Goal: Task Accomplishment & Management: Use online tool/utility

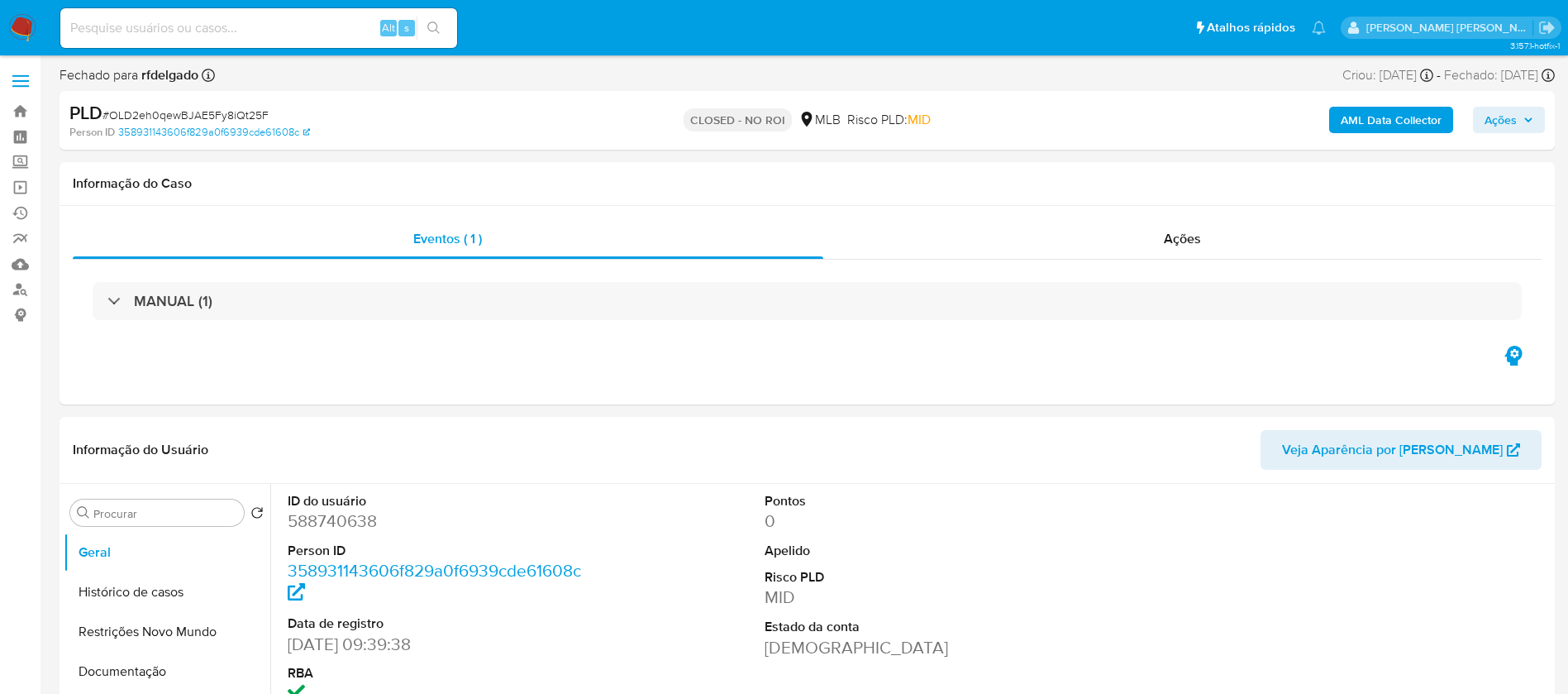
select select "10"
click at [243, 29] on input at bounding box center [258, 28] width 397 height 22
paste input "XoArGU4gzgDG1qdOgsLfwL80"
type input "XoArGU4gzgDG1qdOgsLfwL80"
click at [437, 32] on icon "search-icon" at bounding box center [434, 28] width 13 height 13
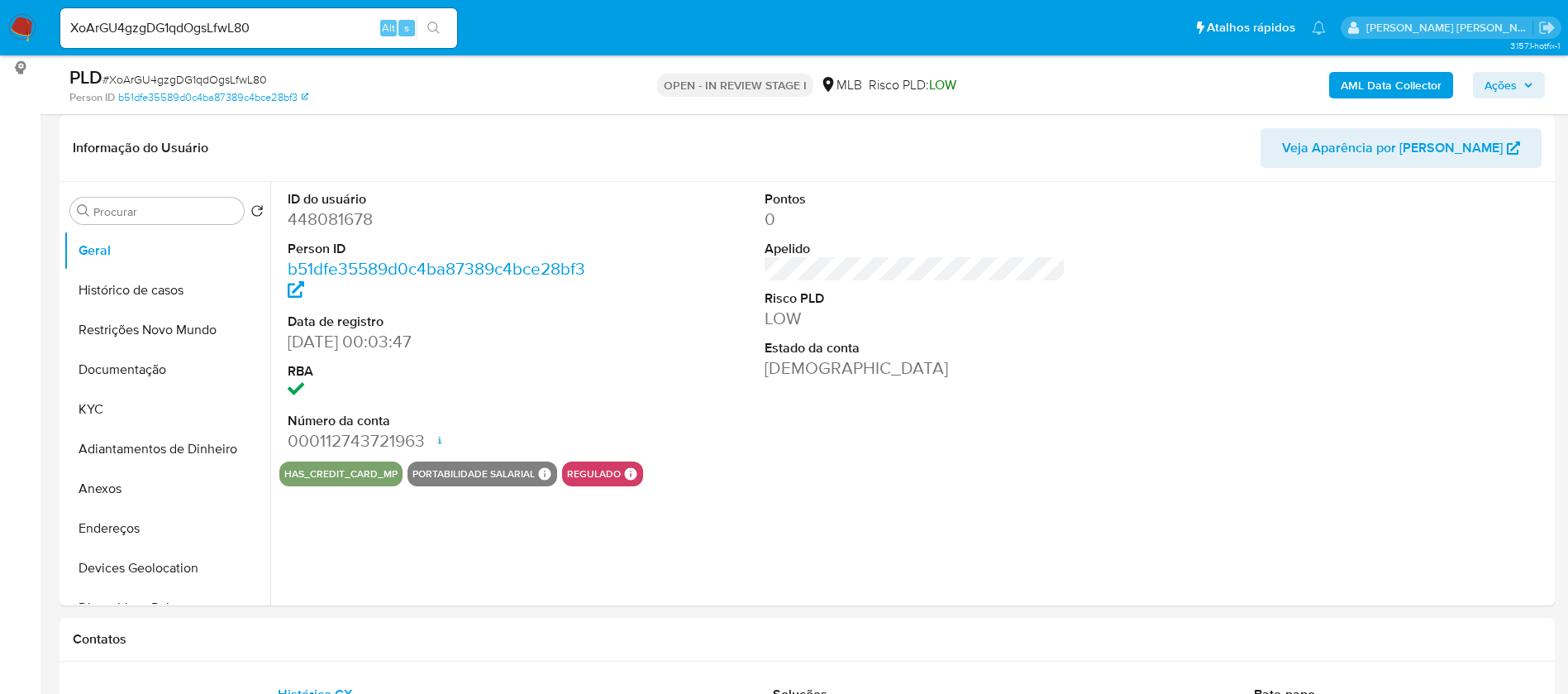
scroll to position [248, 0]
select select "10"
click at [1460, 338] on div at bounding box center [1392, 320] width 318 height 279
click at [93, 407] on button "KYC" at bounding box center [160, 409] width 193 height 40
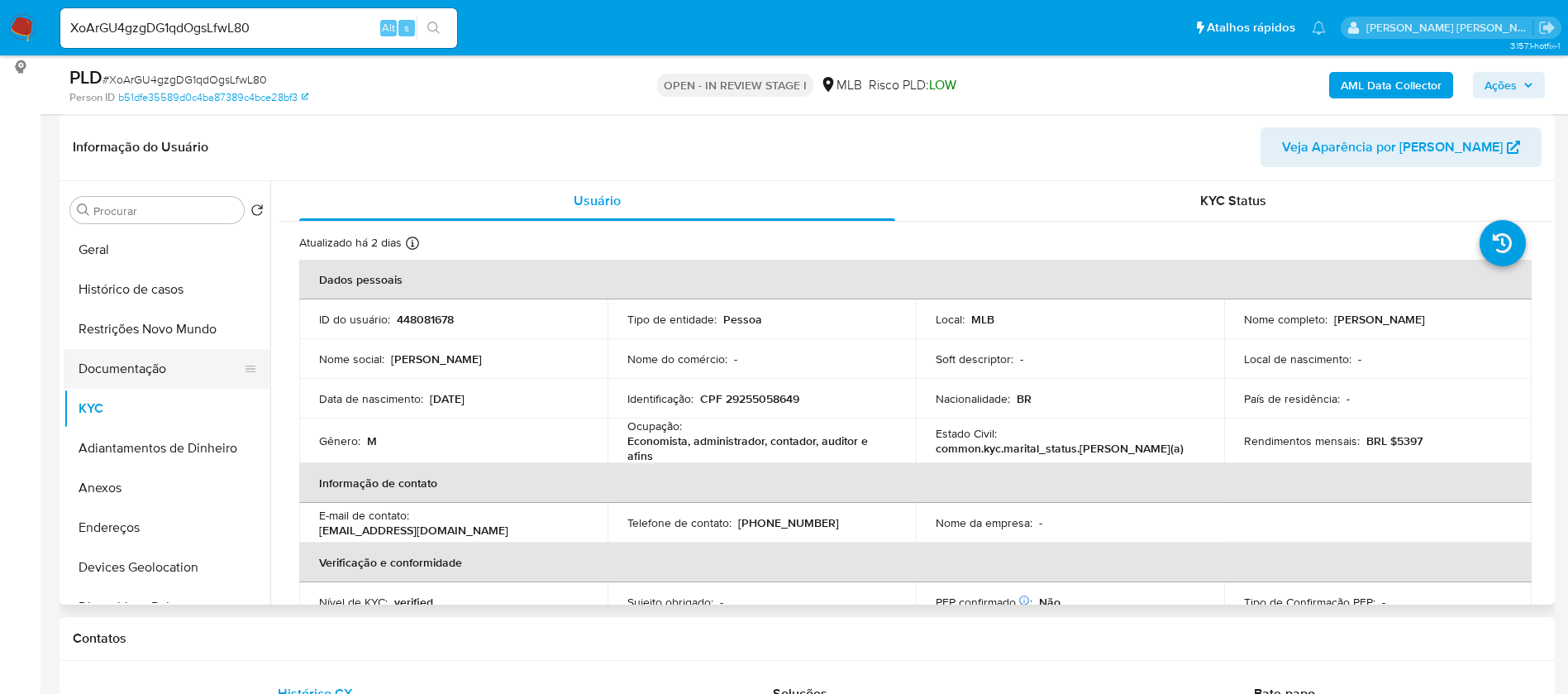
click at [130, 363] on button "Documentação" at bounding box center [160, 369] width 193 height 40
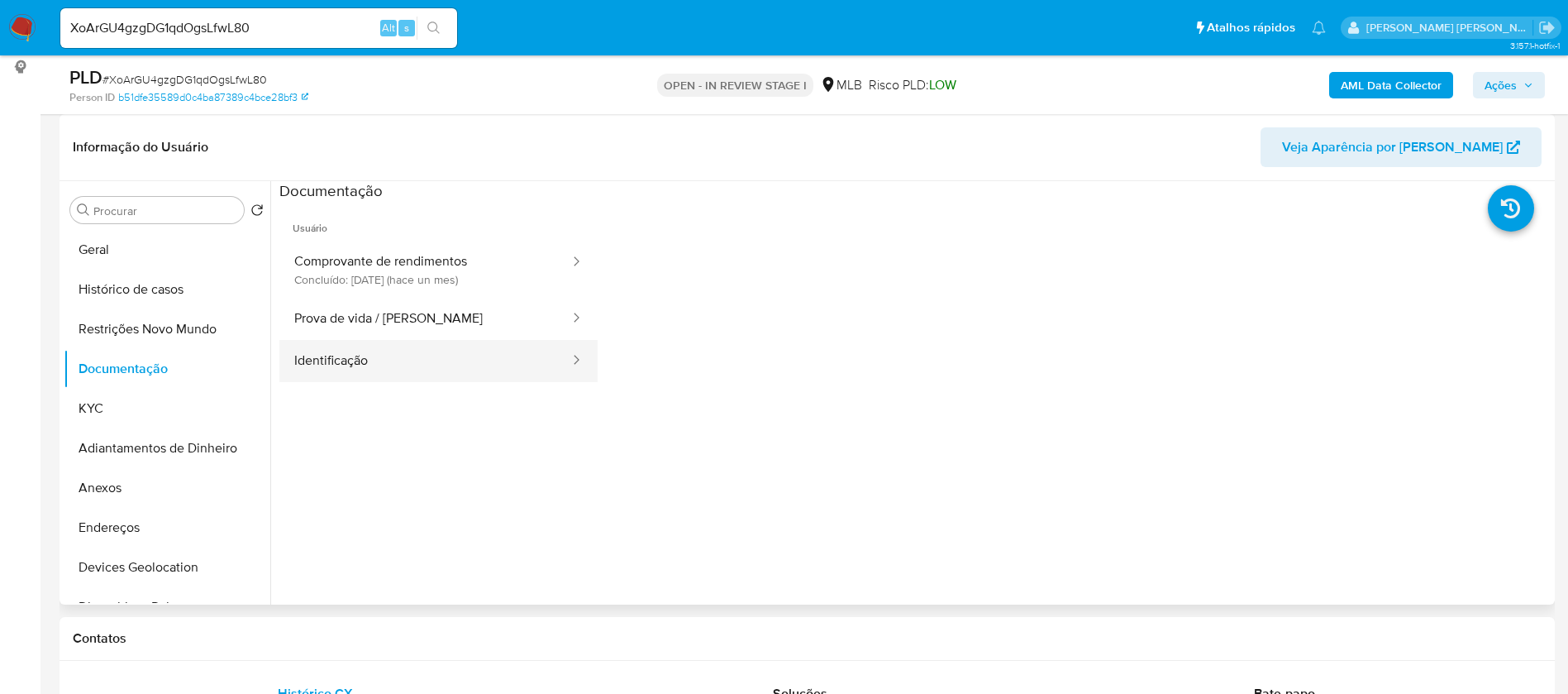
click at [381, 370] on button "Identificação" at bounding box center [425, 361] width 292 height 43
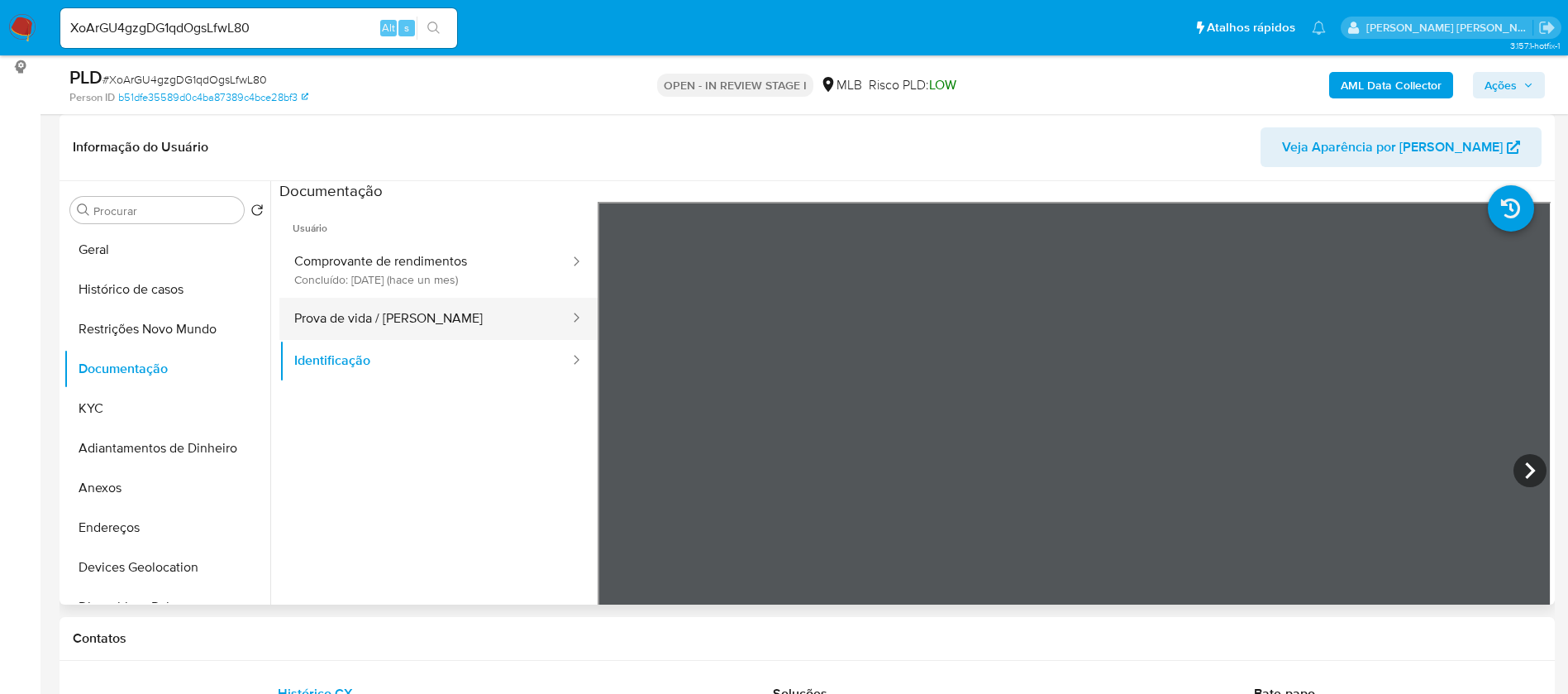
click at [405, 315] on button "Prova de vida / [PERSON_NAME]" at bounding box center [425, 319] width 292 height 43
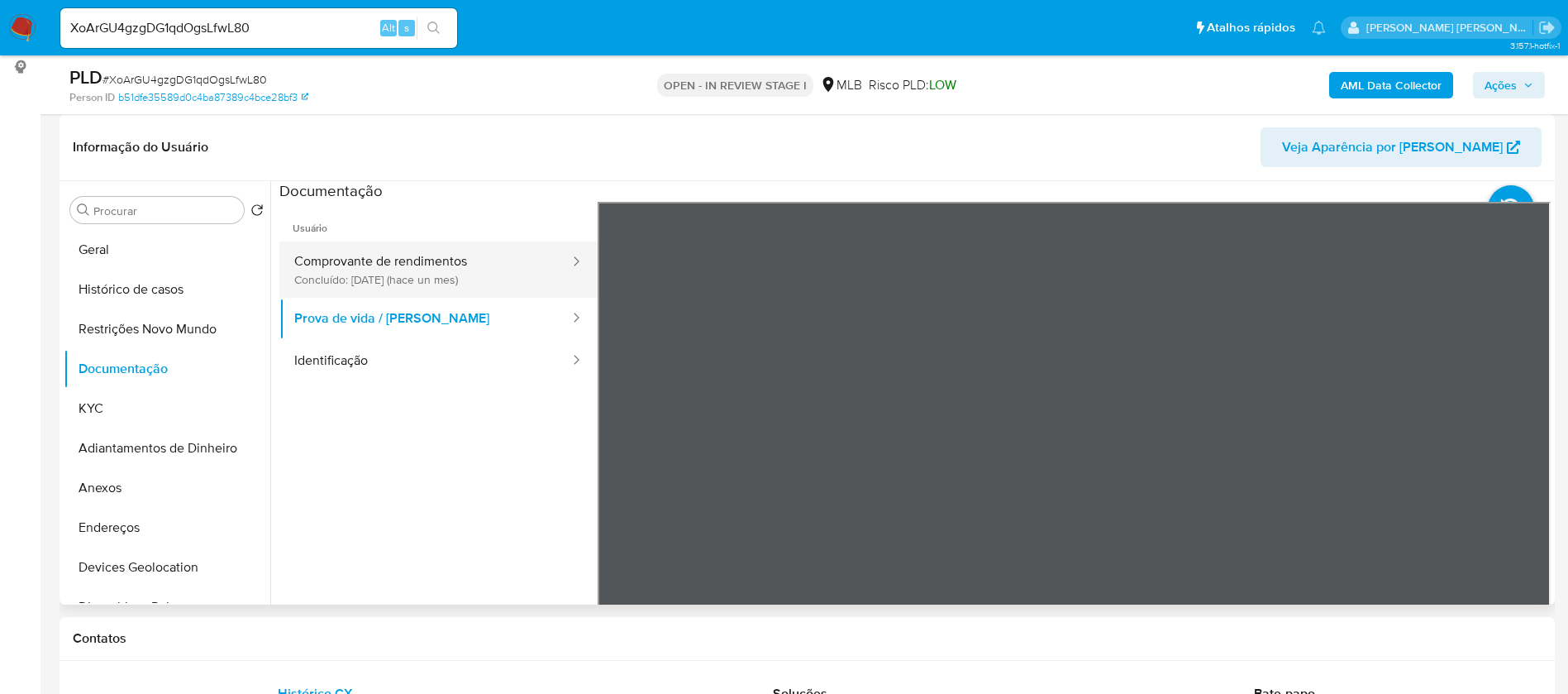
click at [418, 274] on button "Comprovante de rendimentos Concluído: [DATE] (hace un mes)" at bounding box center [425, 269] width 292 height 56
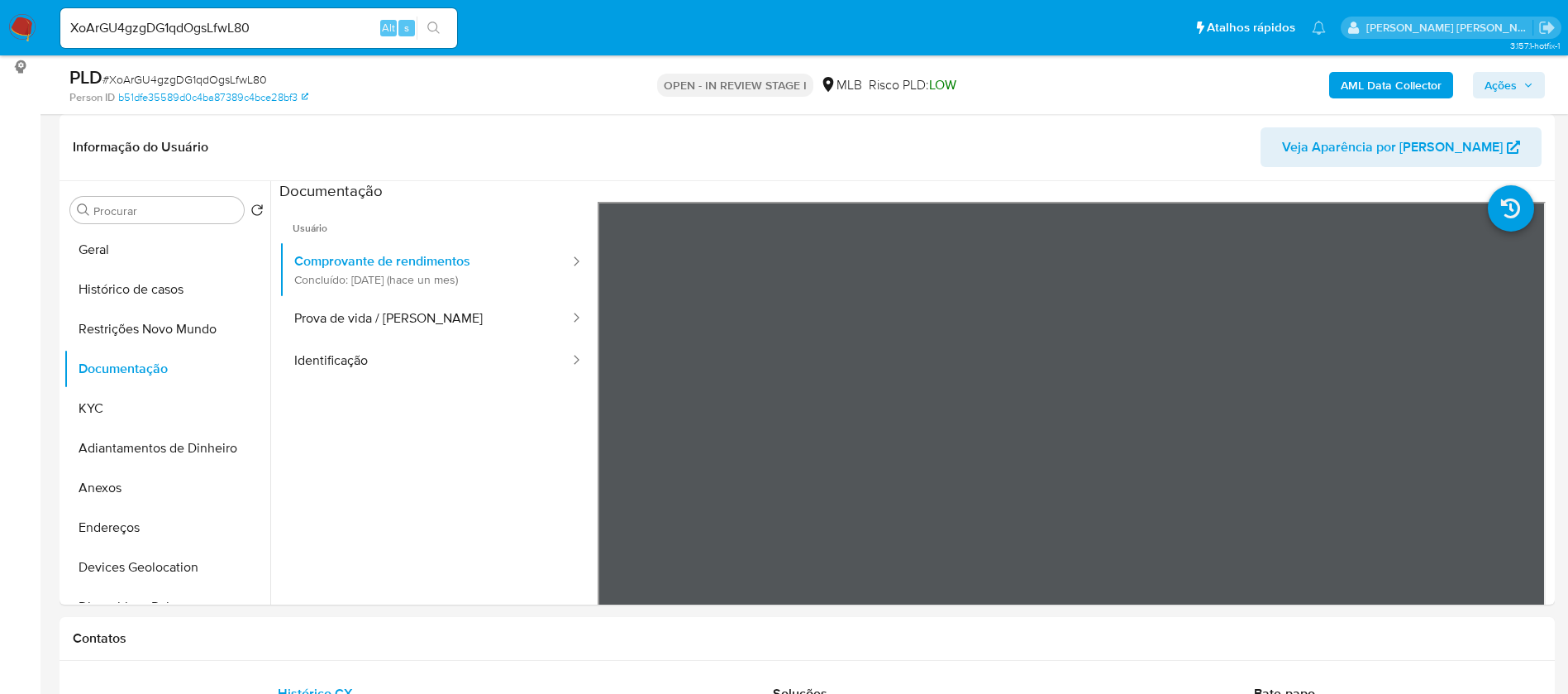
click at [1420, 85] on b "AML Data Collector" at bounding box center [1390, 85] width 101 height 27
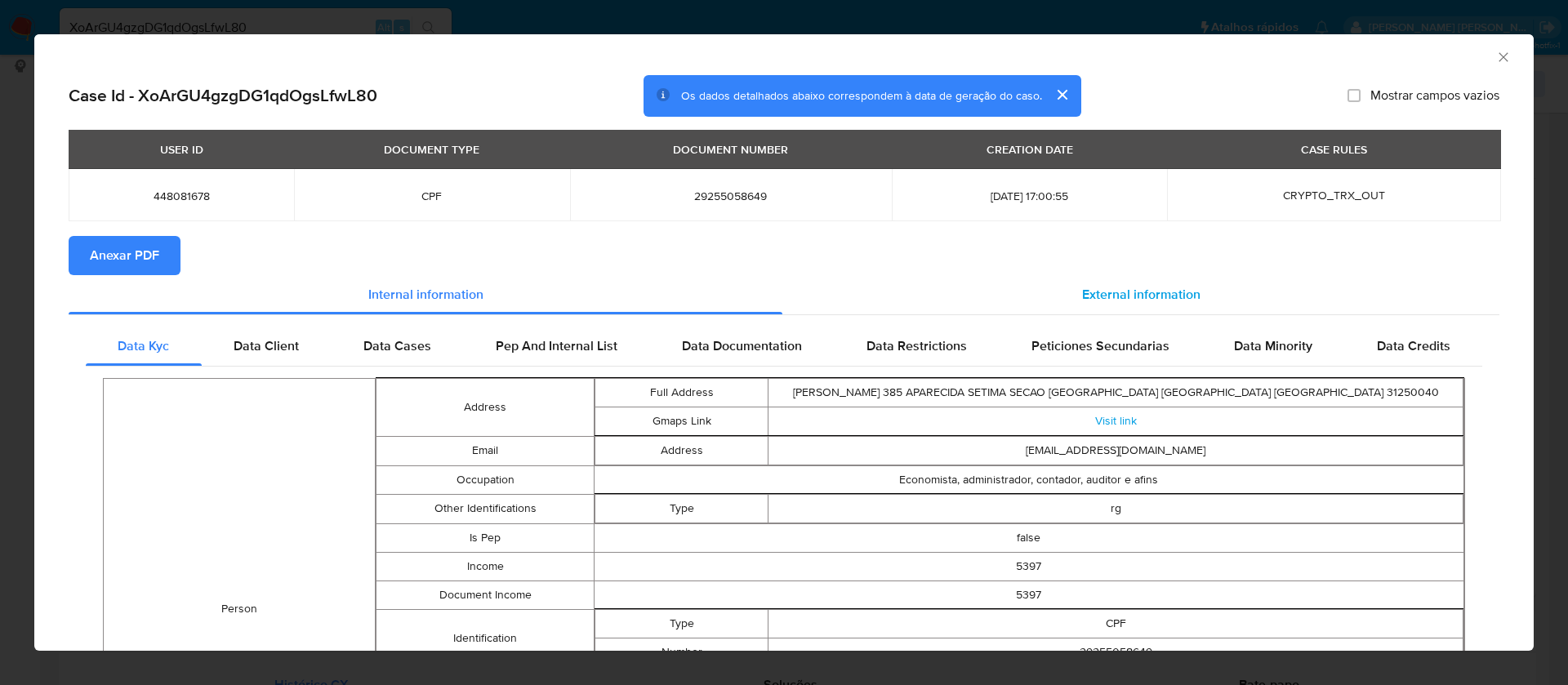
drag, startPoint x: 1134, startPoint y: 285, endPoint x: 1173, endPoint y: 275, distance: 40.3
click at [1134, 285] on span "External information" at bounding box center [1141, 294] width 119 height 19
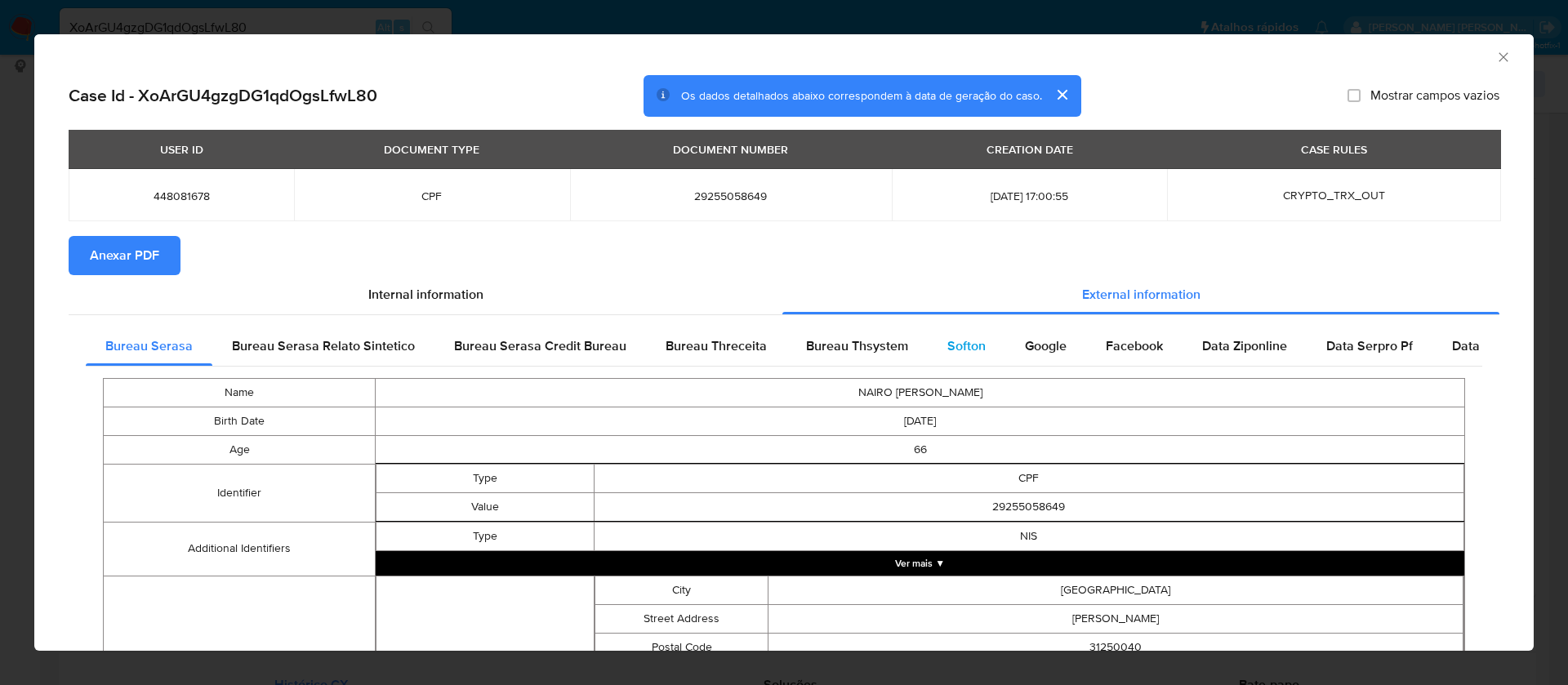
click at [947, 338] on span "Softon" at bounding box center [966, 346] width 39 height 19
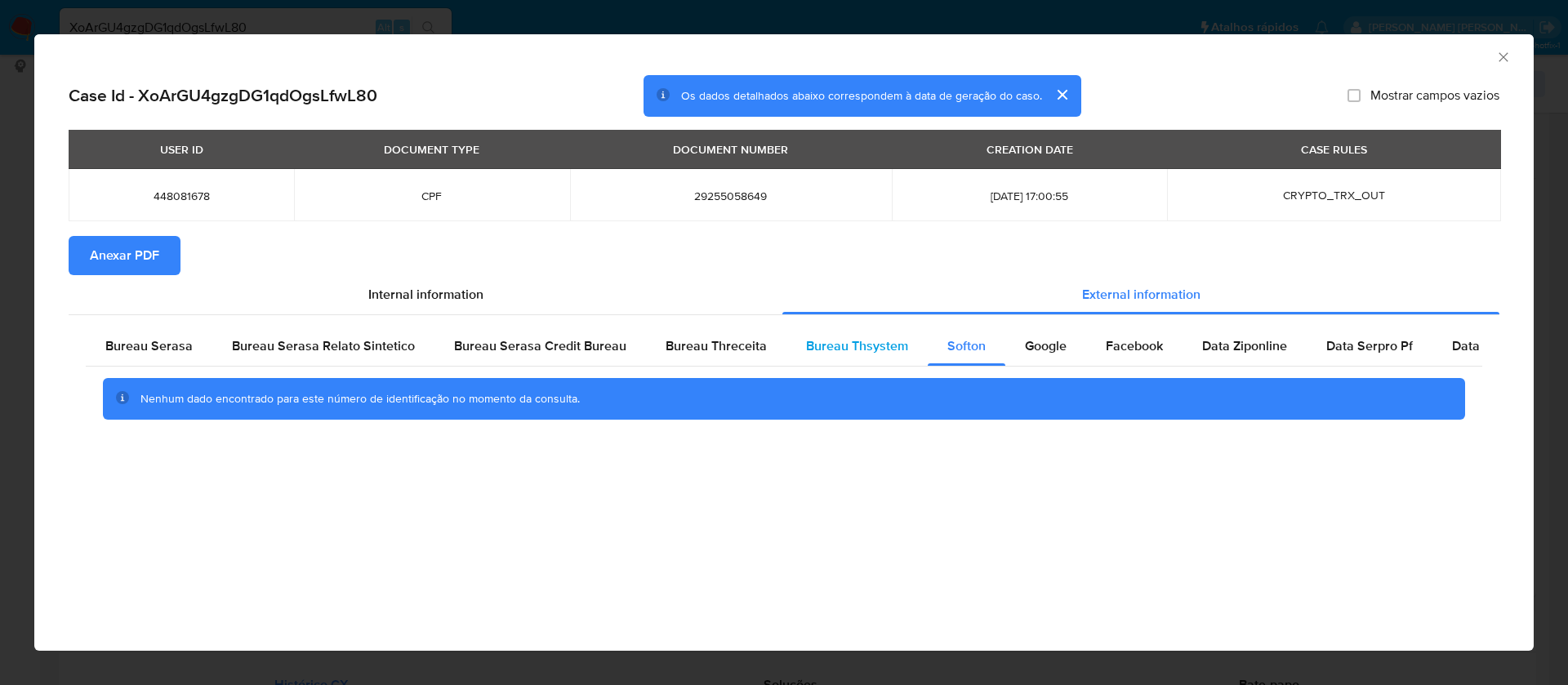
click at [826, 340] on span "Bureau Thsystem" at bounding box center [857, 346] width 102 height 19
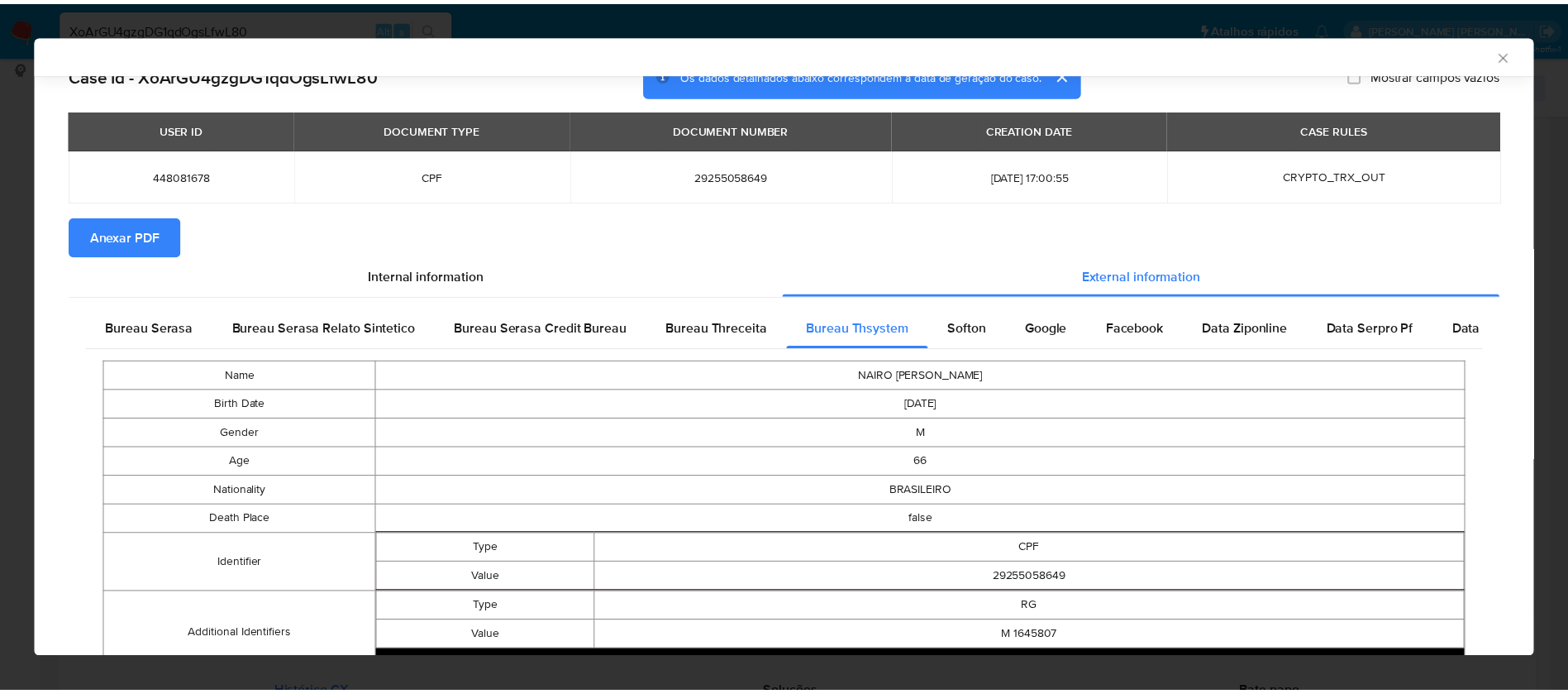
scroll to position [0, 0]
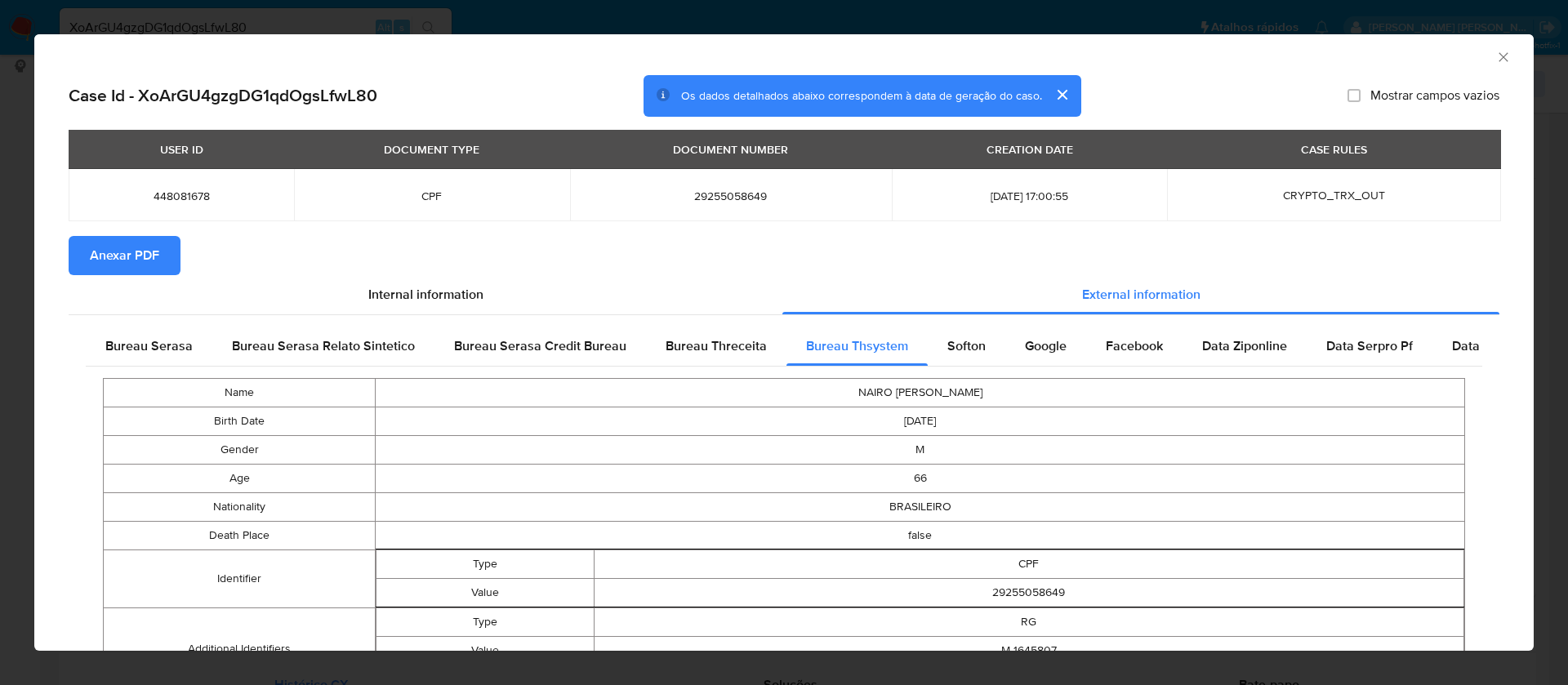
click at [124, 267] on span "Anexar PDF" at bounding box center [124, 256] width 69 height 36
click at [1496, 49] on icon "Fechar a janela" at bounding box center [1504, 57] width 16 height 16
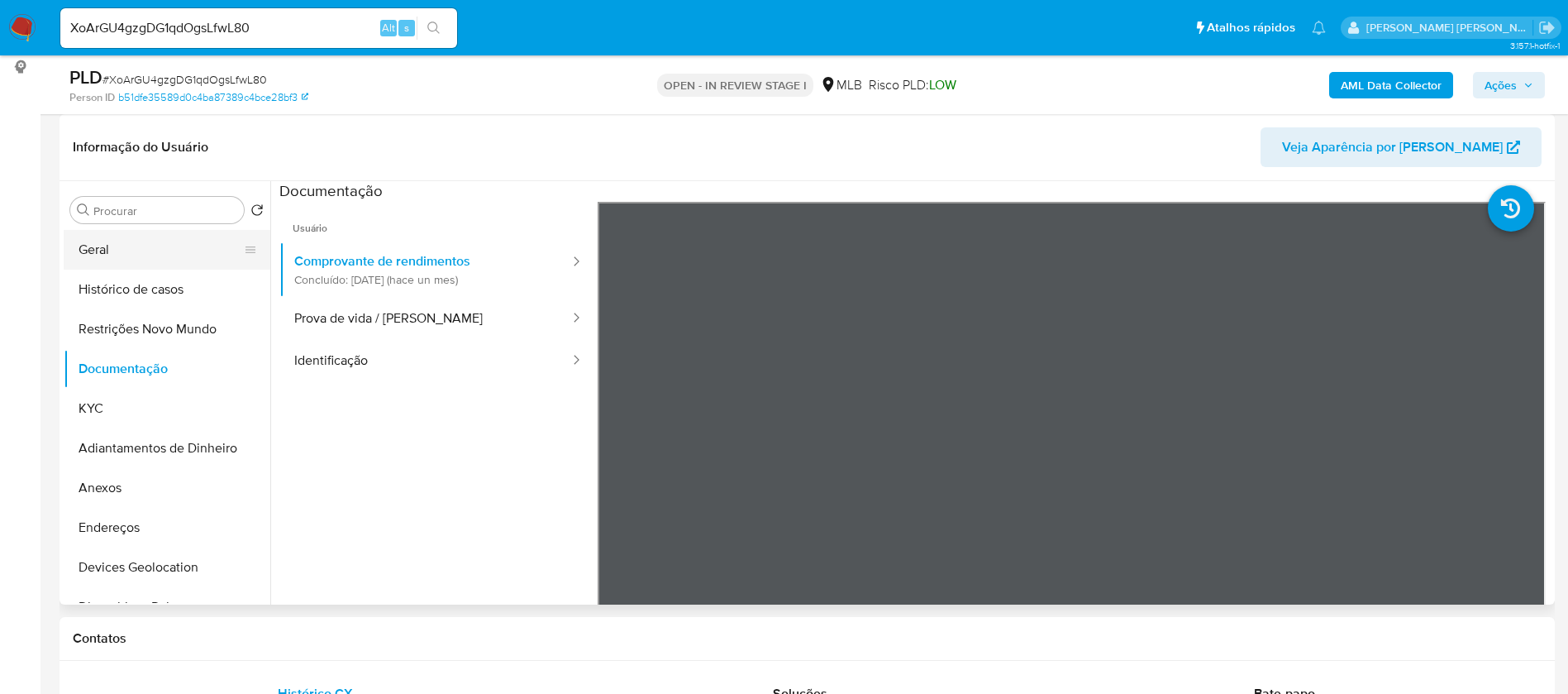
click at [127, 252] on button "Geral" at bounding box center [160, 250] width 193 height 40
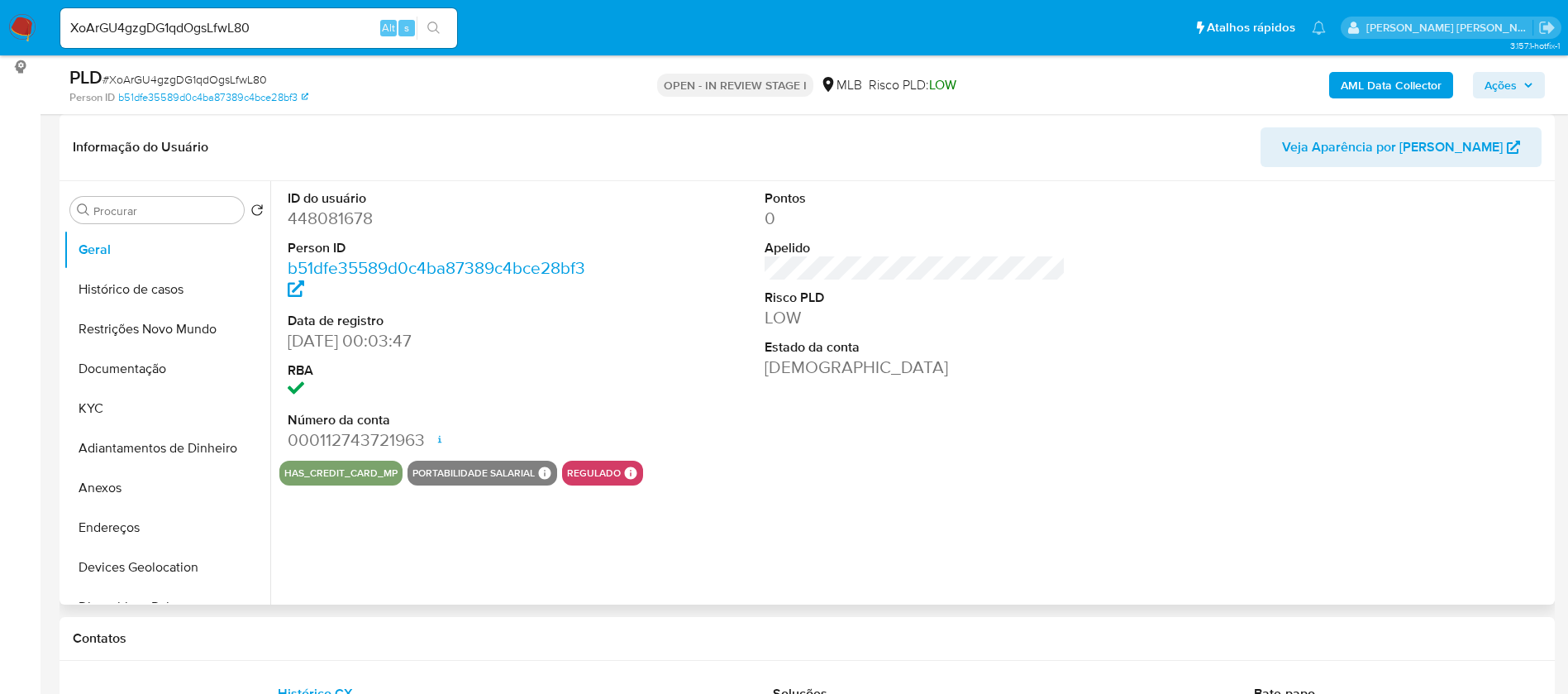
click at [344, 224] on dd "448081678" at bounding box center [438, 219] width 302 height 23
copy dd "448081678"
click at [129, 405] on button "KYC" at bounding box center [160, 409] width 193 height 40
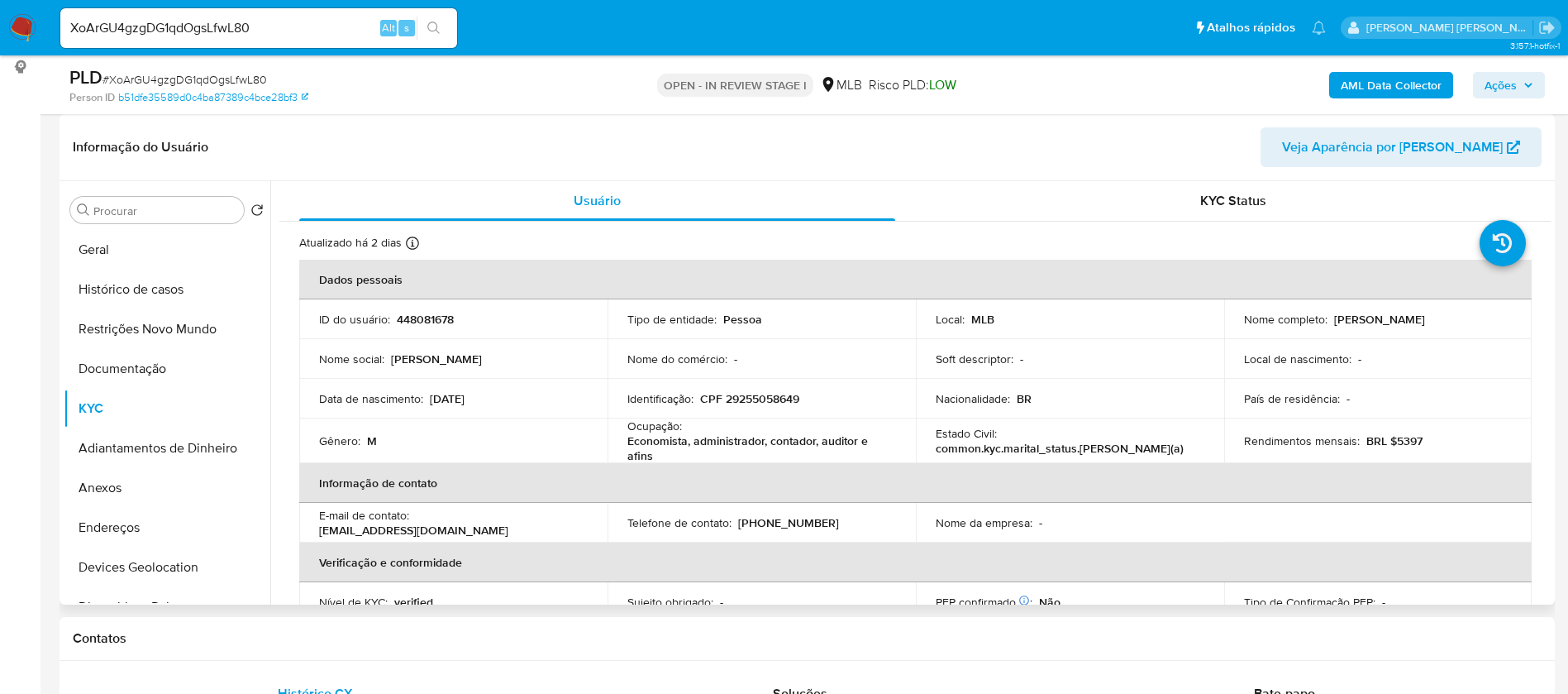
drag, startPoint x: 1450, startPoint y: 319, endPoint x: 1330, endPoint y: 318, distance: 120.0
click at [1330, 318] on div "Nome completo : [PERSON_NAME]" at bounding box center [1378, 319] width 268 height 15
copy p "[PERSON_NAME]"
click at [416, 321] on p "448081678" at bounding box center [425, 319] width 57 height 15
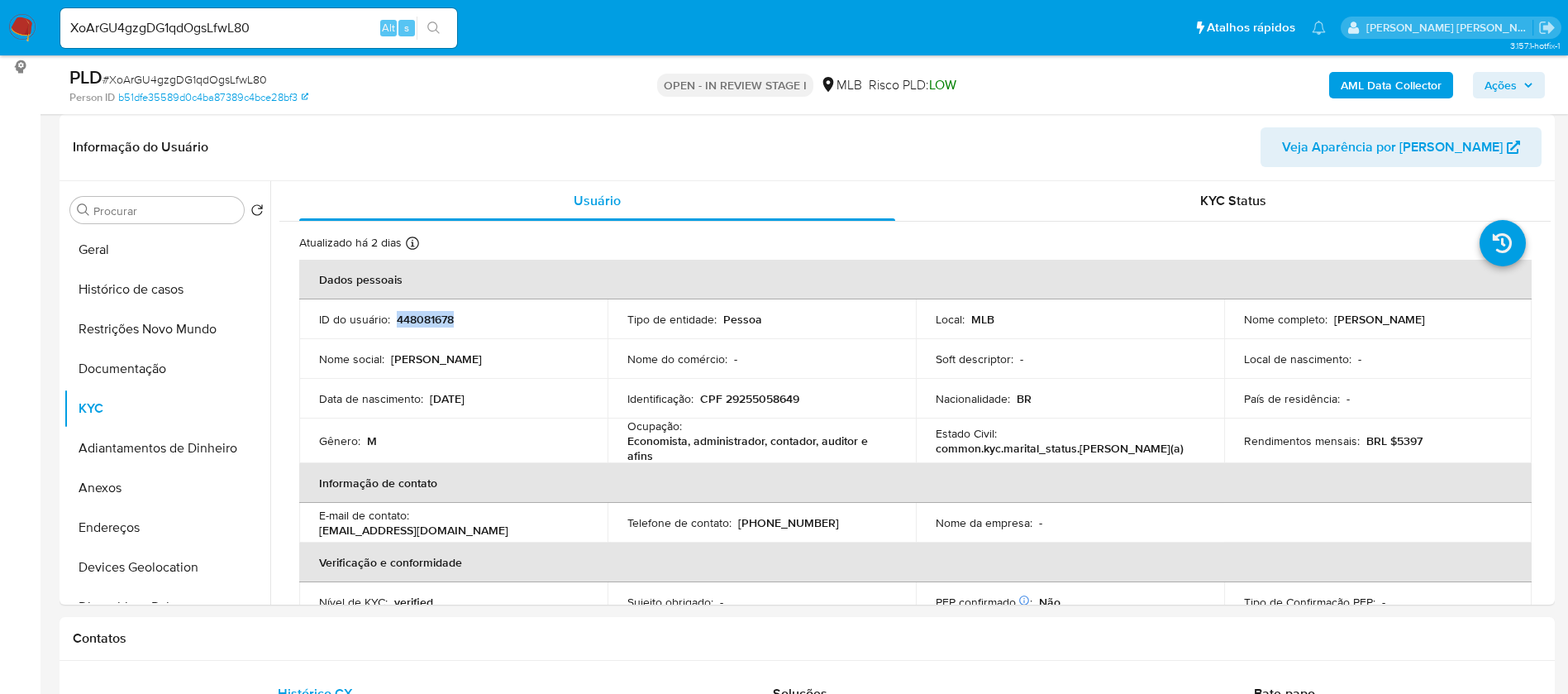
copy p "448081678"
click at [131, 234] on button "Geral" at bounding box center [160, 250] width 193 height 40
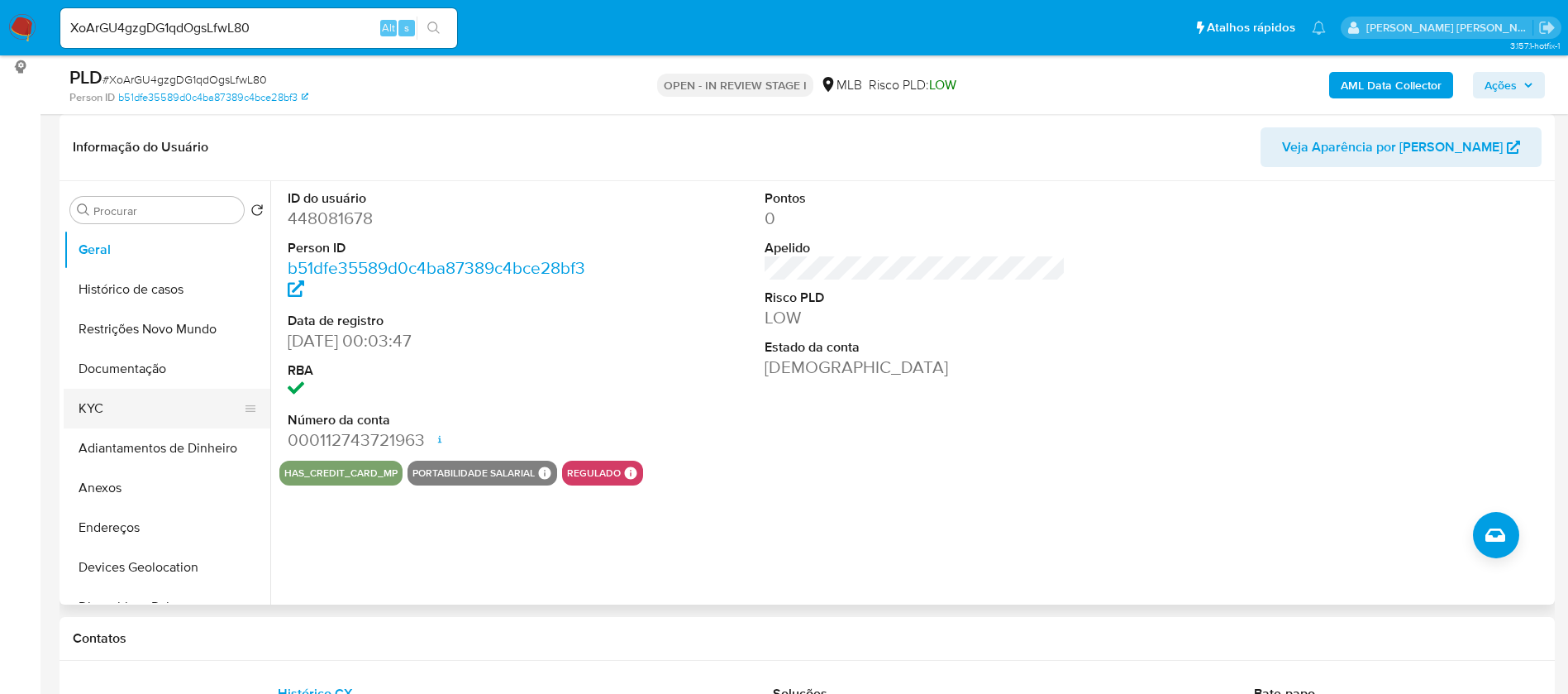
click at [150, 392] on button "KYC" at bounding box center [160, 409] width 193 height 40
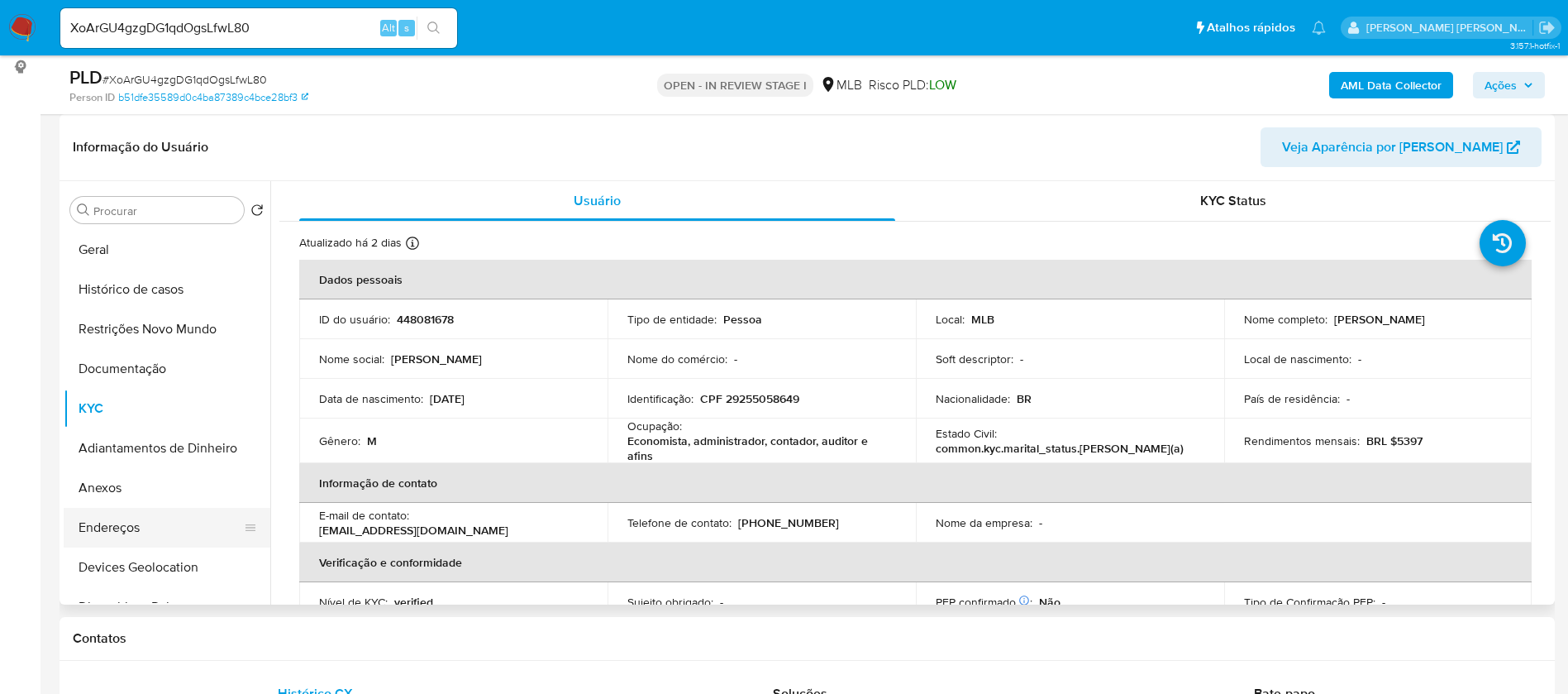
click at [164, 519] on button "Endereços" at bounding box center [160, 528] width 193 height 40
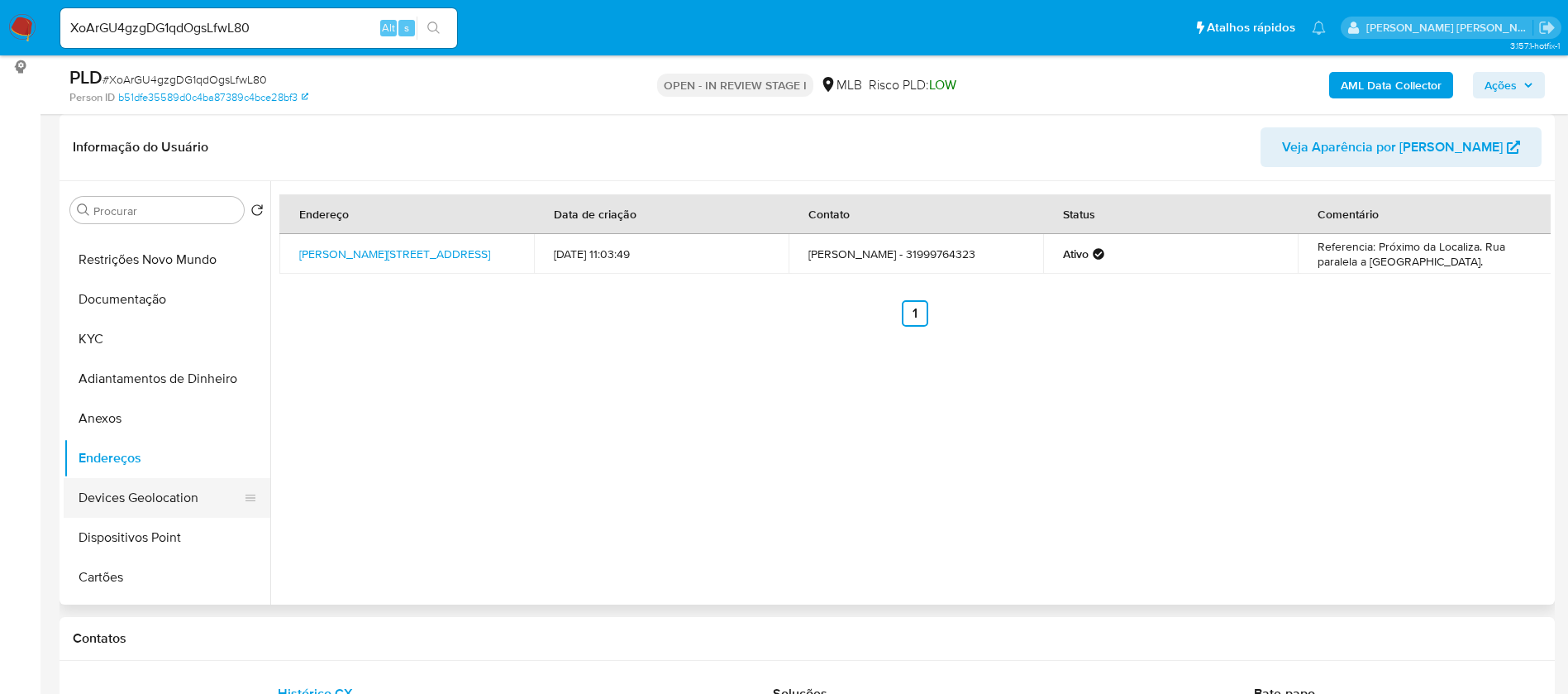
scroll to position [124, 0]
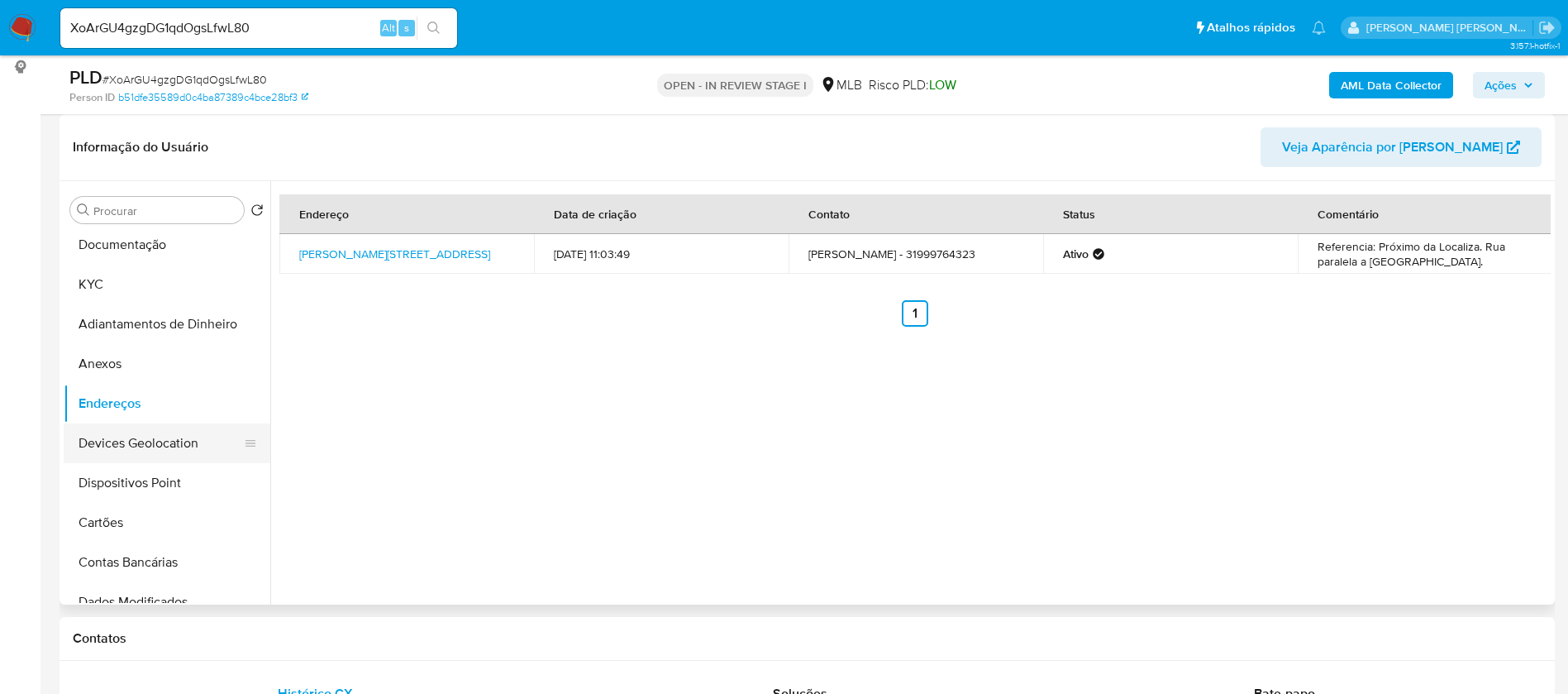
click at [137, 433] on button "Devices Geolocation" at bounding box center [160, 444] width 193 height 40
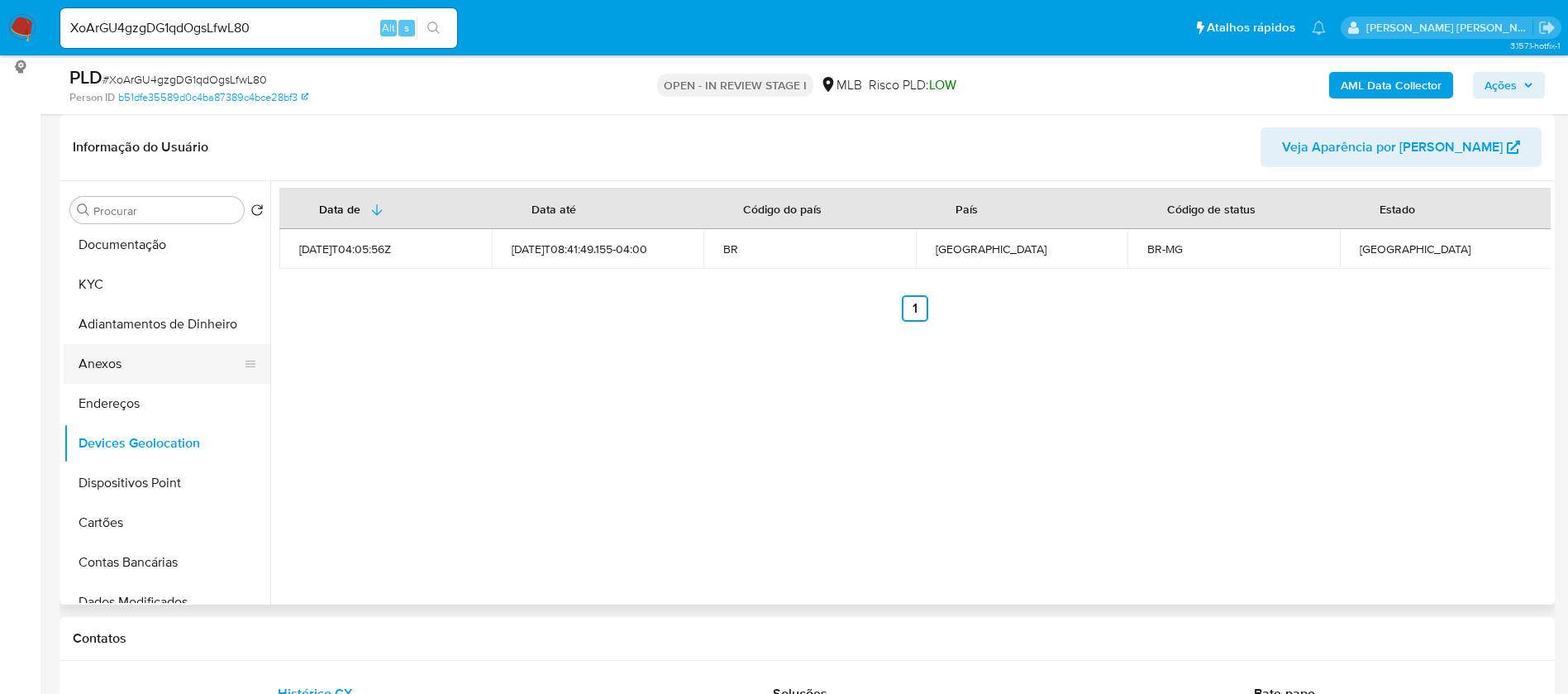
scroll to position [0, 0]
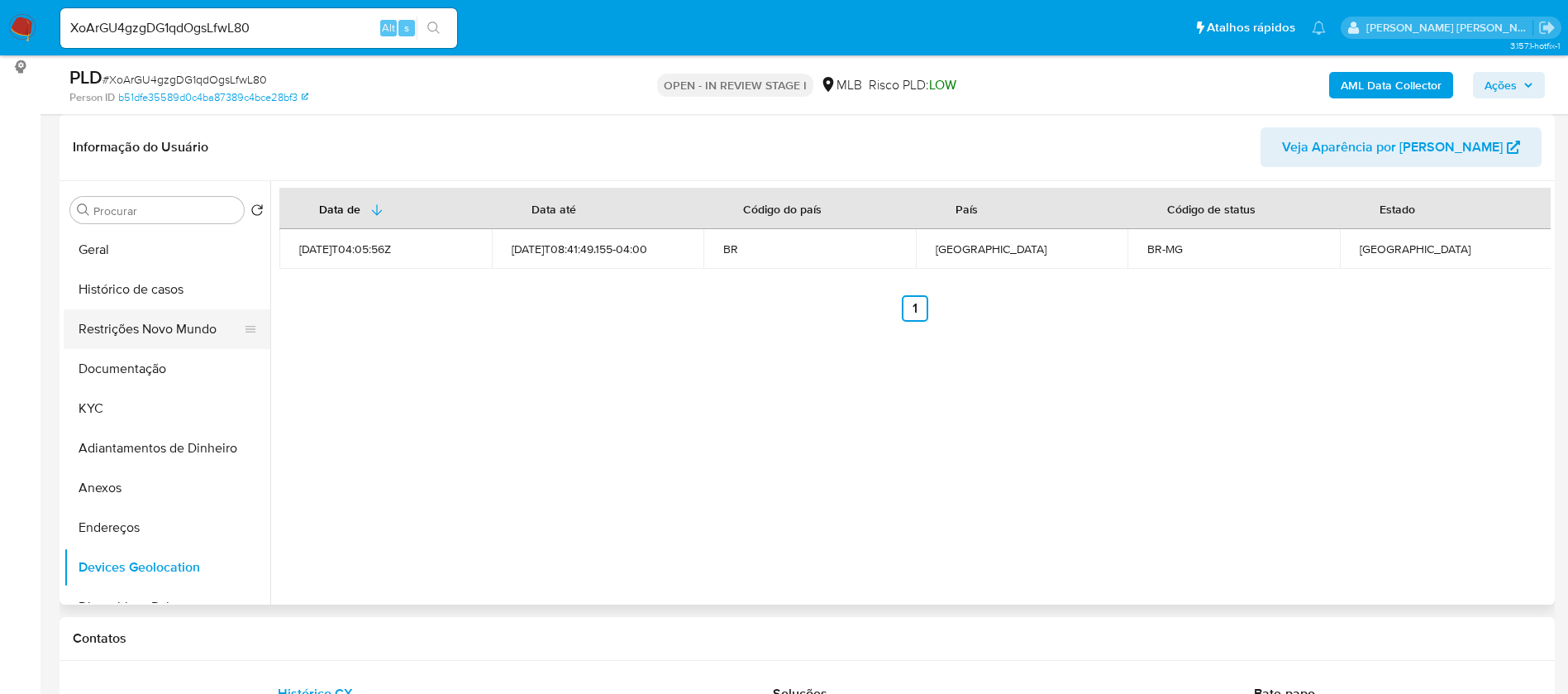
click at [165, 330] on button "Restrições Novo Mundo" at bounding box center [160, 329] width 193 height 40
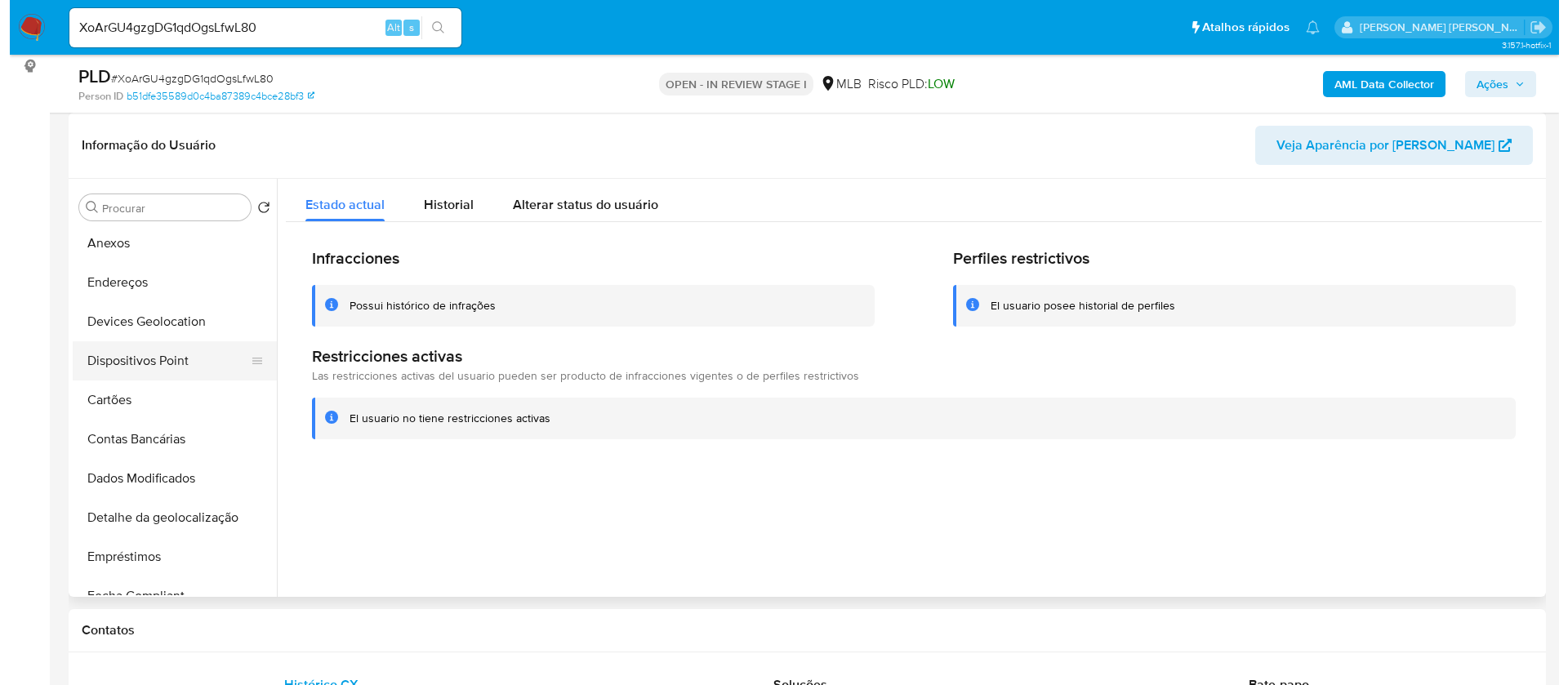
scroll to position [245, 0]
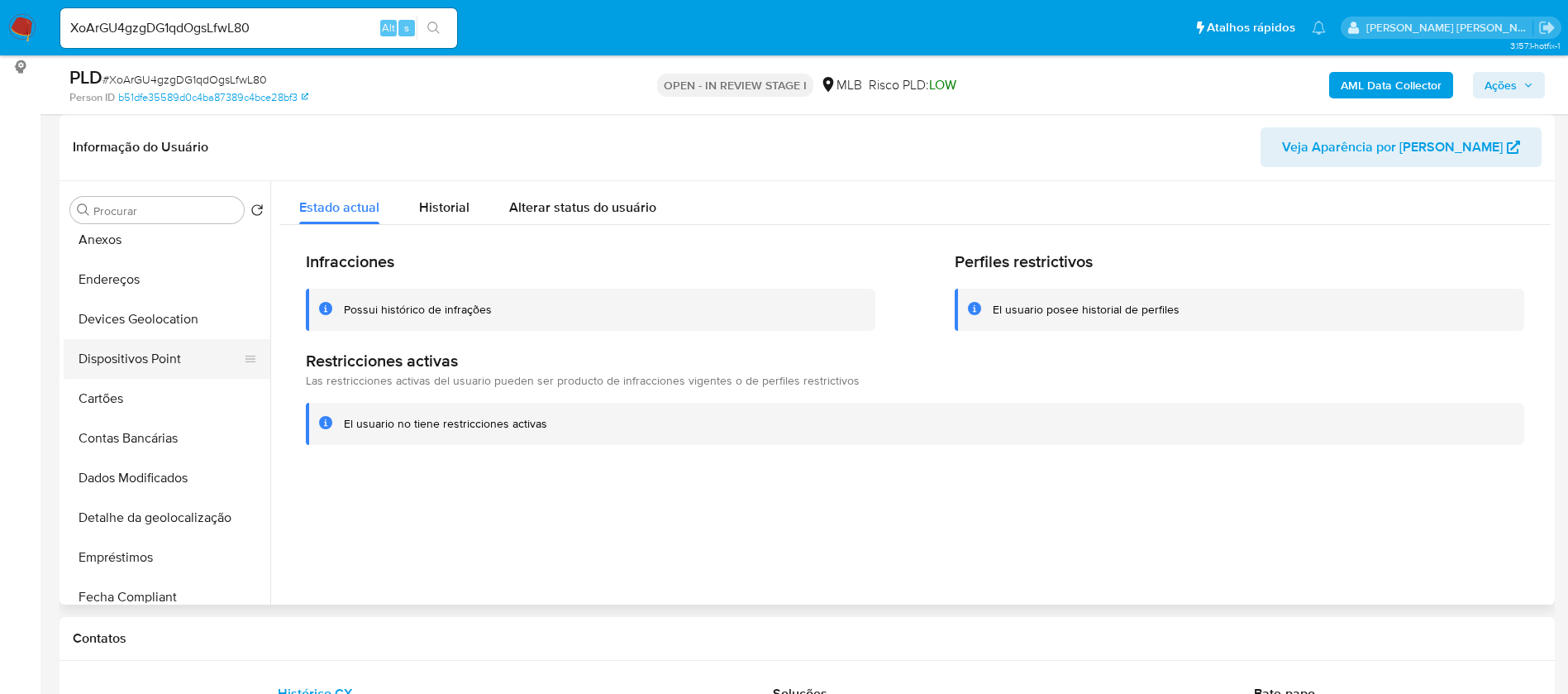
click at [163, 368] on button "Dispositivos Point" at bounding box center [160, 360] width 193 height 40
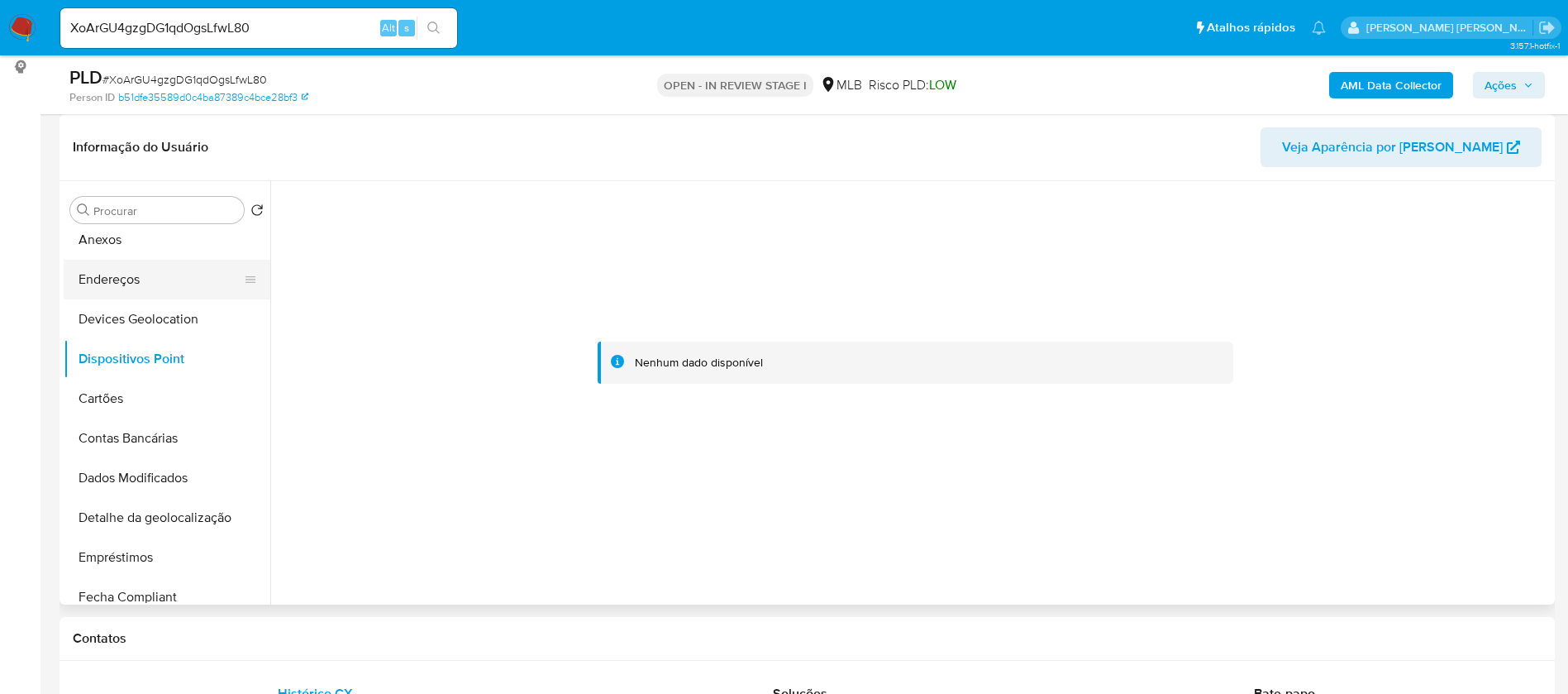
click at [148, 283] on button "Endereços" at bounding box center [160, 279] width 193 height 40
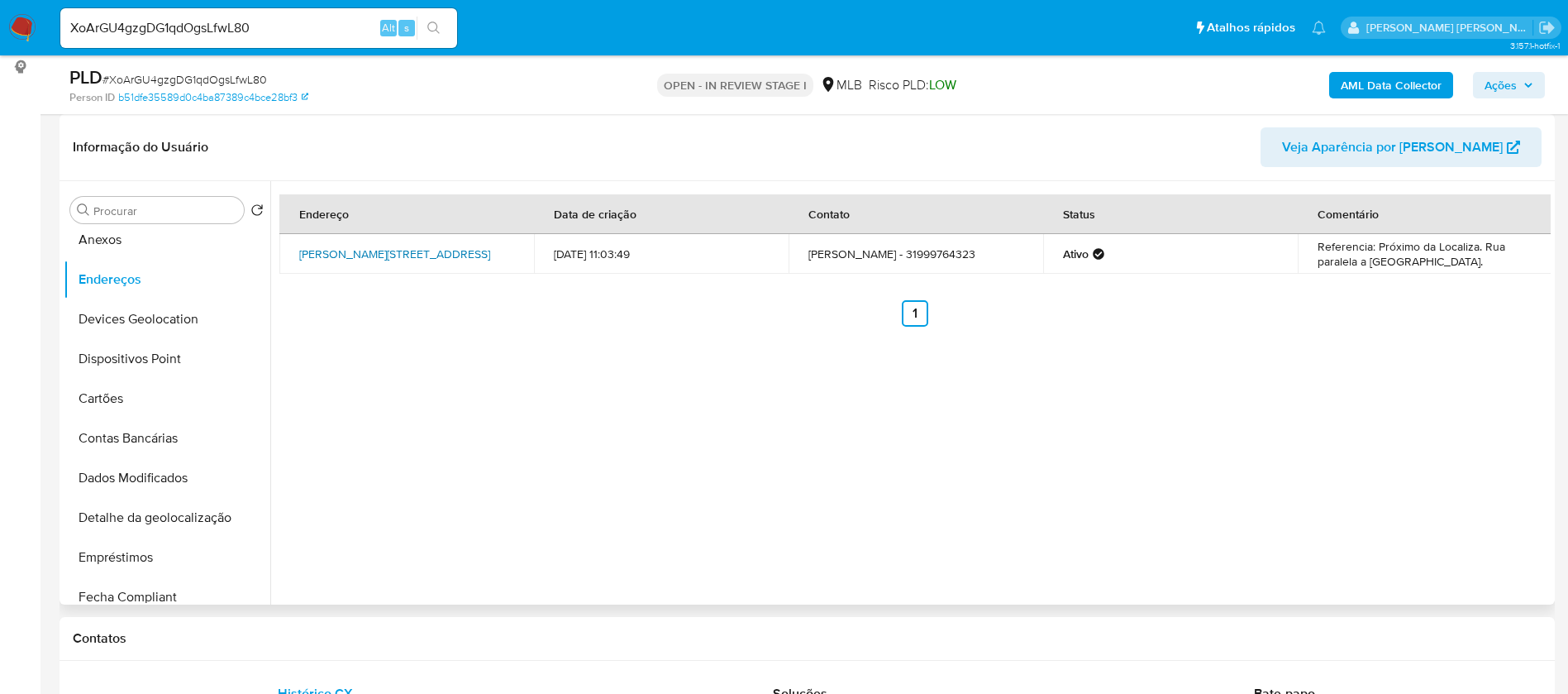
click at [352, 252] on link "[PERSON_NAME][STREET_ADDRESS]" at bounding box center [394, 254] width 191 height 17
click at [122, 245] on button "Anexos" at bounding box center [160, 240] width 193 height 40
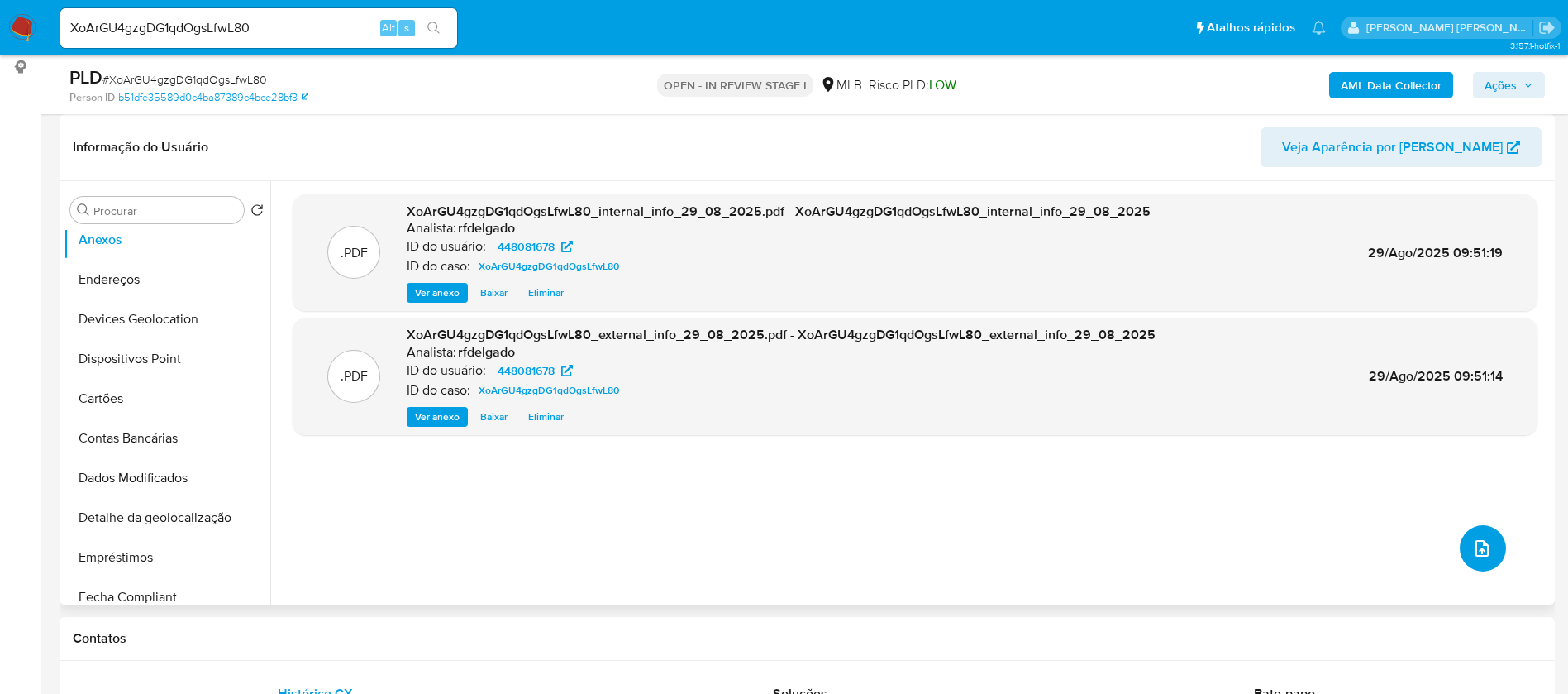
click at [1475, 538] on icon "upload-file" at bounding box center [1482, 548] width 20 height 20
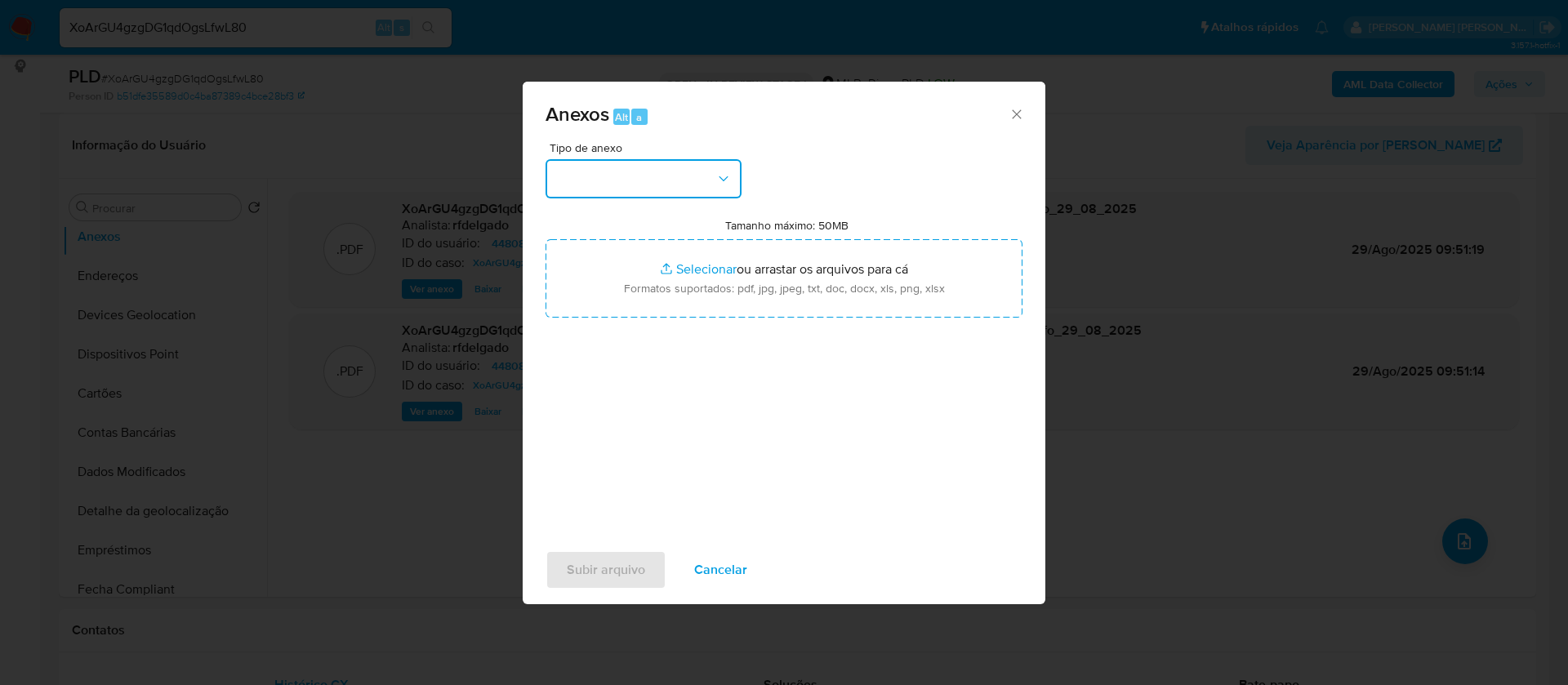
click at [704, 172] on button "button" at bounding box center [643, 179] width 196 height 40
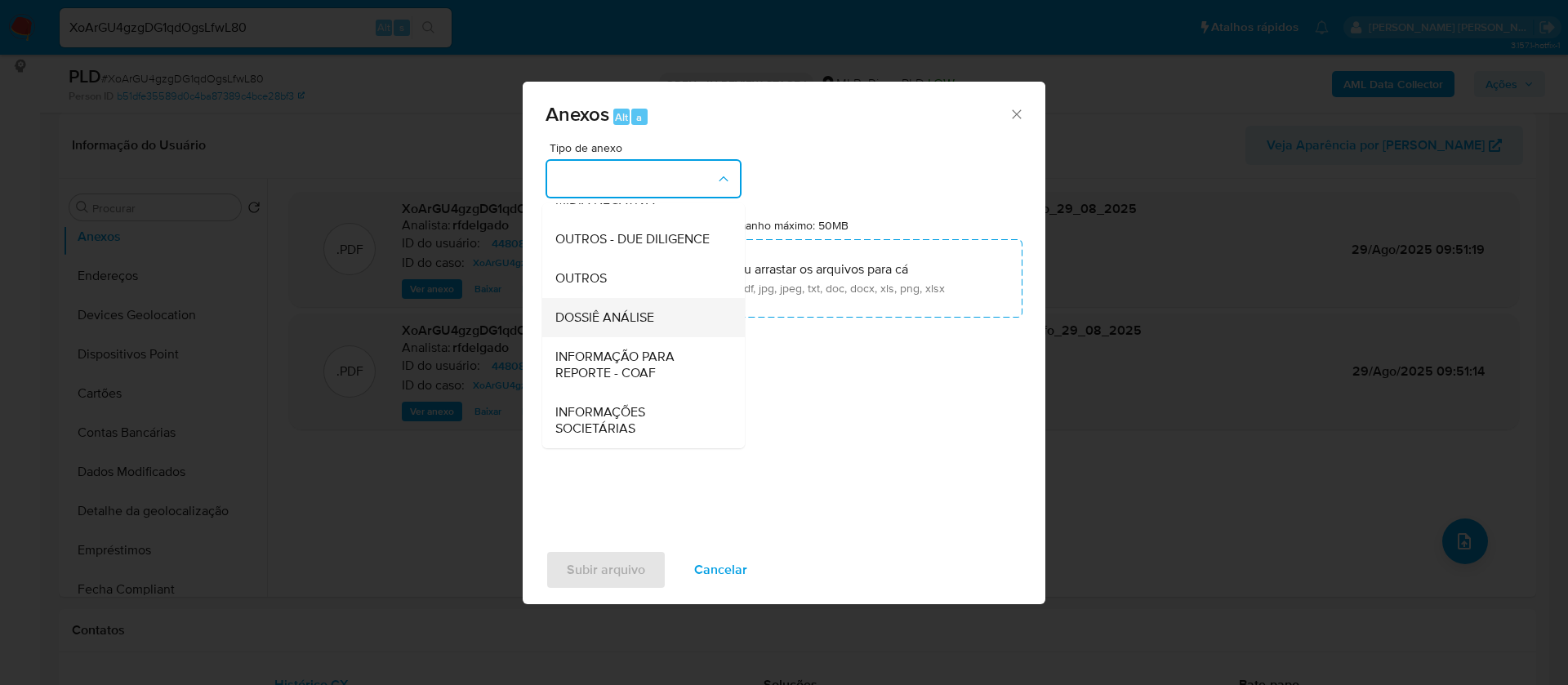
click at [632, 318] on span "DOSSIÊ ANÁLISE" at bounding box center [604, 318] width 99 height 16
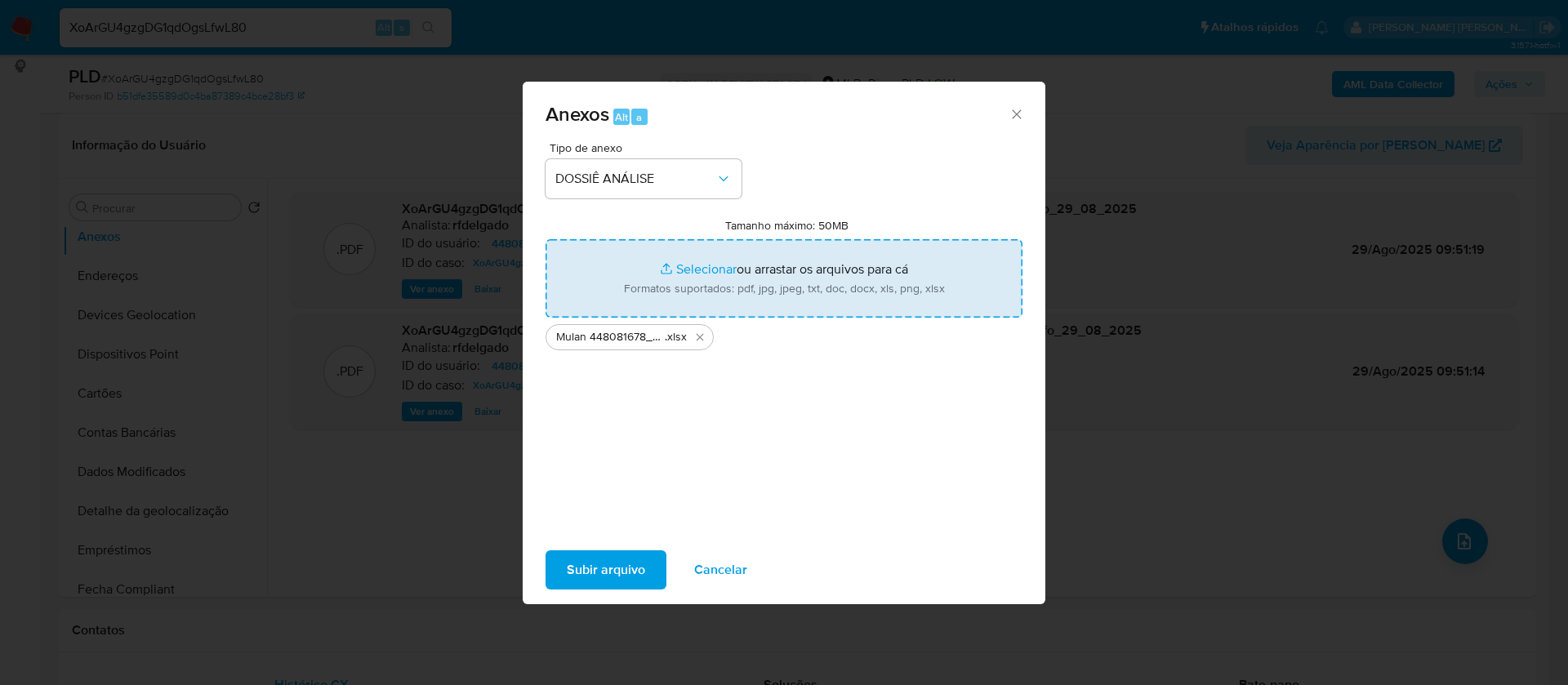
type input "C:\fakepath\SAR - - CPF 29255058649 - NAIRO [PERSON_NAME].pdf"
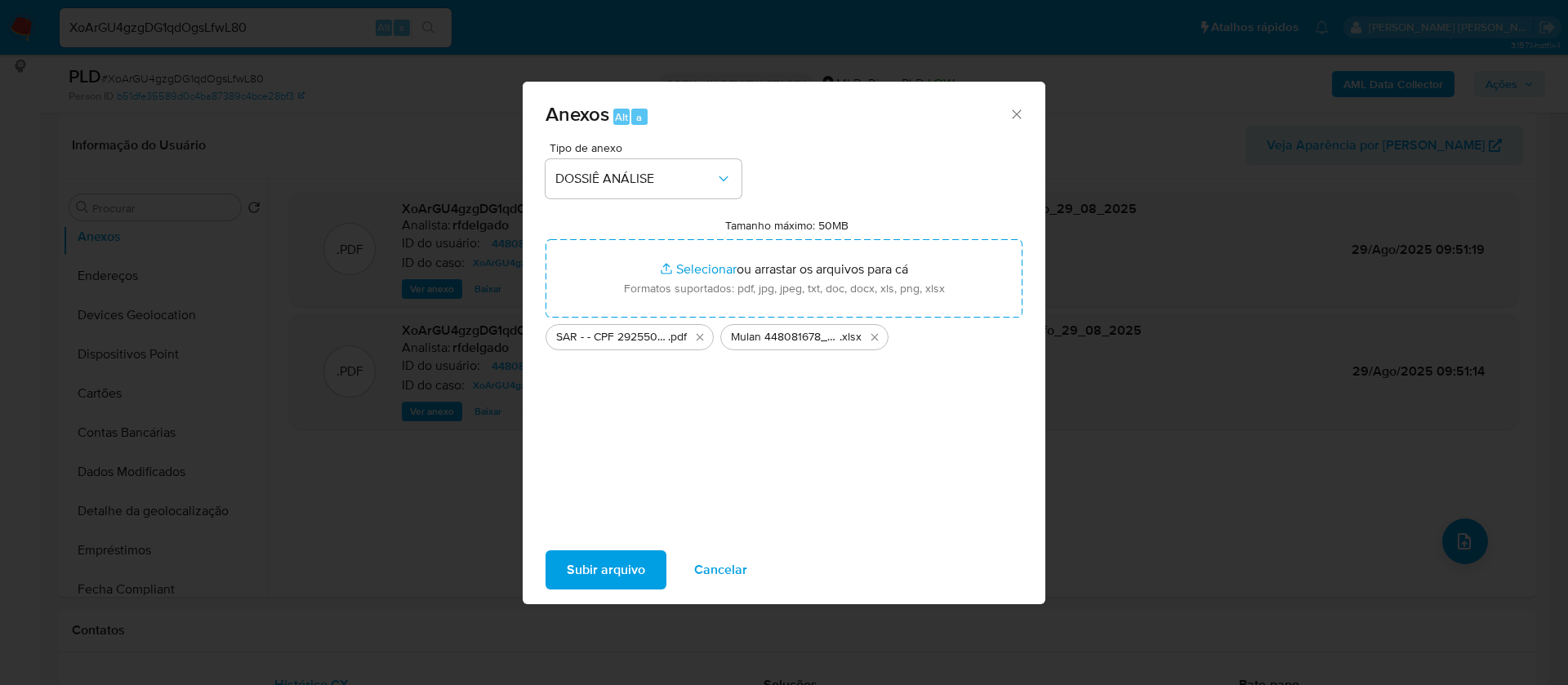
click at [590, 564] on span "Subir arquivo" at bounding box center [605, 570] width 78 height 36
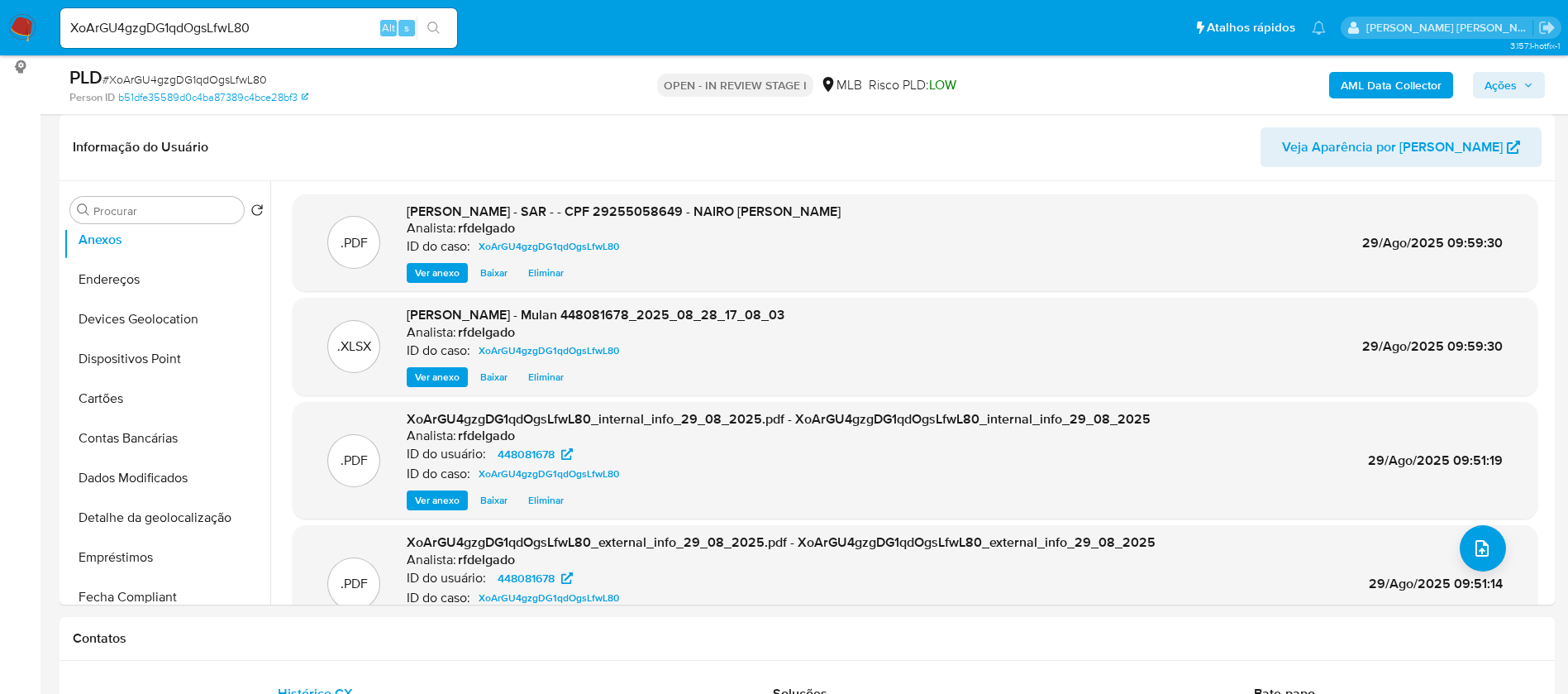
click at [1525, 97] on button "Ações" at bounding box center [1509, 85] width 72 height 27
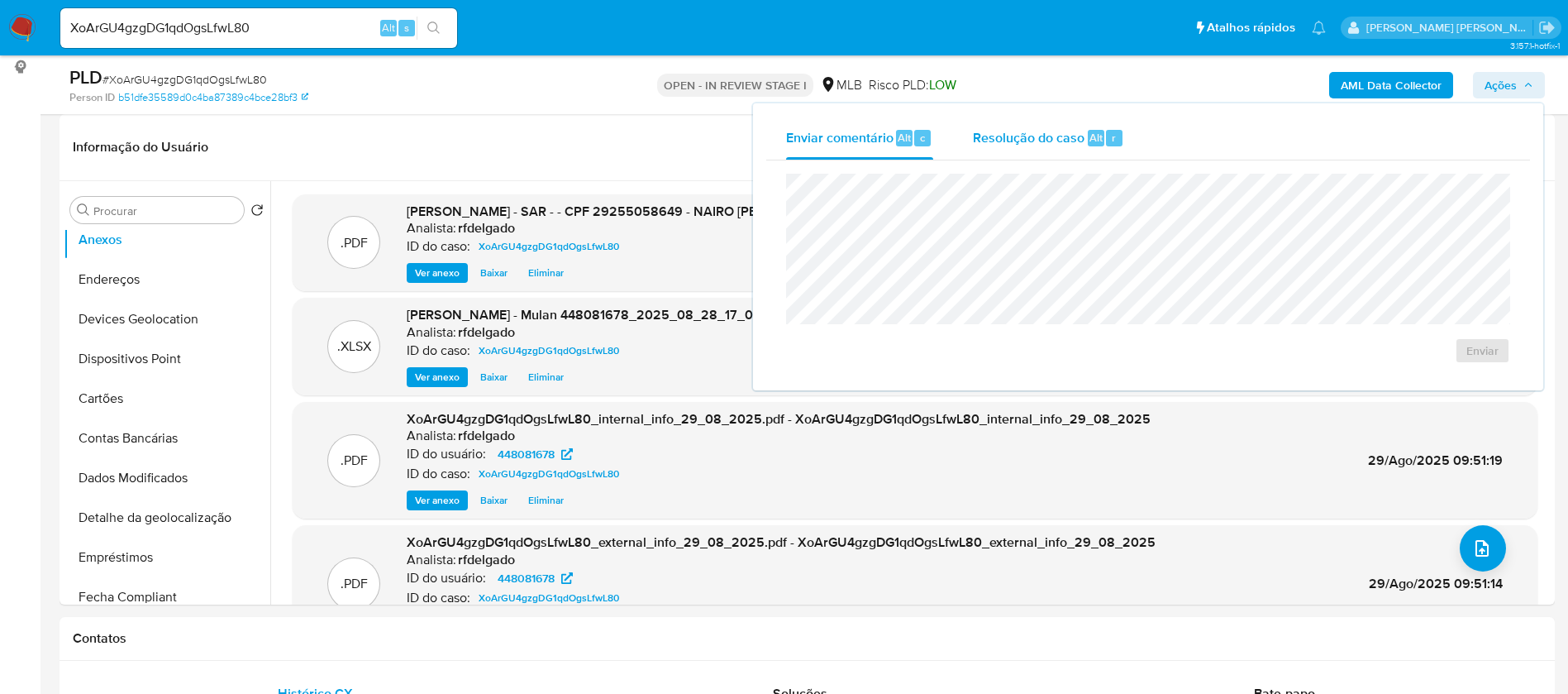
click at [1032, 142] on span "Resolução do caso" at bounding box center [1029, 137] width 112 height 19
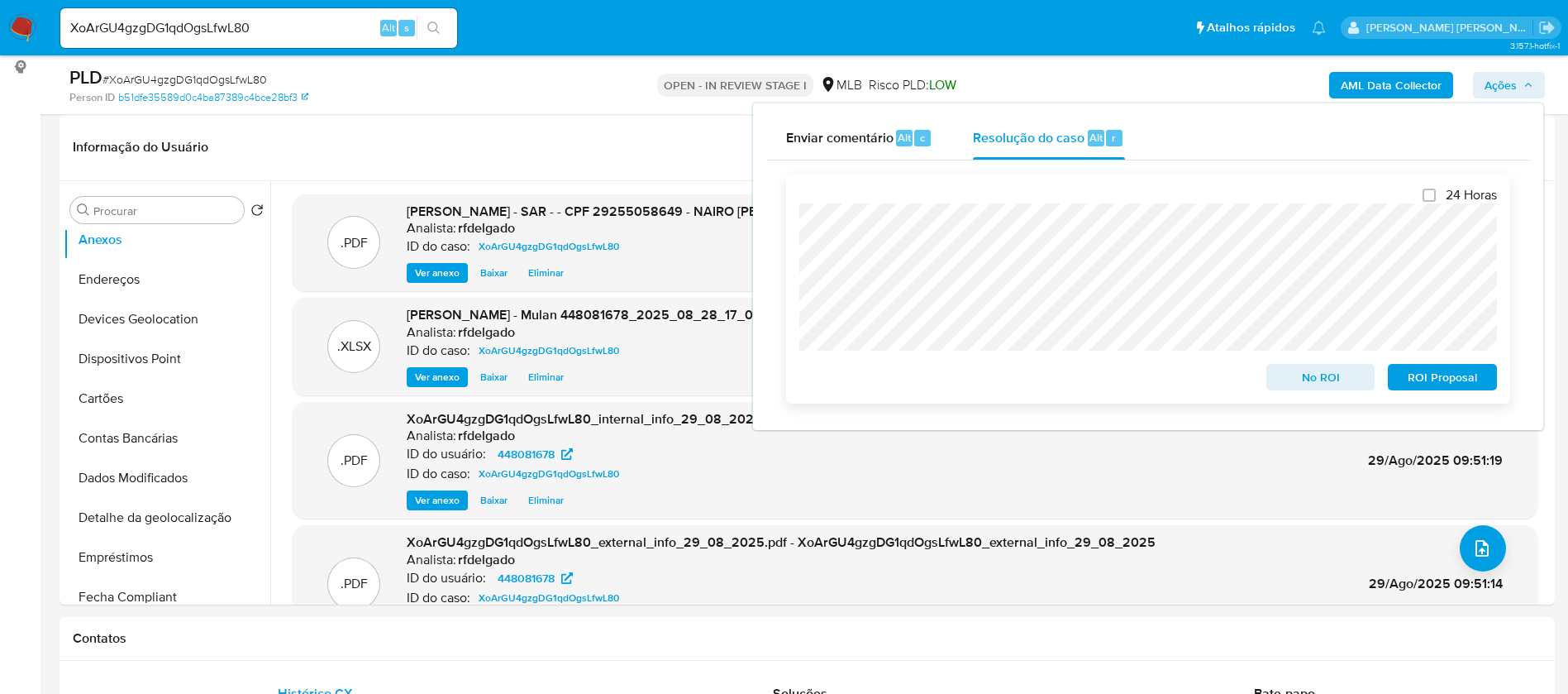
click at [1335, 386] on span "No ROI" at bounding box center [1320, 377] width 86 height 23
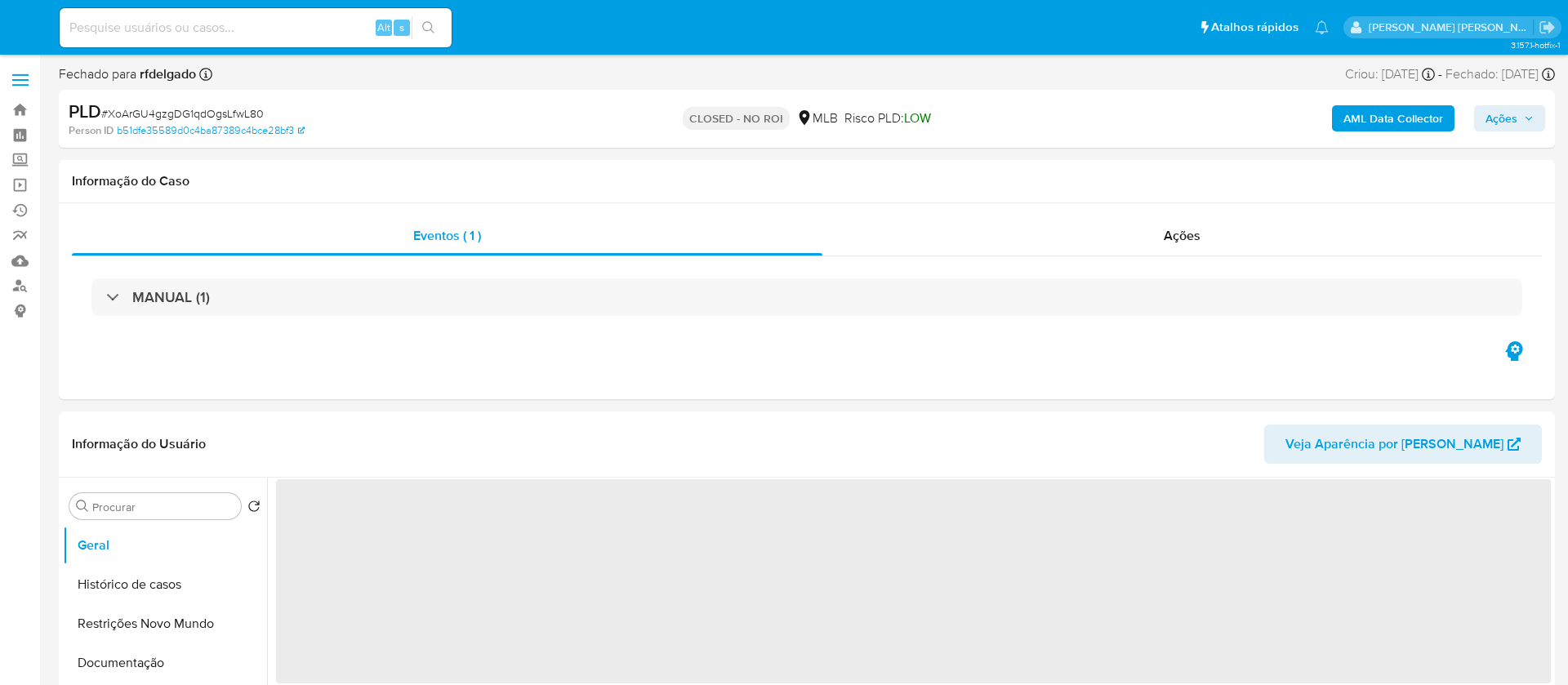
select select "10"
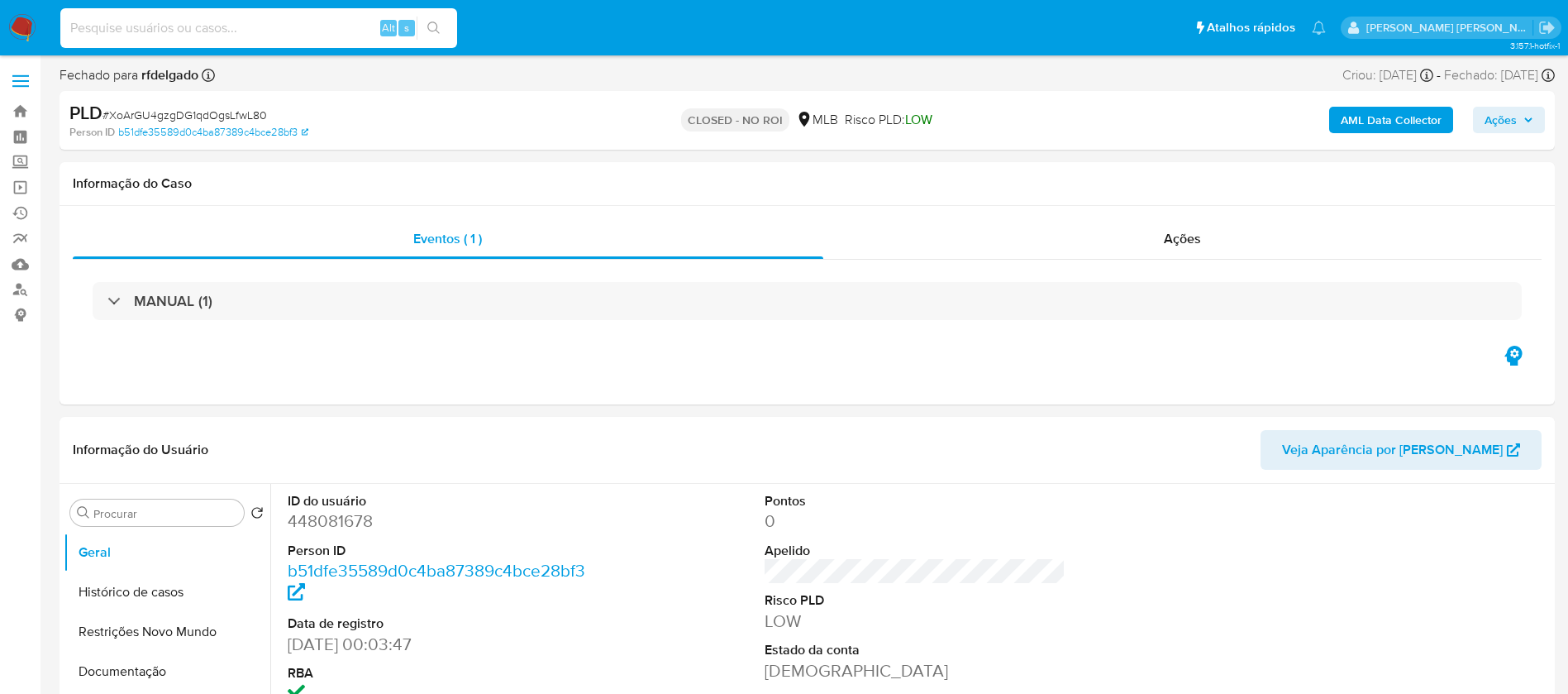
click at [253, 29] on input at bounding box center [258, 28] width 397 height 22
paste input "aBmLp0WzgouuD1762Abw5tNj"
type input "aBmLp0WzgouuD1762Abw5tNj"
click at [433, 35] on button "search-icon" at bounding box center [433, 28] width 34 height 23
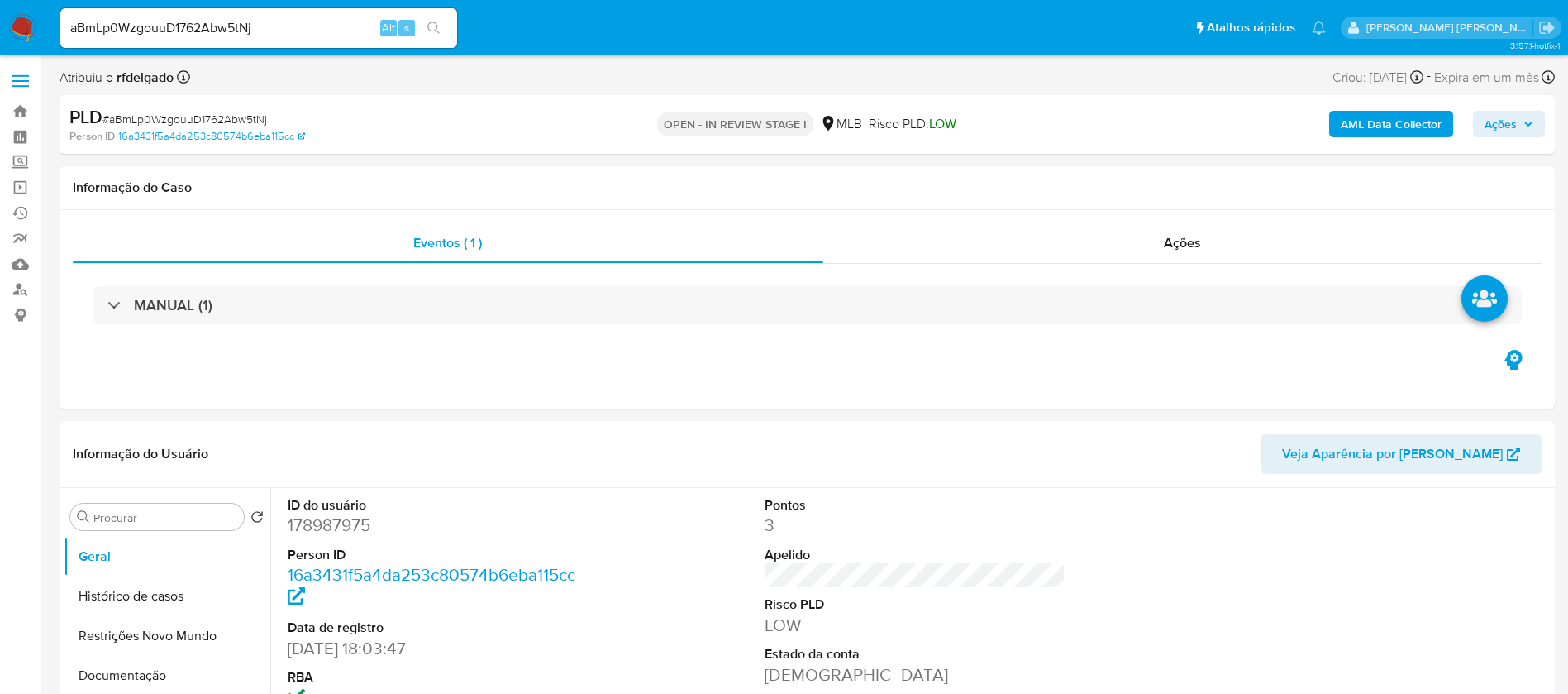
select select "10"
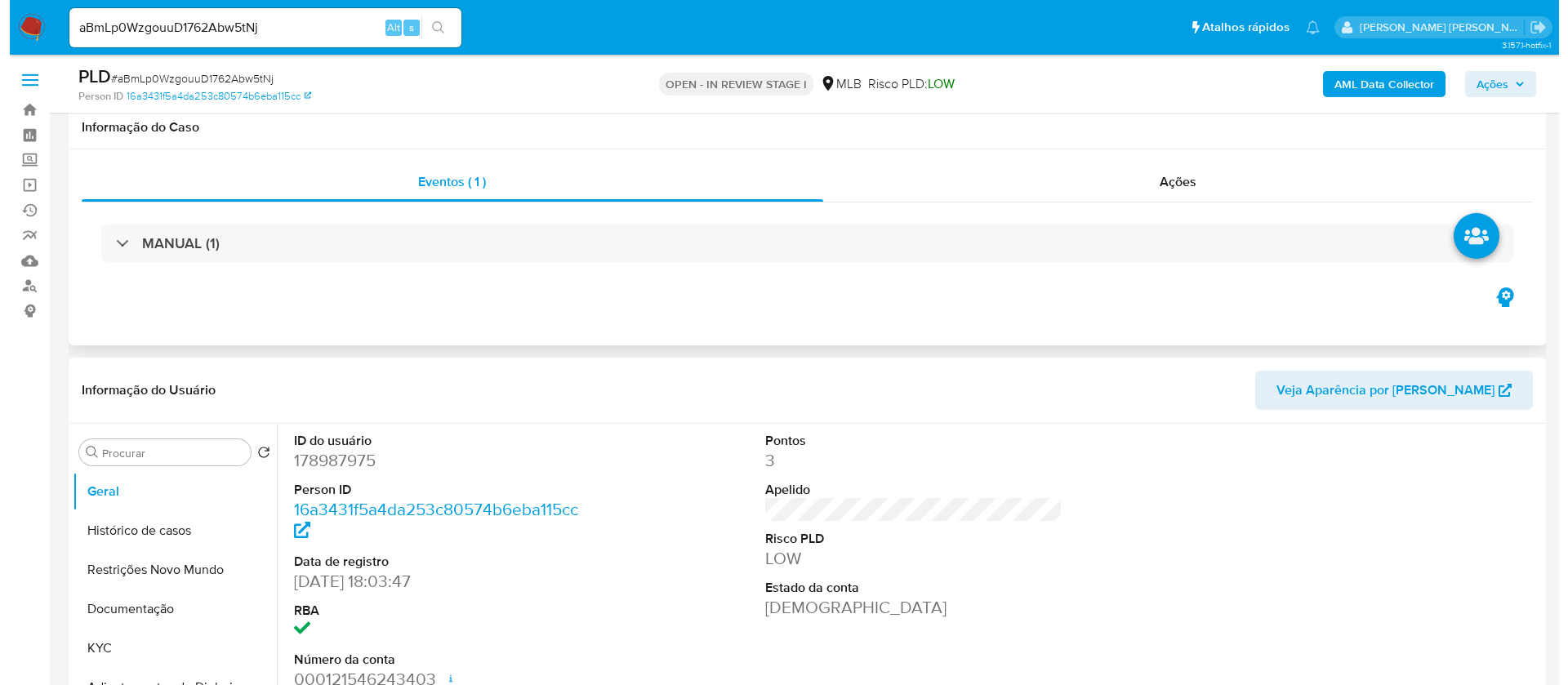
scroll to position [245, 0]
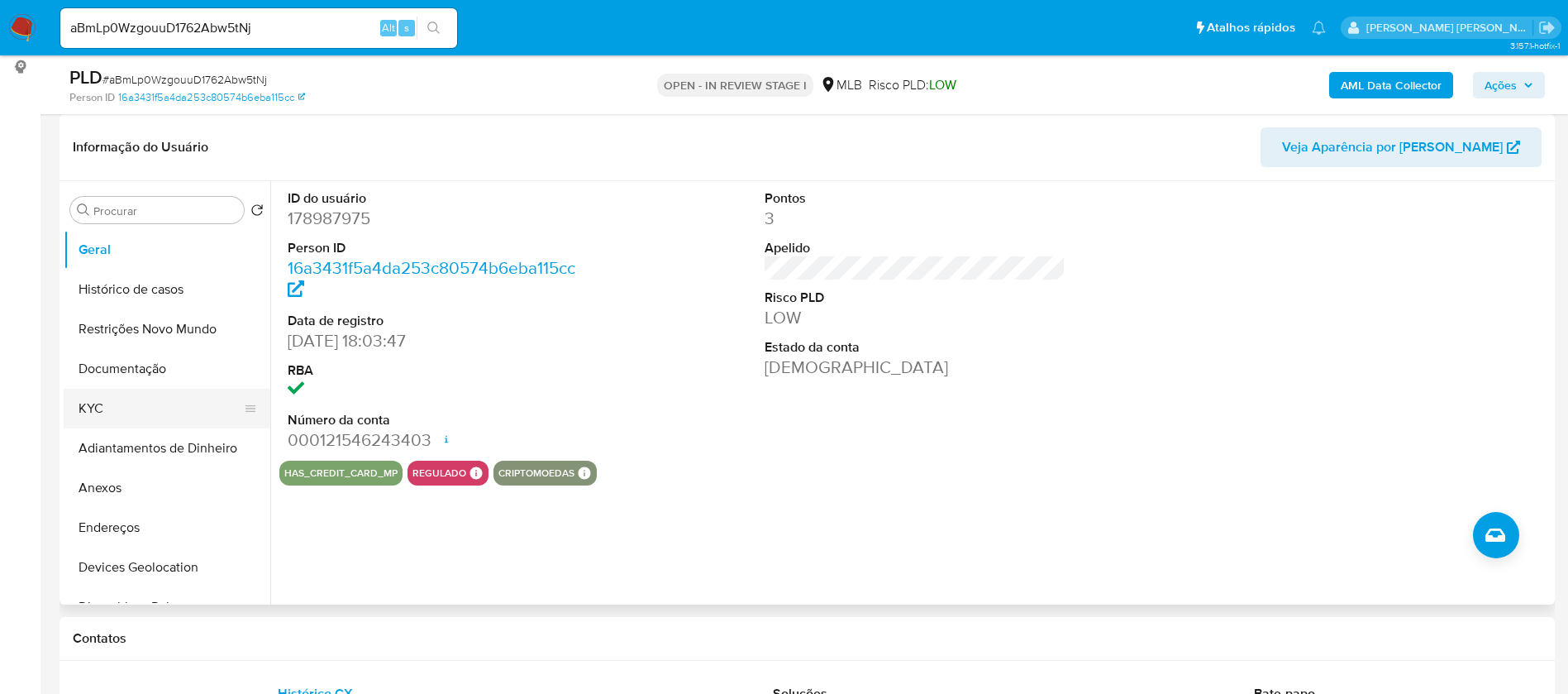
click at [157, 406] on button "KYC" at bounding box center [160, 409] width 193 height 40
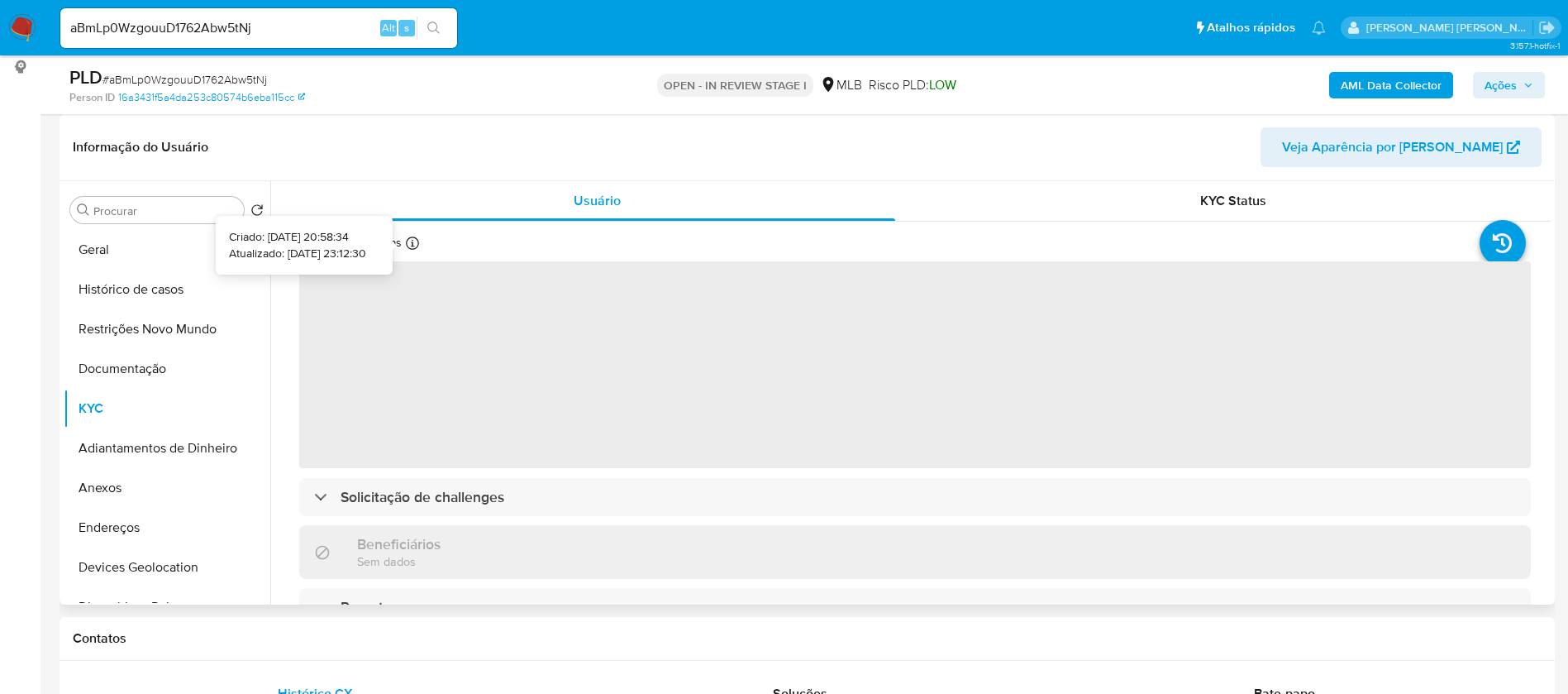
click at [413, 241] on icon at bounding box center [413, 244] width 13 height 13
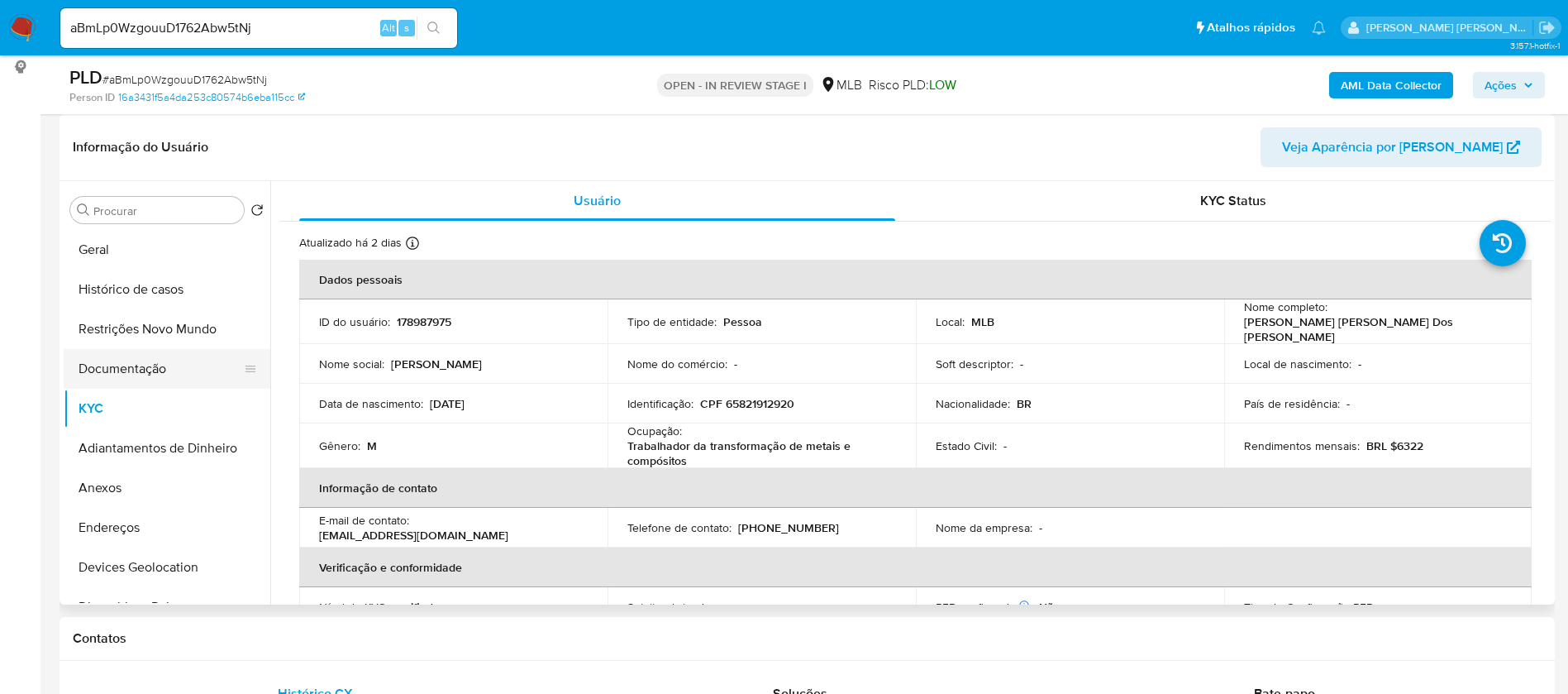
click at [141, 373] on button "Documentação" at bounding box center [160, 369] width 193 height 40
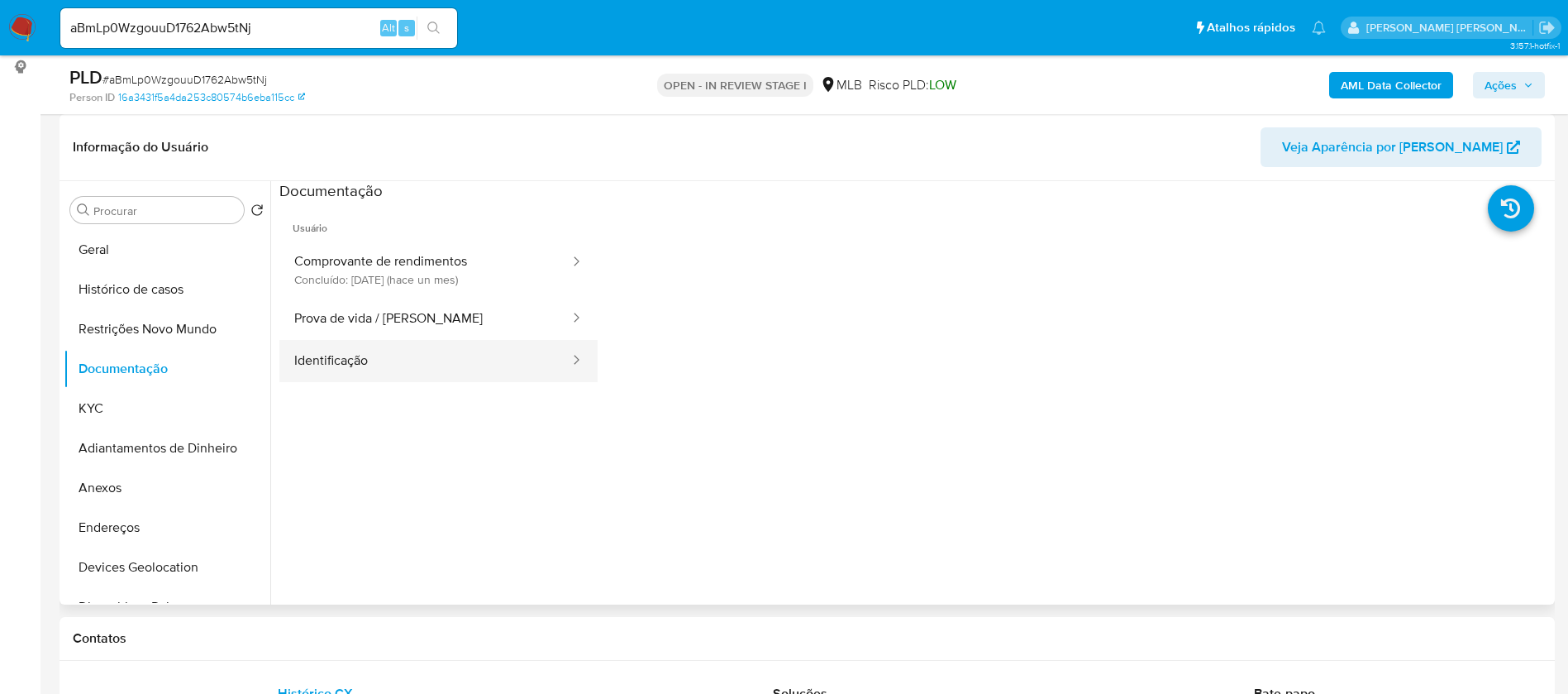
click at [390, 368] on button "Identificação" at bounding box center [425, 361] width 292 height 43
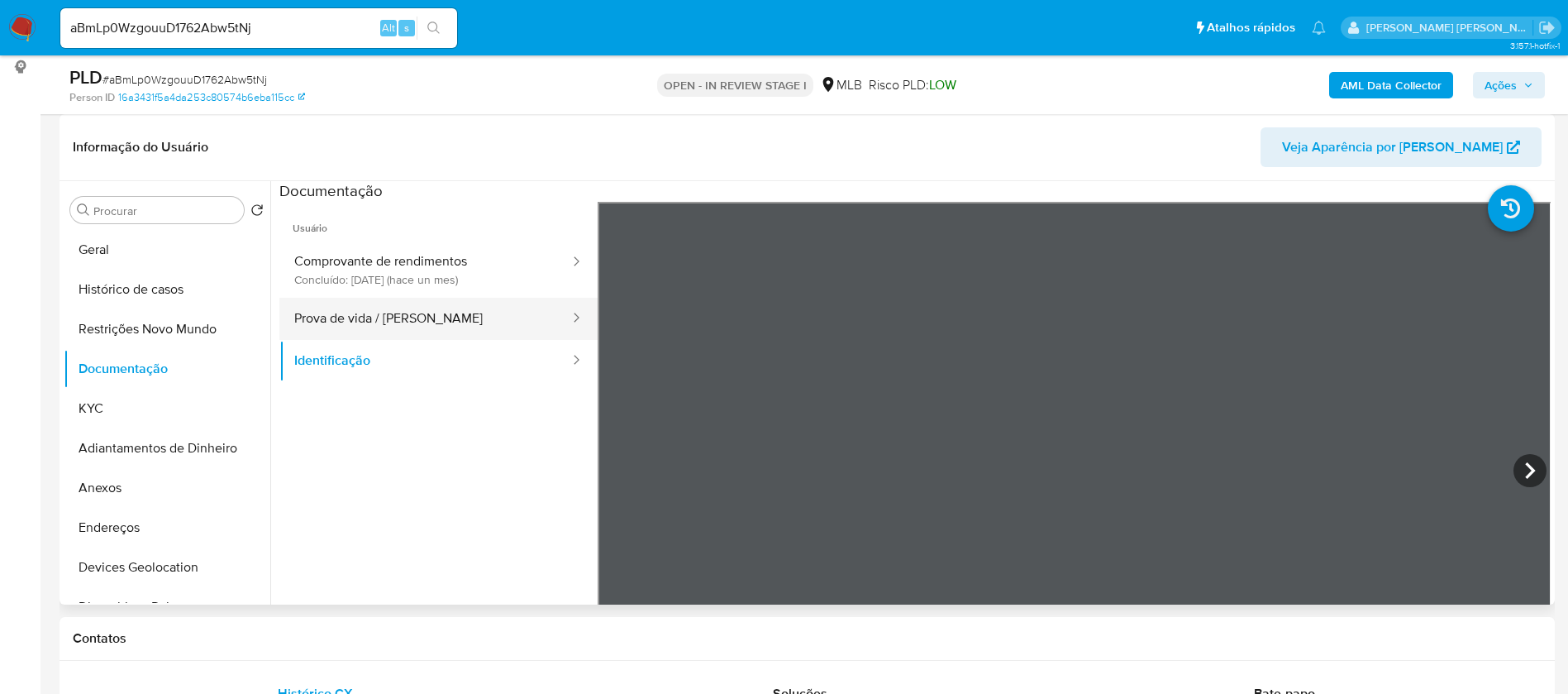
click at [409, 331] on button "Prova de vida / [PERSON_NAME]" at bounding box center [425, 319] width 292 height 43
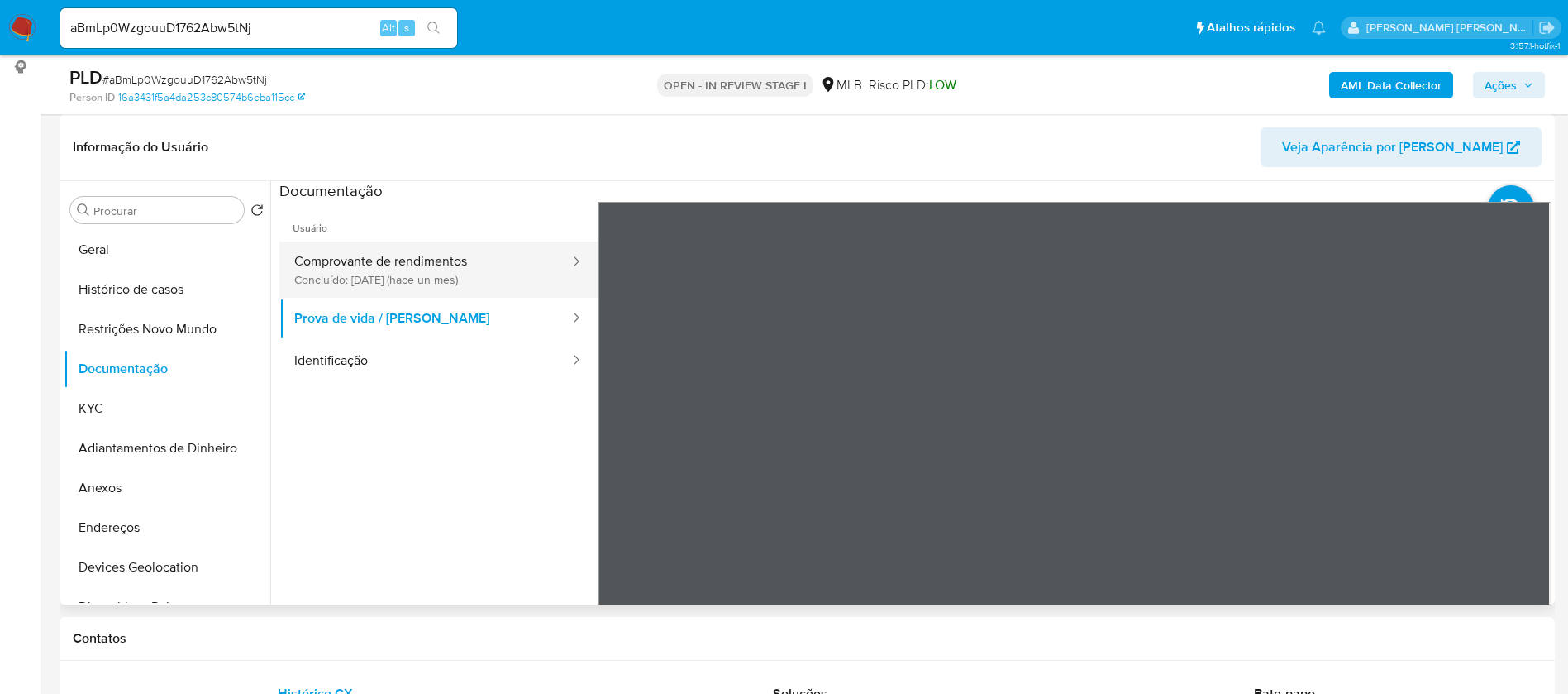
click at [431, 274] on button "Comprovante de rendimentos Concluído: 23/07/2025 (hace un mes)" at bounding box center [425, 269] width 292 height 56
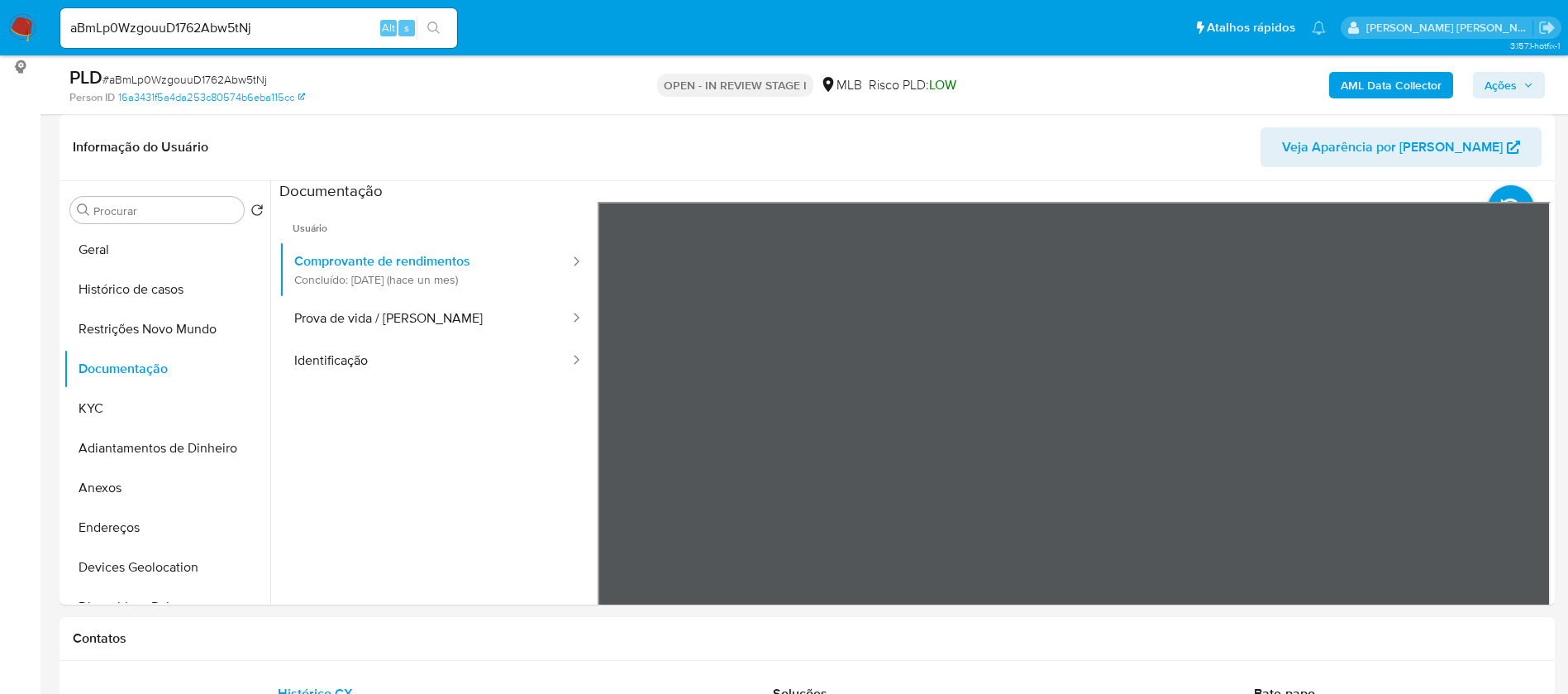
click at [1414, 79] on b "AML Data Collector" at bounding box center [1390, 85] width 101 height 27
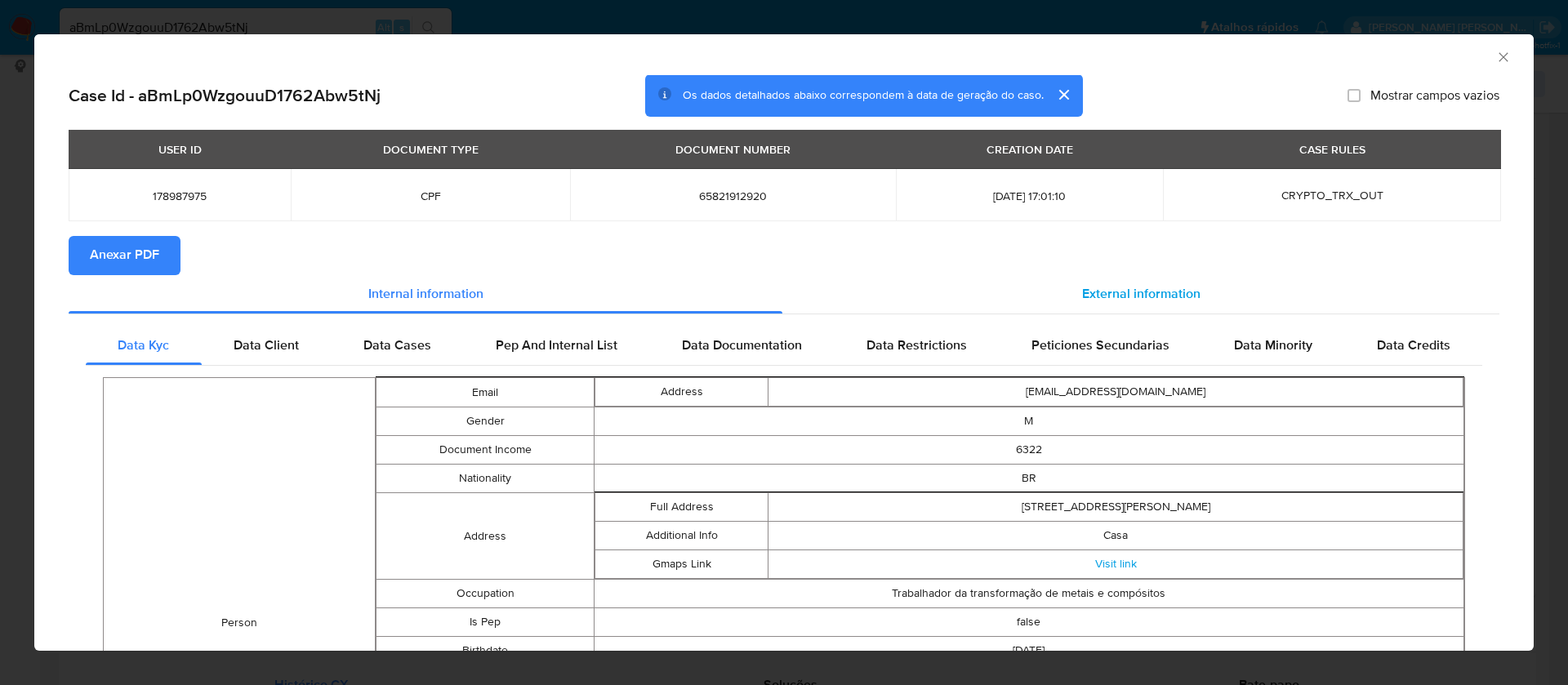
click at [1096, 287] on span "External information" at bounding box center [1141, 294] width 119 height 19
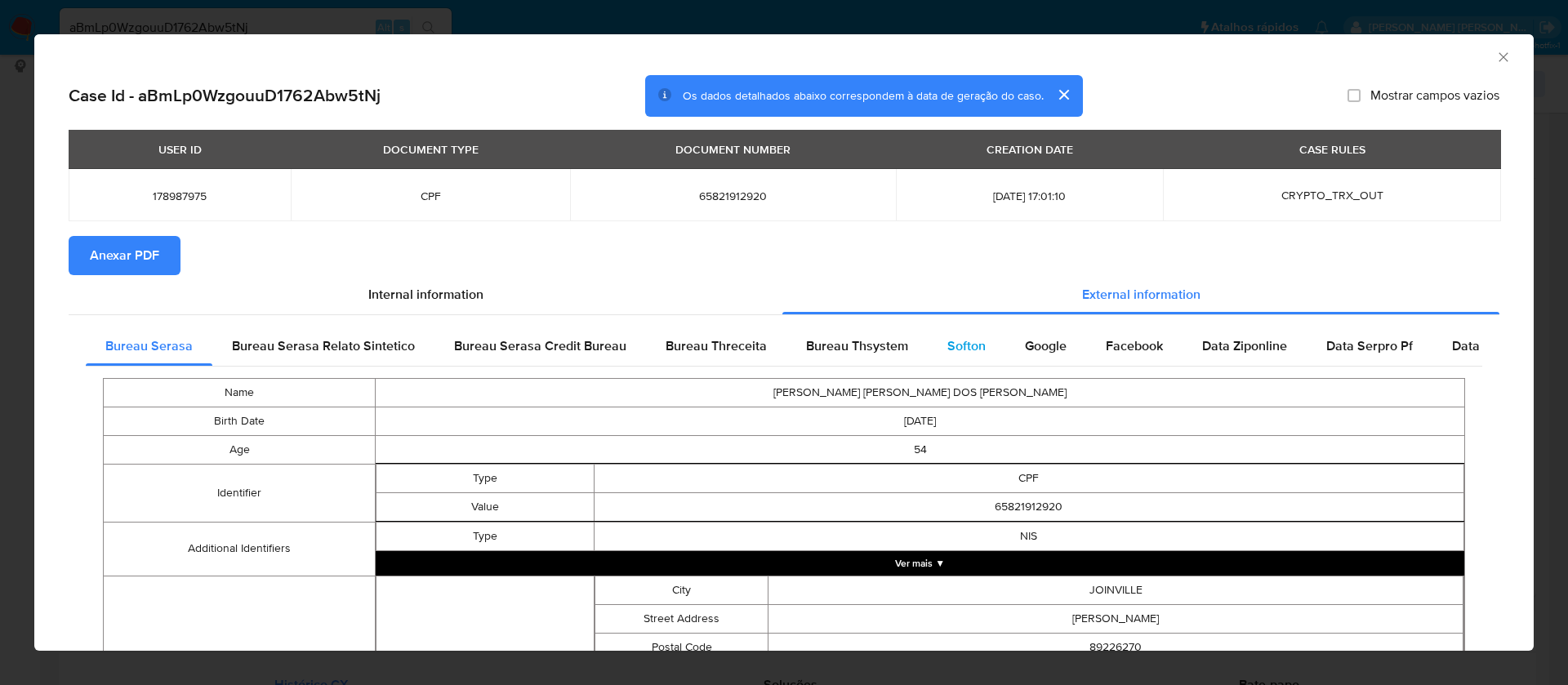
click at [970, 342] on span "Softon" at bounding box center [966, 346] width 39 height 19
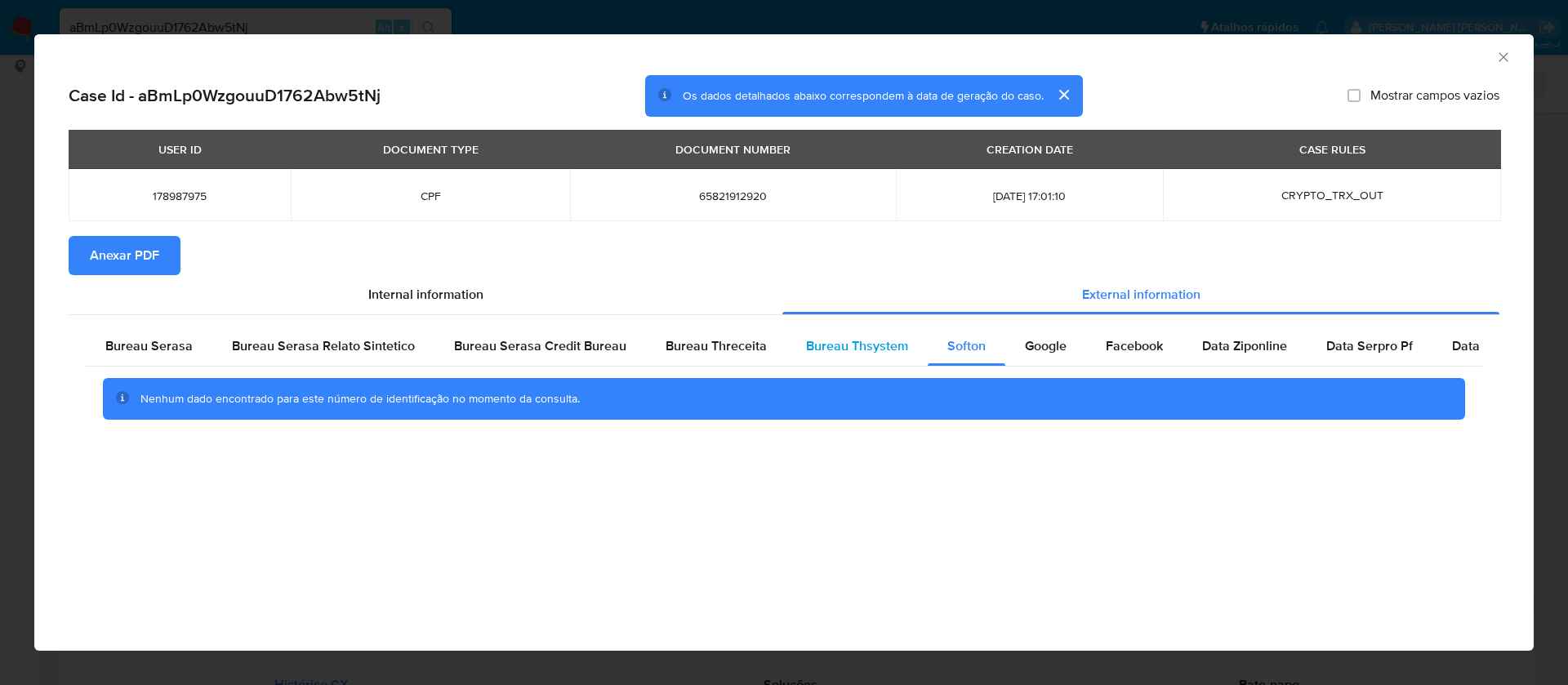
click at [871, 340] on span "Bureau Thsystem" at bounding box center [857, 346] width 102 height 19
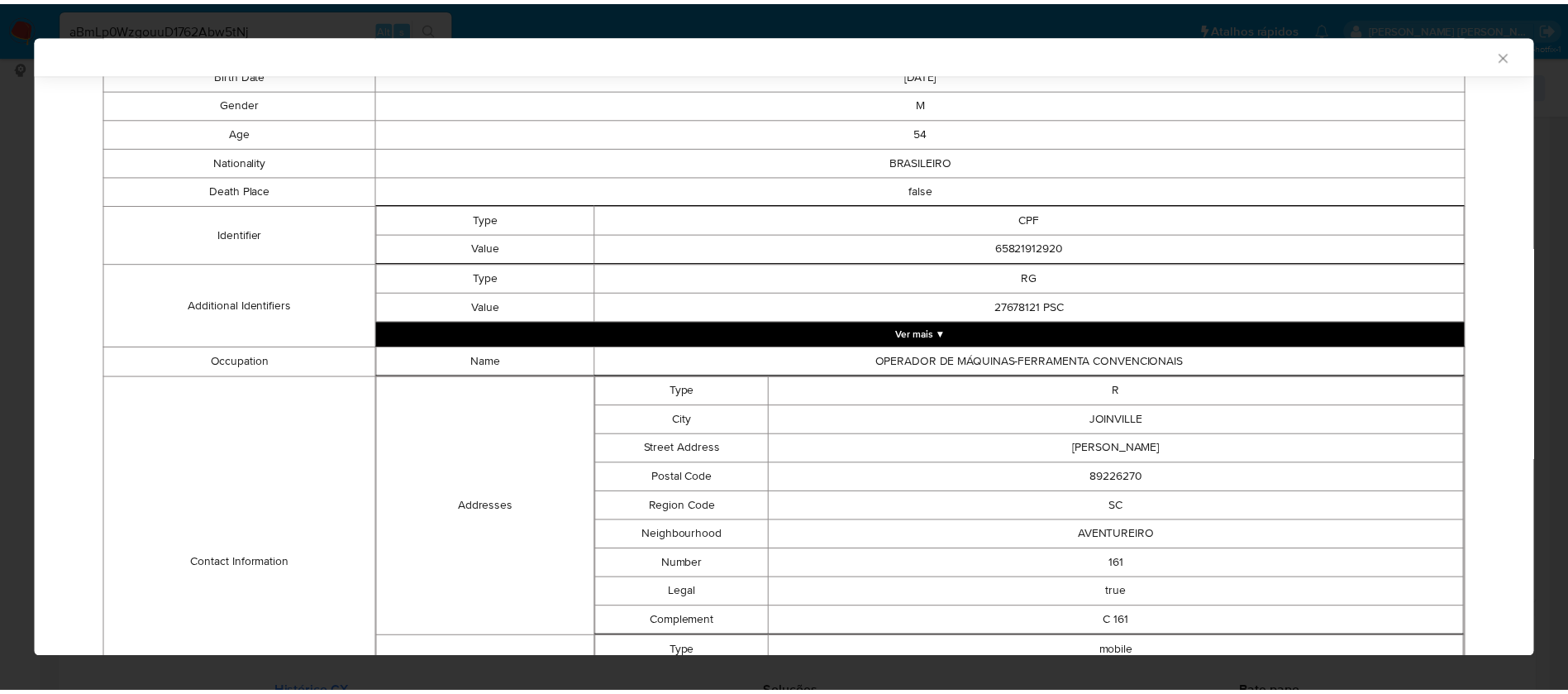
scroll to position [0, 0]
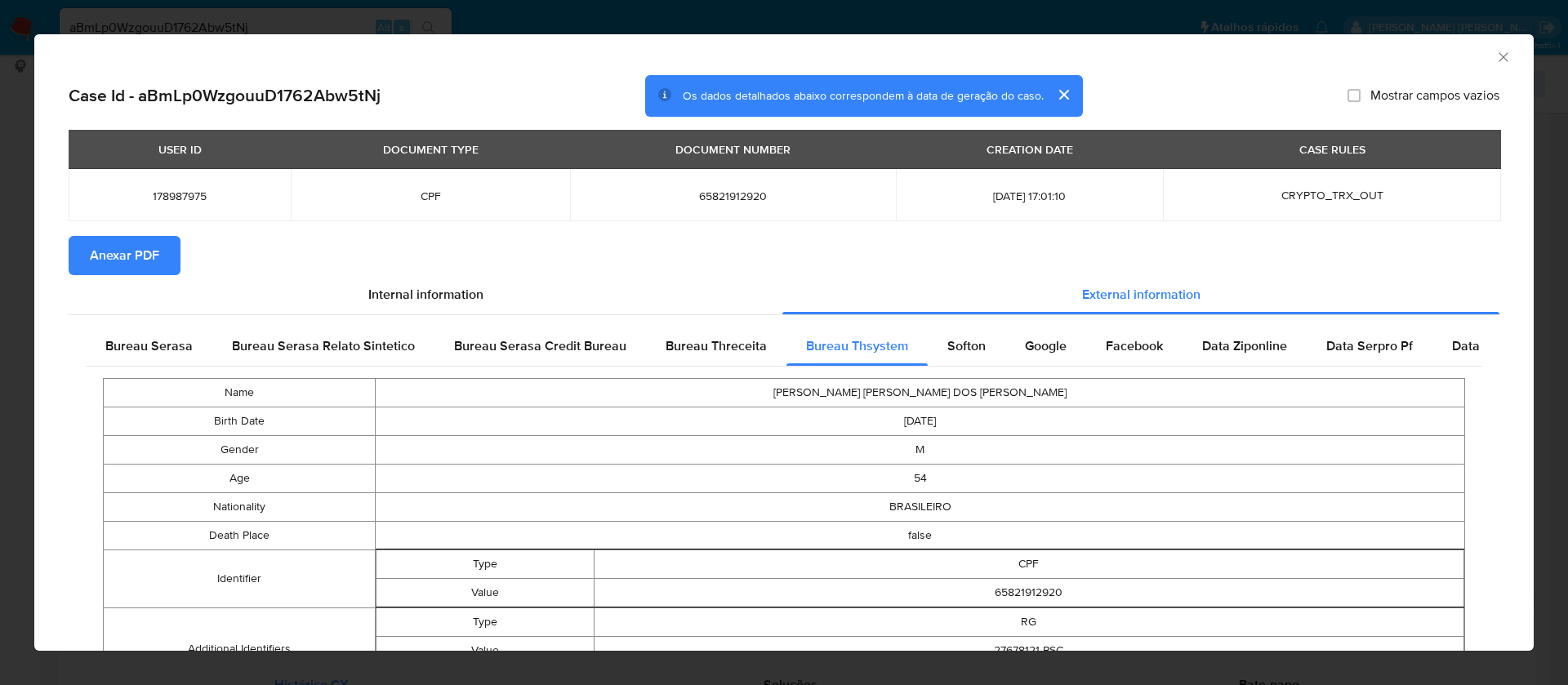
click at [133, 249] on span "Anexar PDF" at bounding box center [124, 256] width 69 height 36
click at [1496, 61] on icon "Fechar a janela" at bounding box center [1504, 57] width 16 height 16
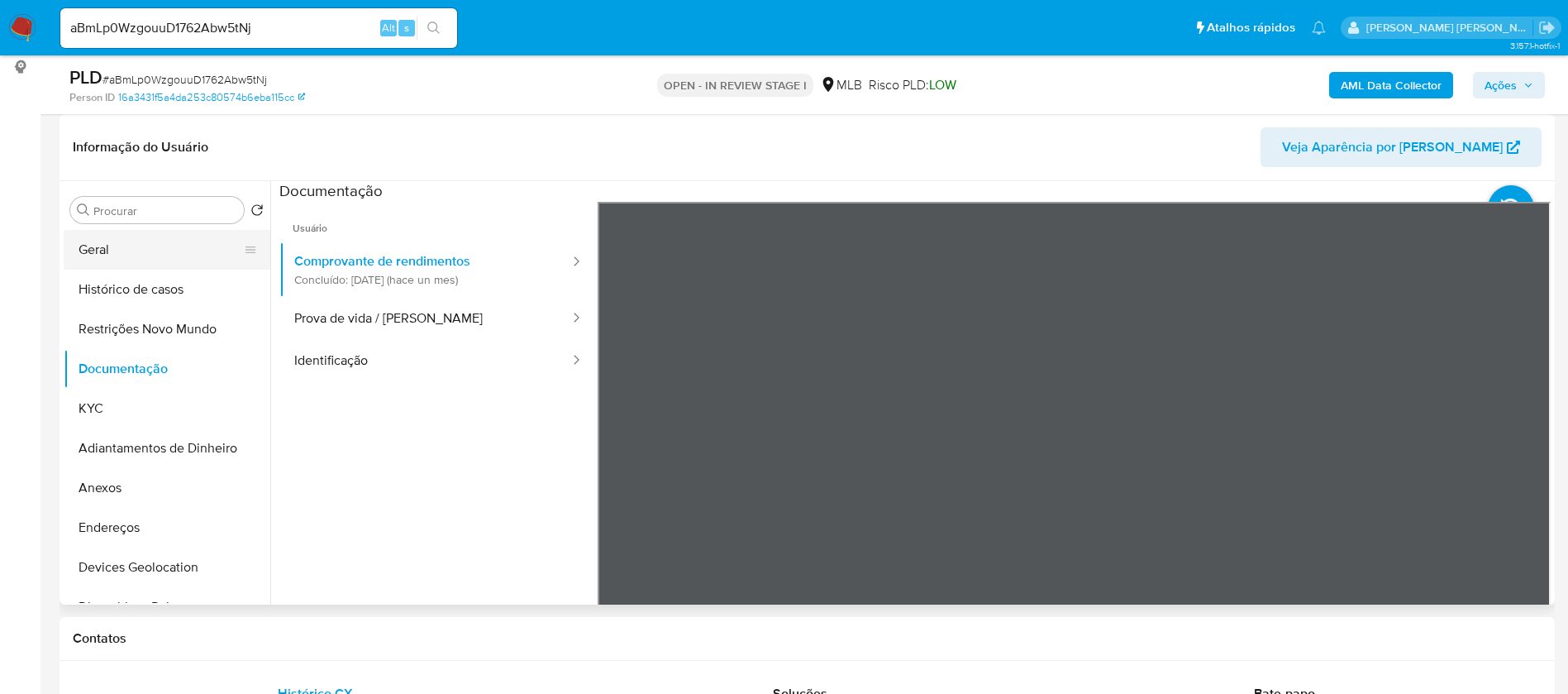
click at [111, 259] on button "Geral" at bounding box center [160, 250] width 193 height 40
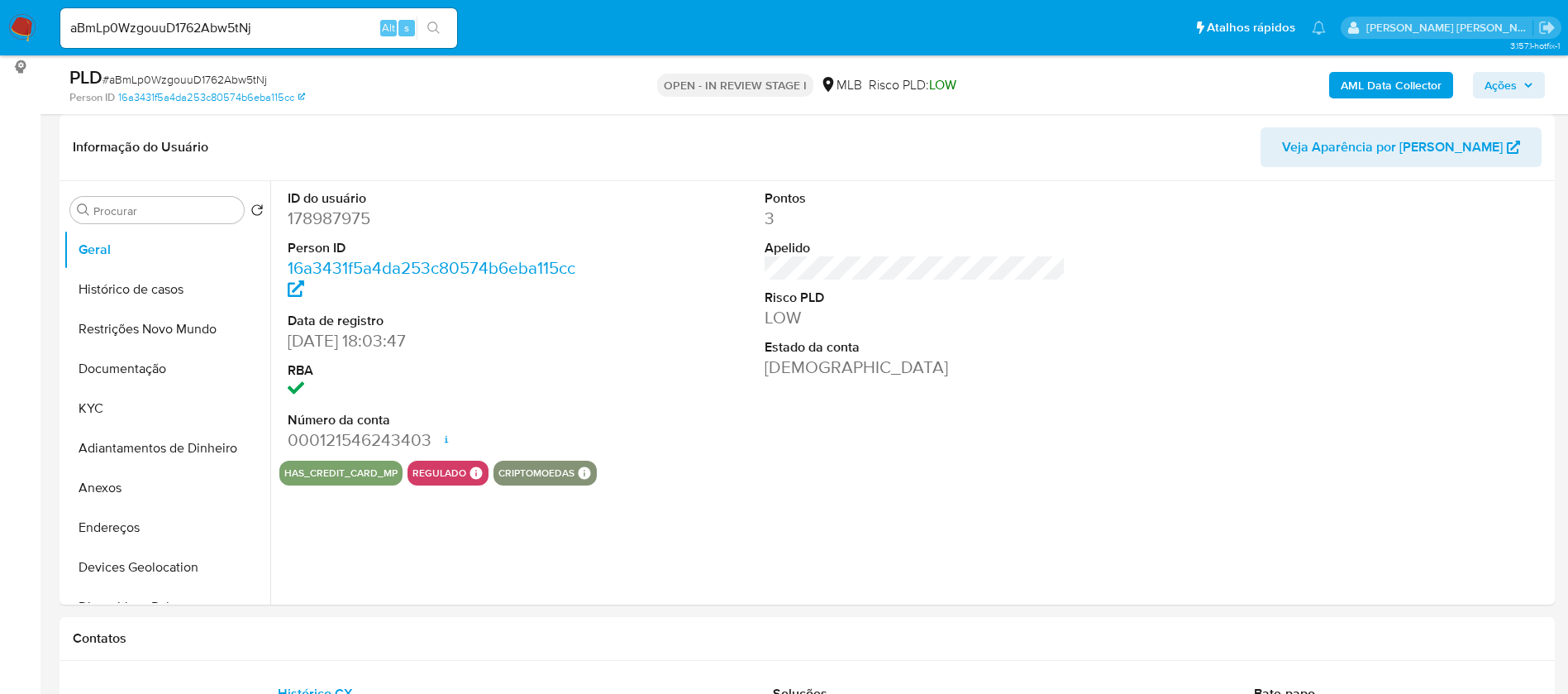
click at [356, 229] on dd "178987975" at bounding box center [438, 219] width 302 height 23
copy dd "178987975"
click at [132, 297] on button "Histórico de casos" at bounding box center [160, 289] width 193 height 40
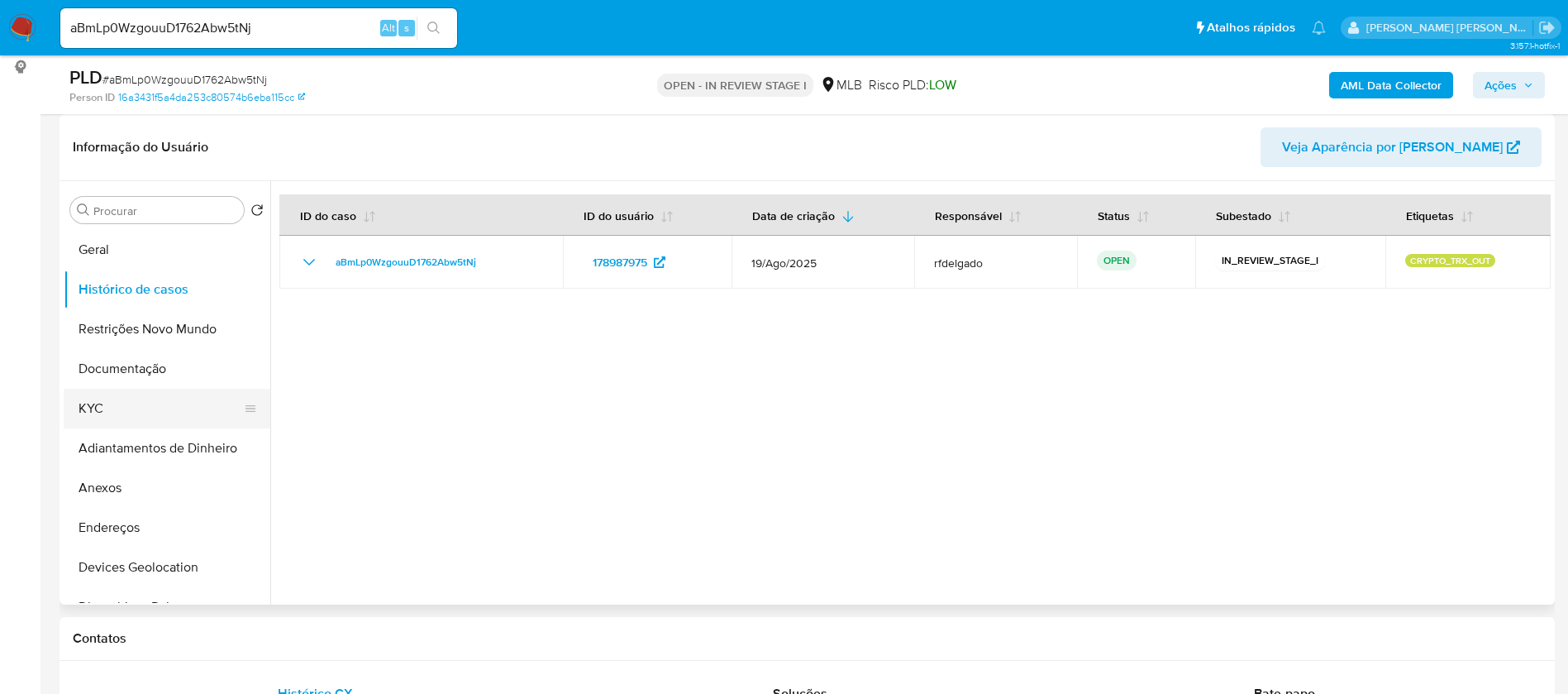
click at [177, 400] on button "KYC" at bounding box center [160, 409] width 193 height 40
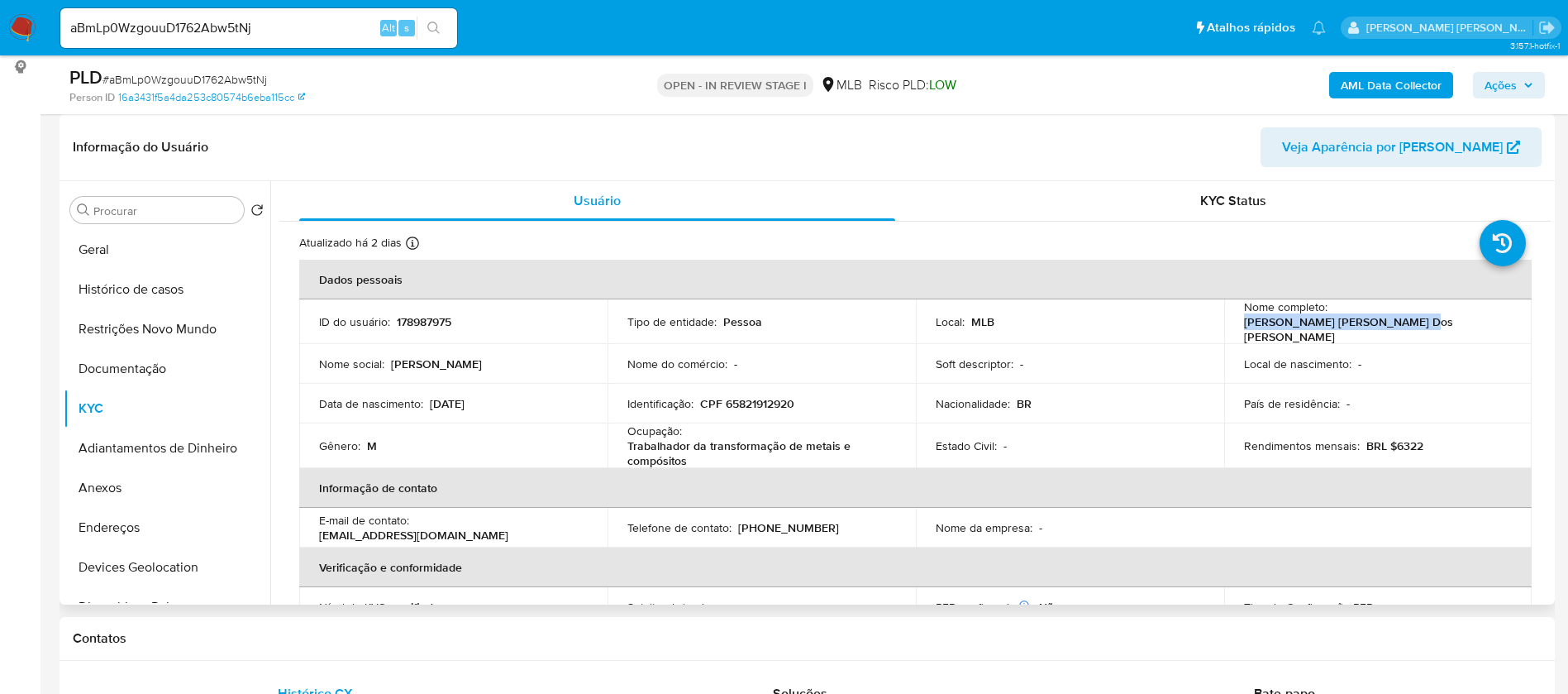
drag, startPoint x: 1492, startPoint y: 318, endPoint x: 1327, endPoint y: 324, distance: 165.1
click at [1327, 324] on div "Nome completo : Edson Luiz Cardoso Dos Santos" at bounding box center [1378, 322] width 268 height 45
copy p "Edson Luiz Cardoso Dos Santos"
click at [445, 317] on p "178987975" at bounding box center [423, 322] width 54 height 15
click at [445, 318] on p "178987975" at bounding box center [423, 322] width 54 height 15
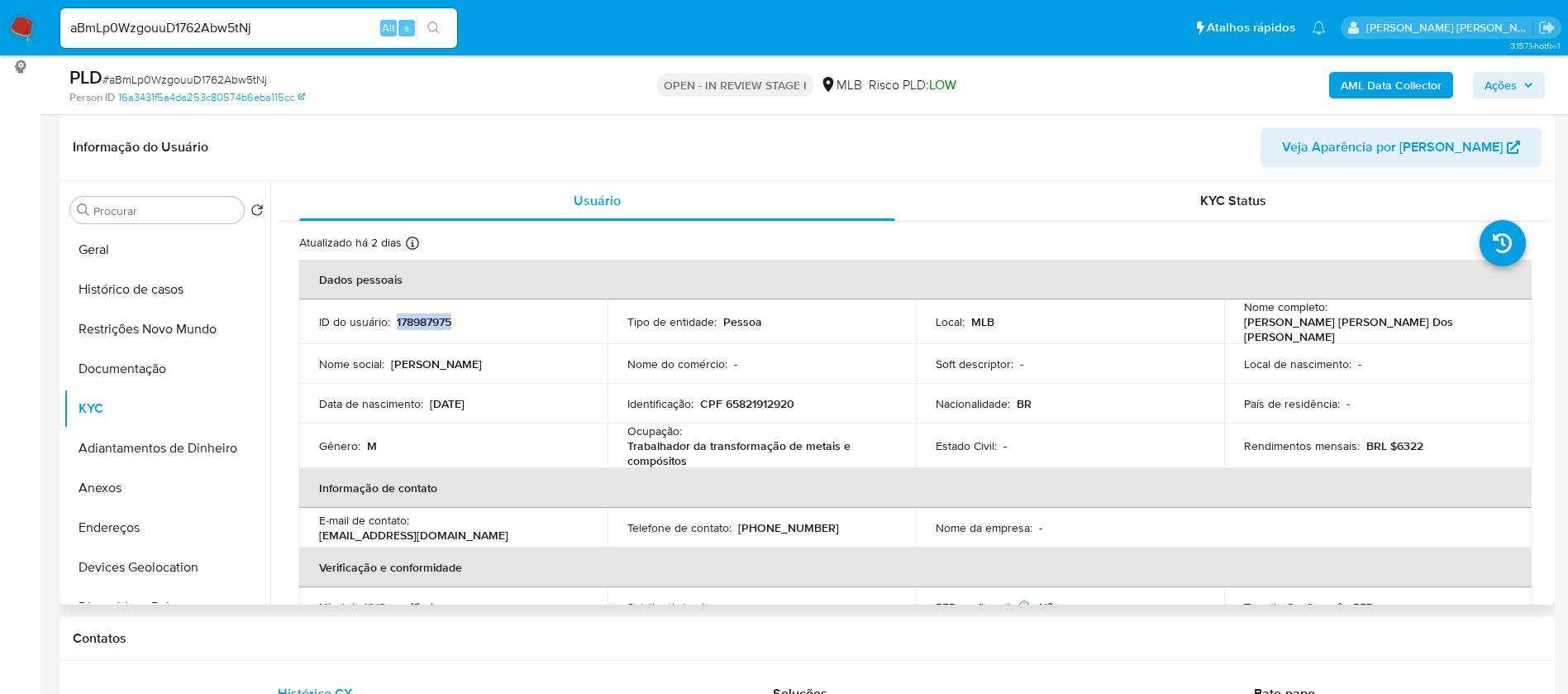
copy p "178987975"
click at [173, 244] on button "Geral" at bounding box center [160, 250] width 193 height 40
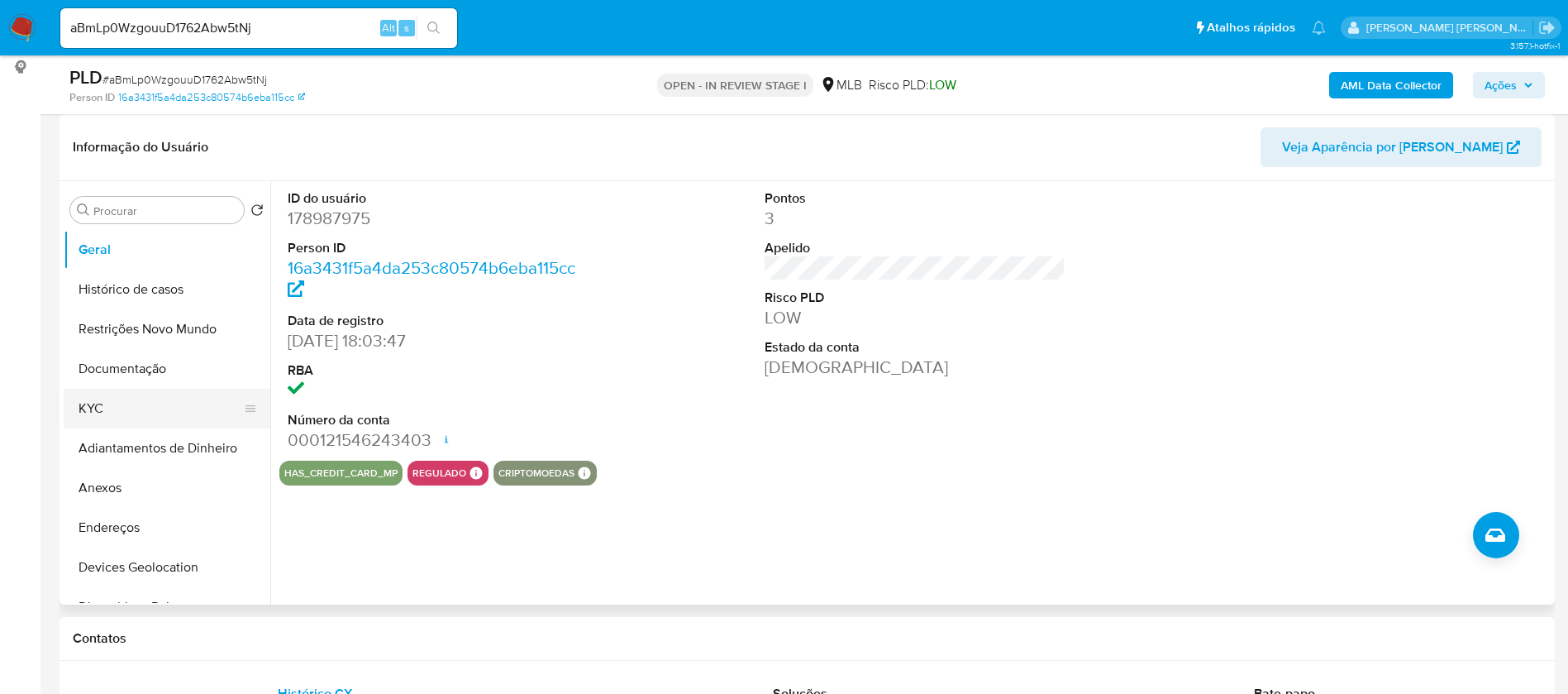
click at [177, 408] on button "KYC" at bounding box center [160, 409] width 193 height 40
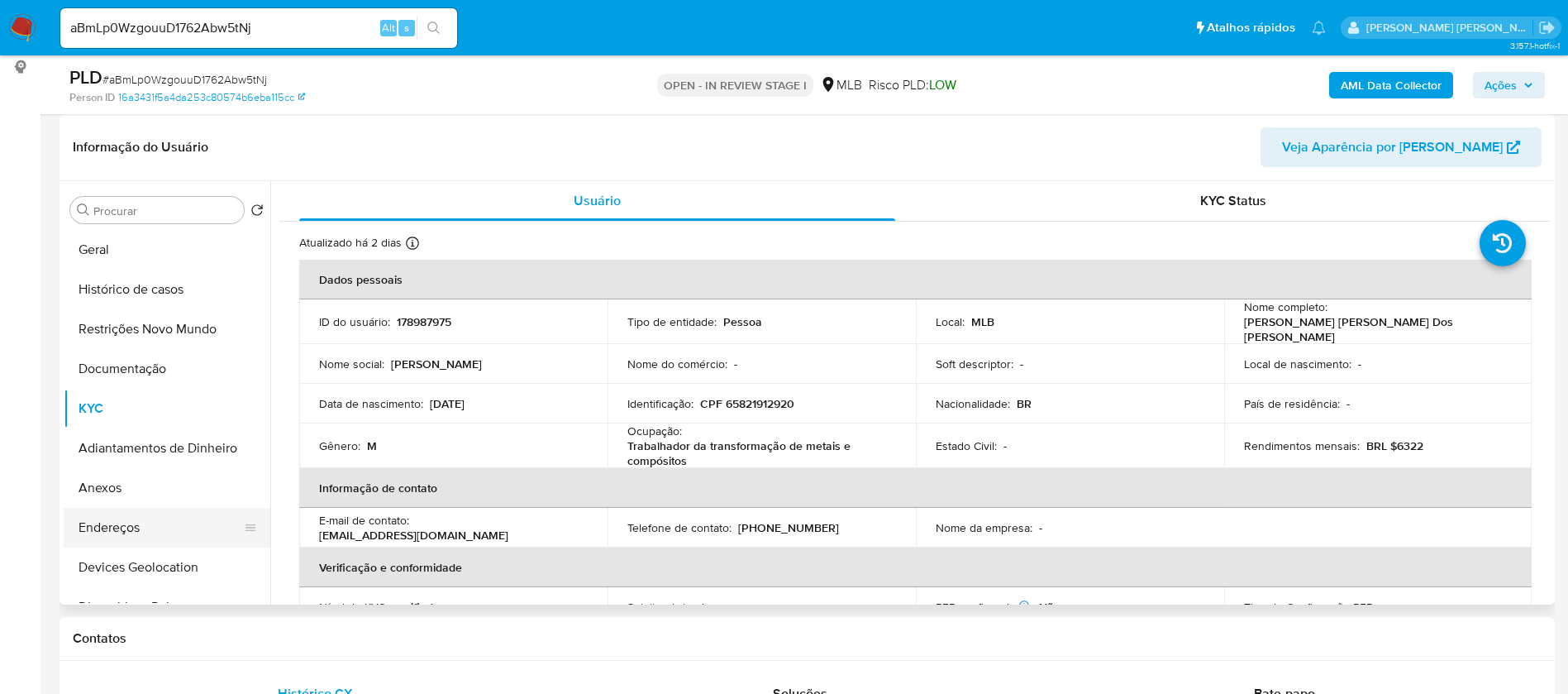
drag, startPoint x: 130, startPoint y: 533, endPoint x: 166, endPoint y: 520, distance: 38.3
click at [131, 531] on button "Endereços" at bounding box center [160, 528] width 193 height 40
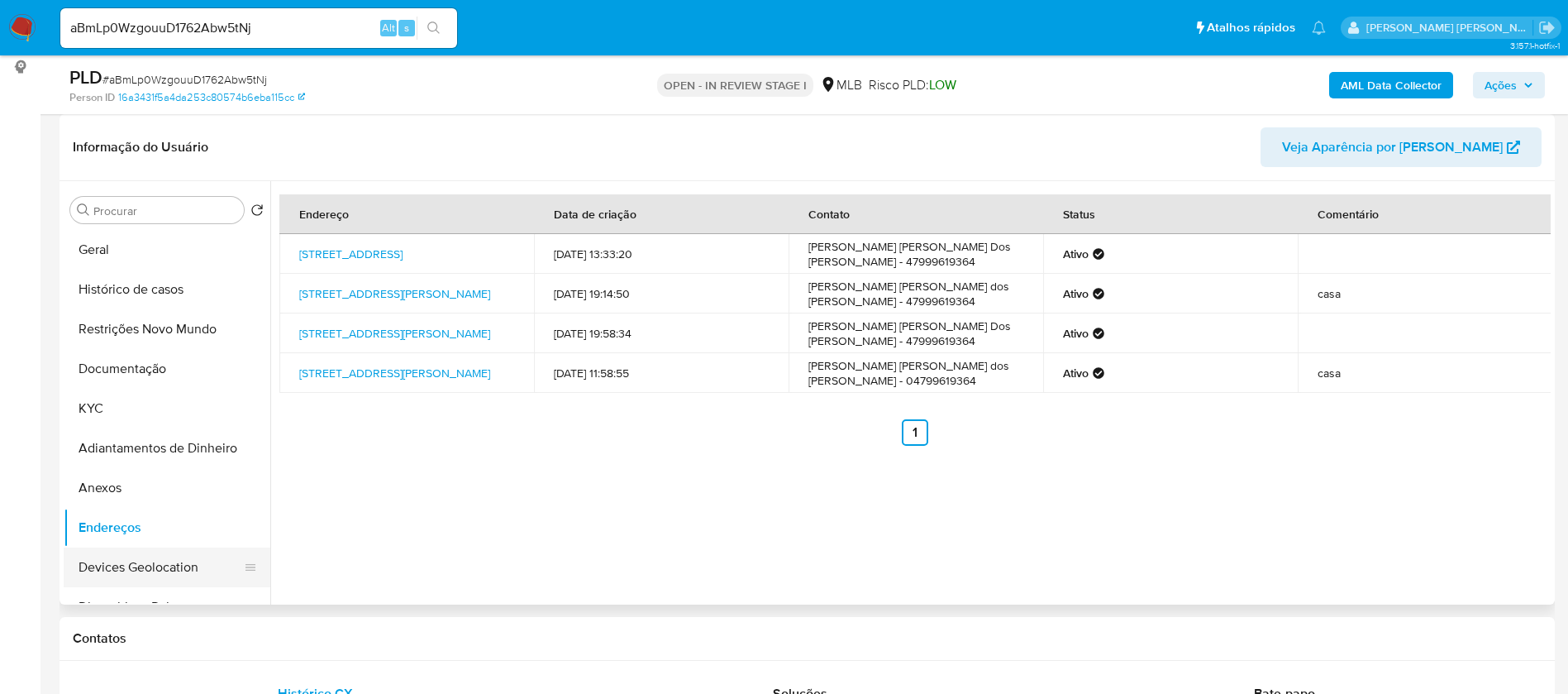
click at [159, 556] on button "Devices Geolocation" at bounding box center [160, 567] width 193 height 40
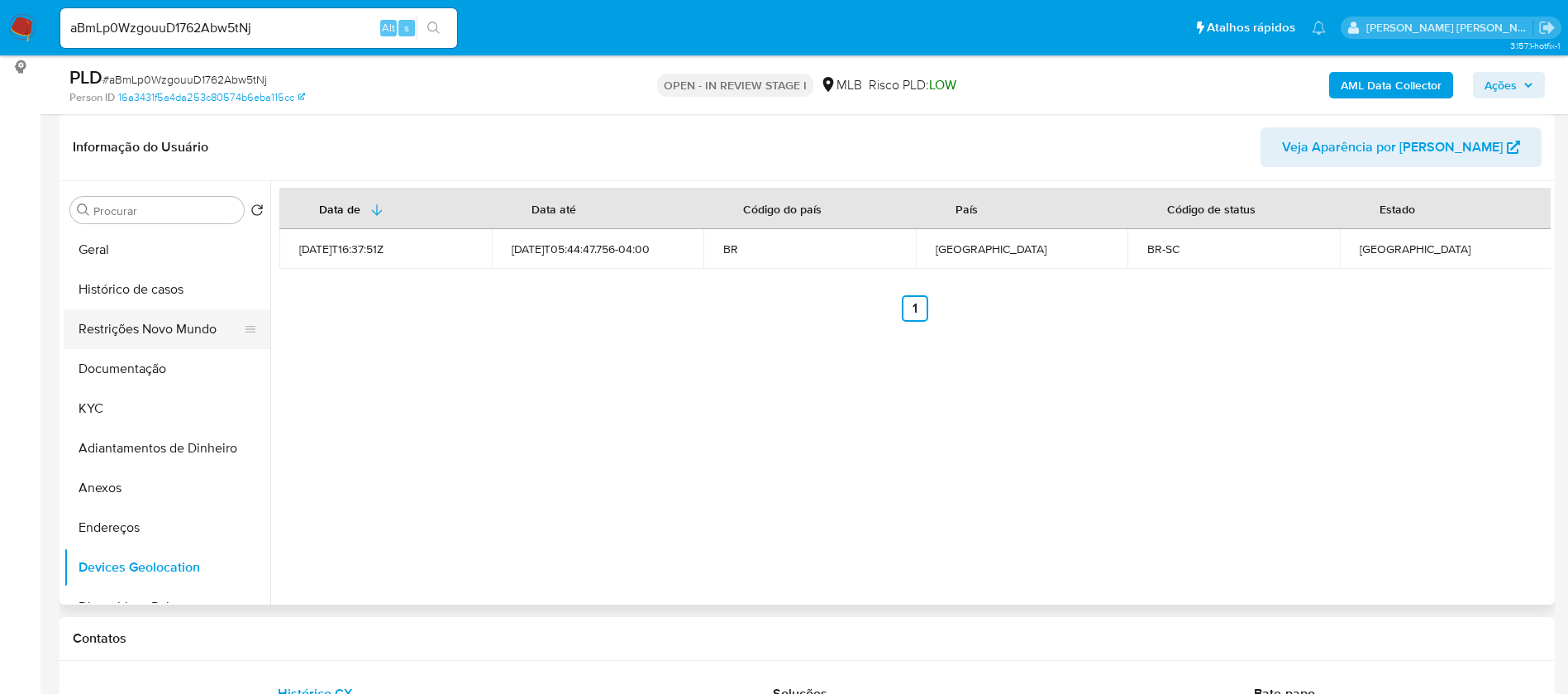
click at [198, 326] on button "Restrições Novo Mundo" at bounding box center [160, 329] width 193 height 40
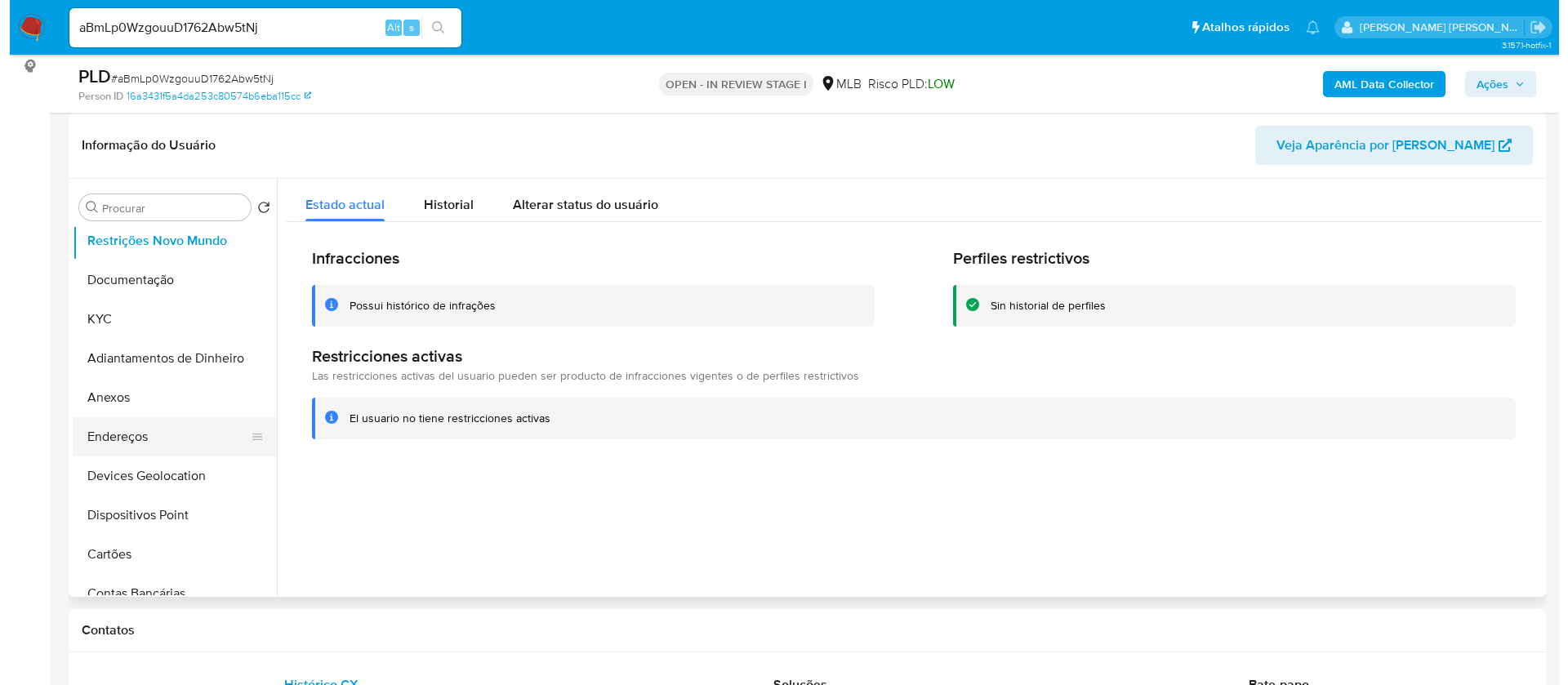
scroll to position [123, 0]
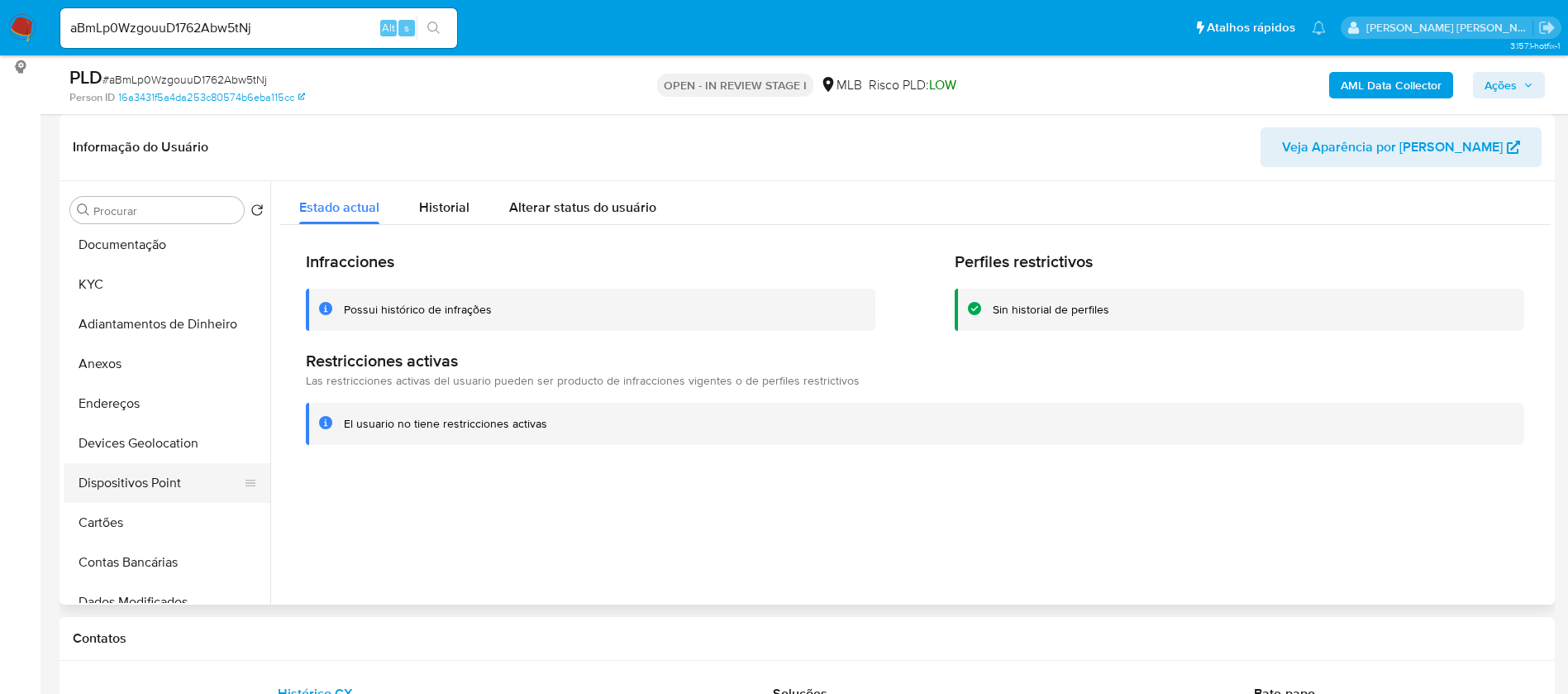
click at [166, 480] on button "Dispositivos Point" at bounding box center [160, 483] width 193 height 40
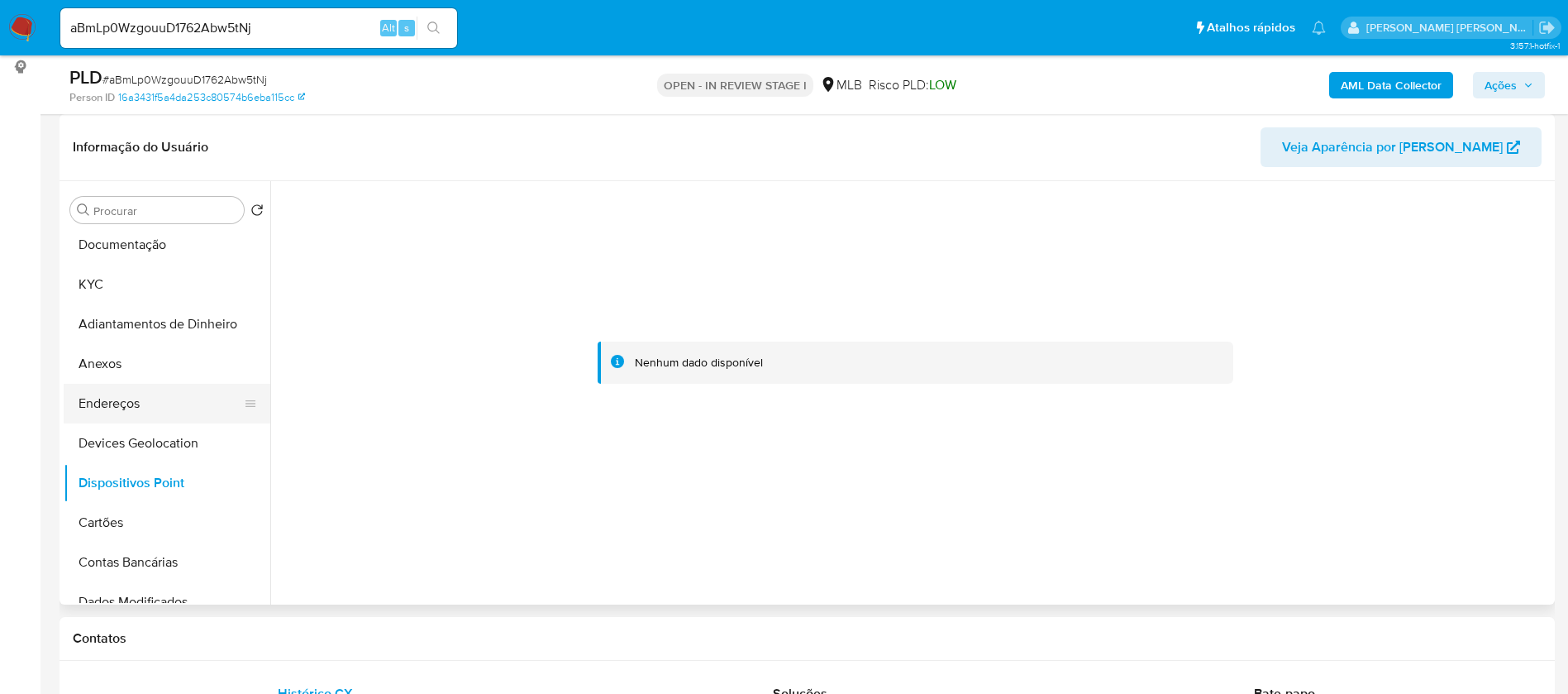
click at [163, 400] on button "Endereços" at bounding box center [160, 404] width 193 height 40
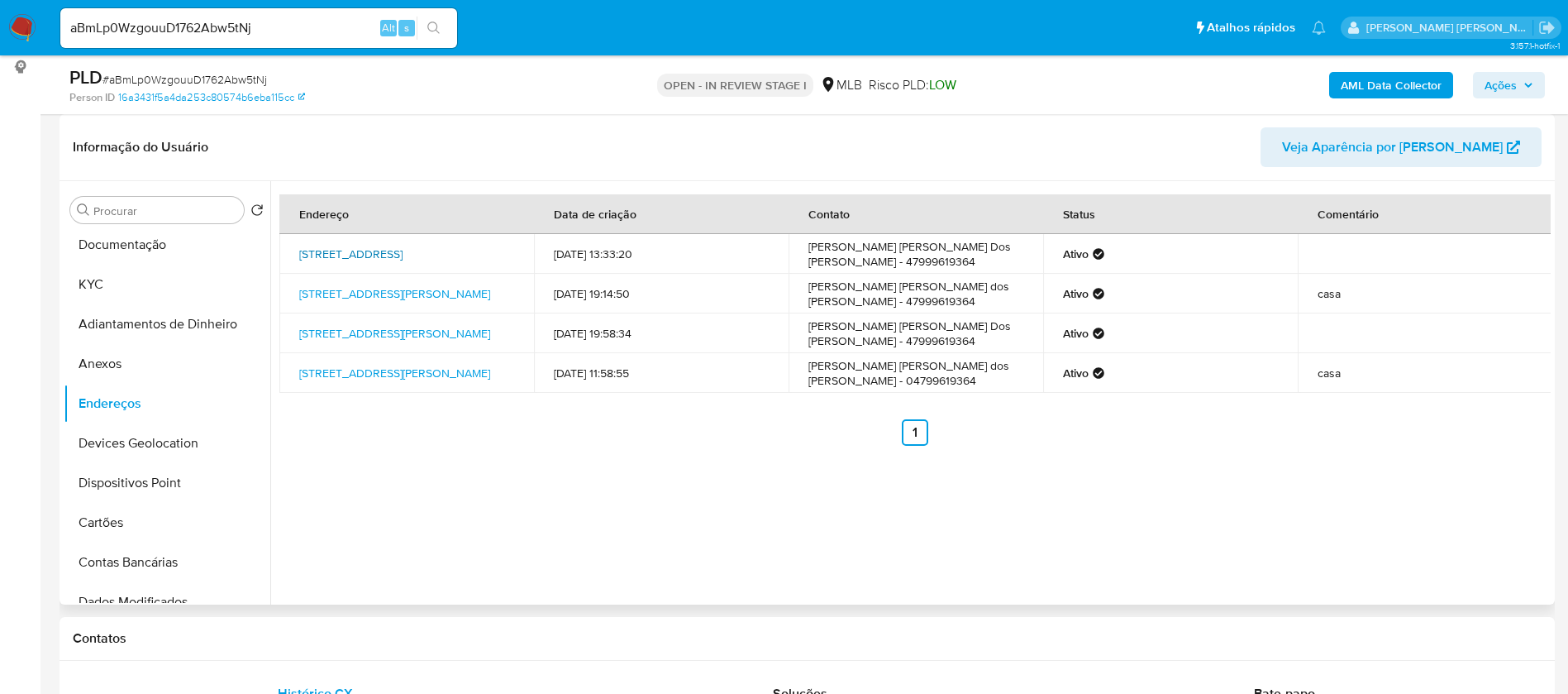
click at [353, 251] on link "Rua Brasília 136, Joinville, Santa Catarina, 89213370, Brasil 136" at bounding box center [351, 254] width 103 height 17
click at [133, 370] on button "Anexos" at bounding box center [160, 364] width 193 height 40
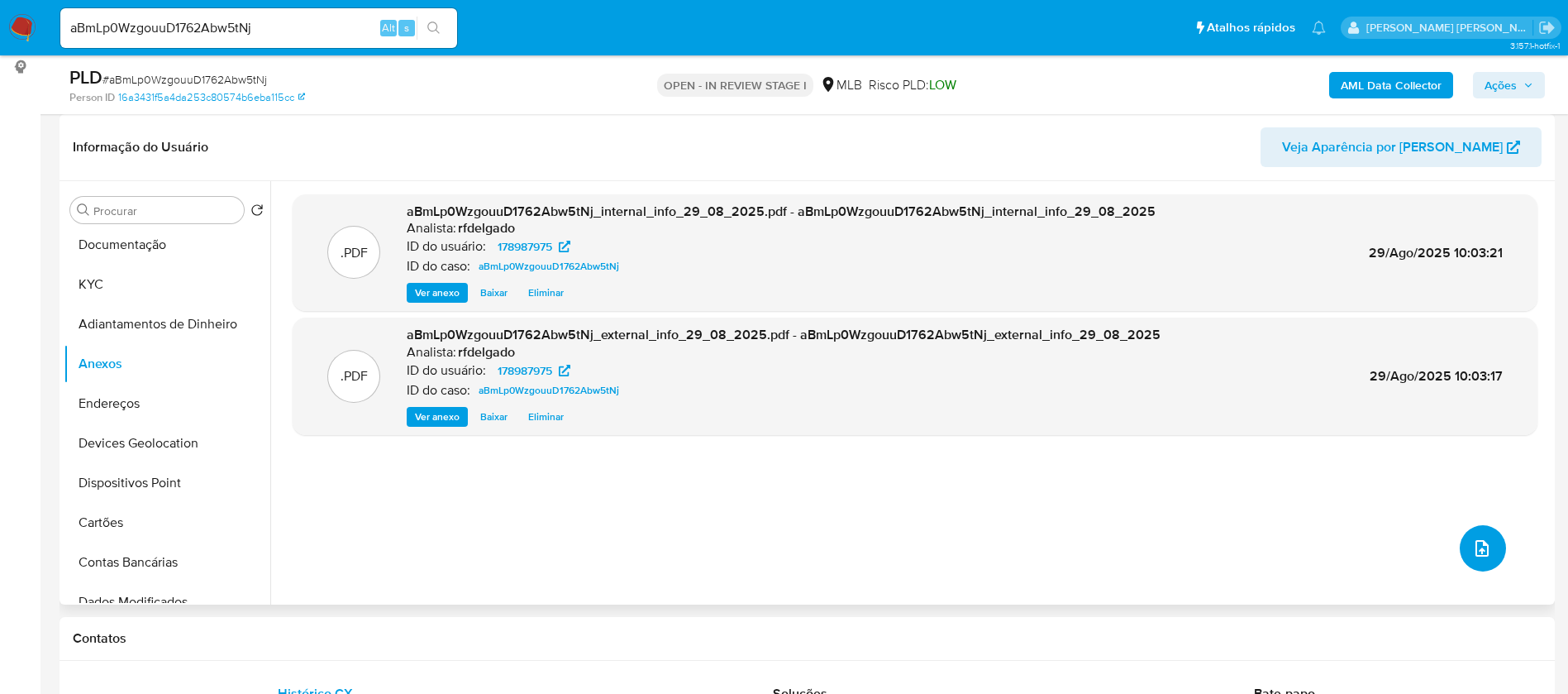
click at [1475, 541] on icon "upload-file" at bounding box center [1482, 548] width 20 height 20
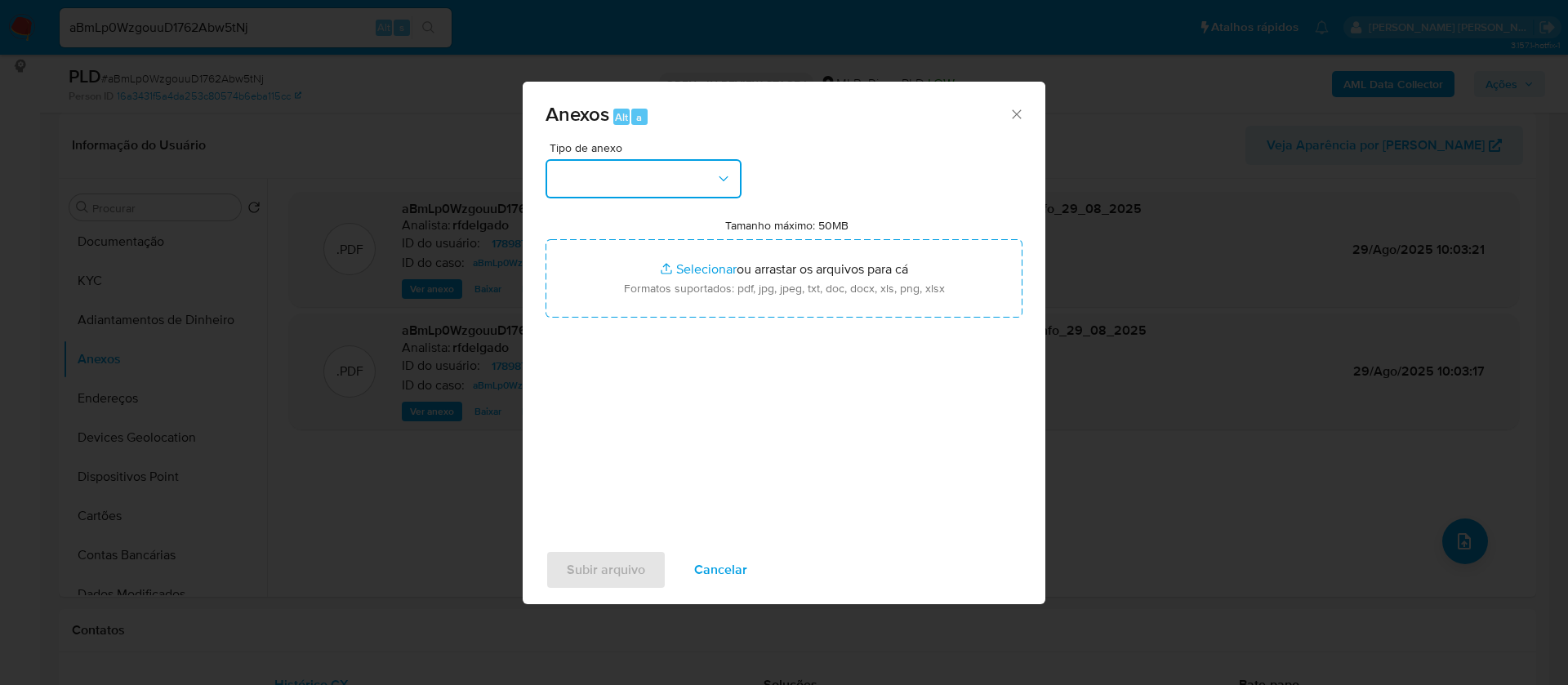
click at [691, 182] on button "button" at bounding box center [643, 179] width 196 height 40
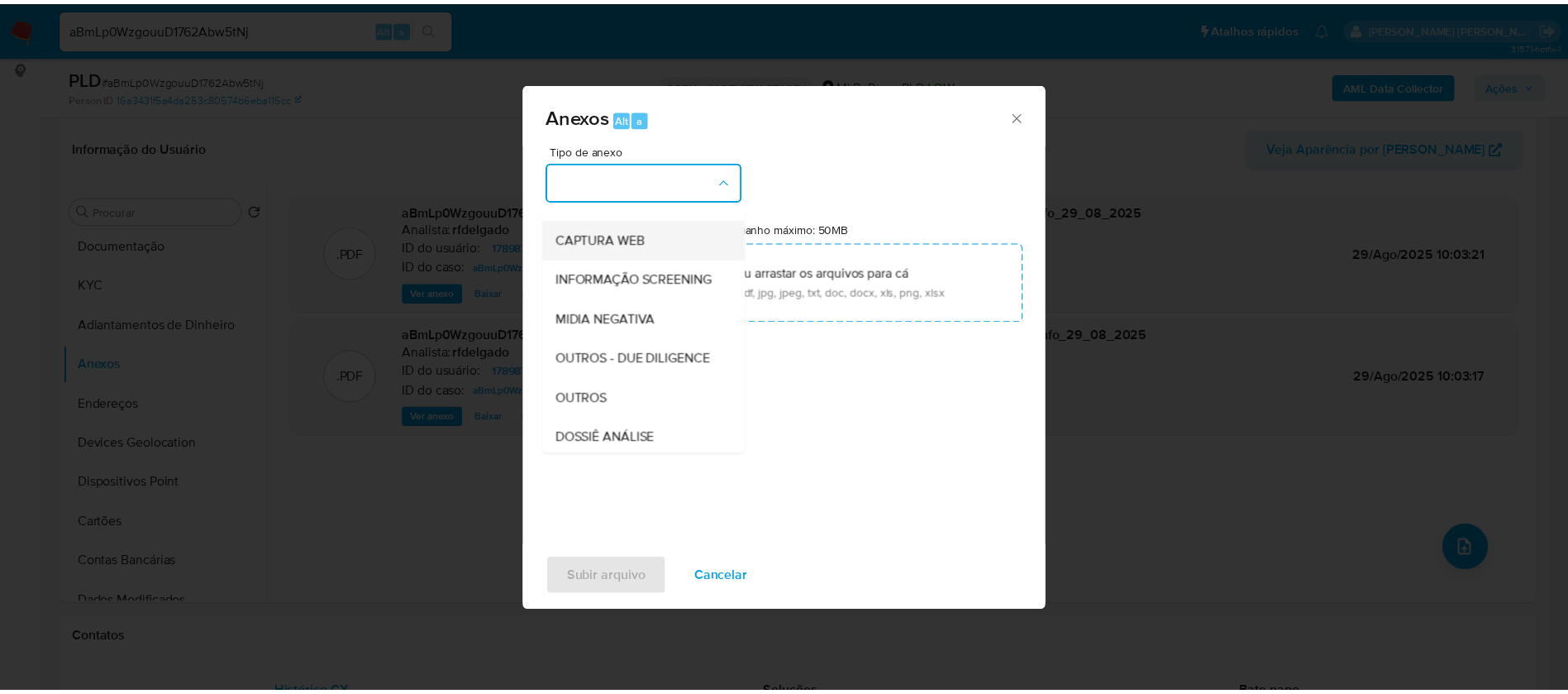
scroll to position [248, 0]
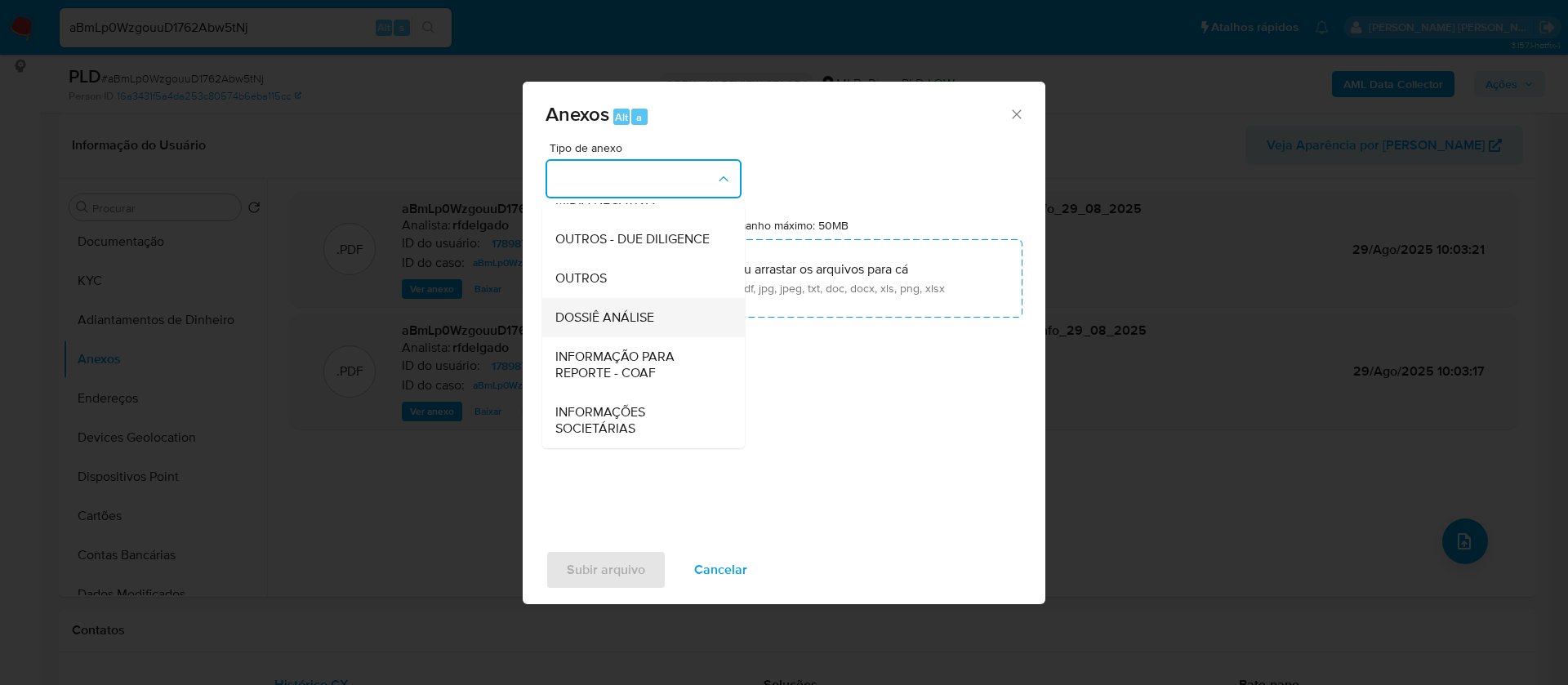
click at [664, 316] on div "DOSSIÊ ANÁLISE" at bounding box center [638, 318] width 166 height 40
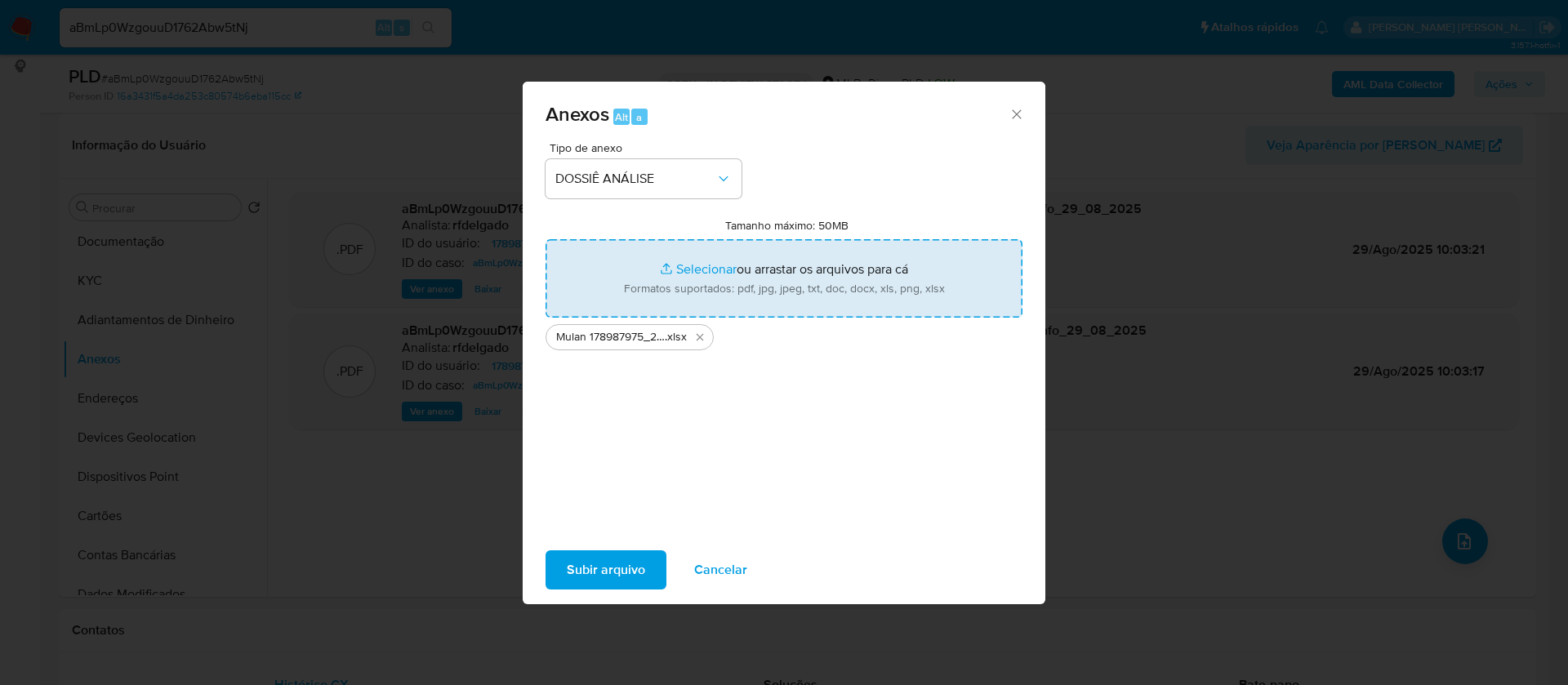
type input "C:\fakepath\SAR - - CPF 65821912920 - EDSON LUIZ CARDOSO DOS SANTOS.pdf"
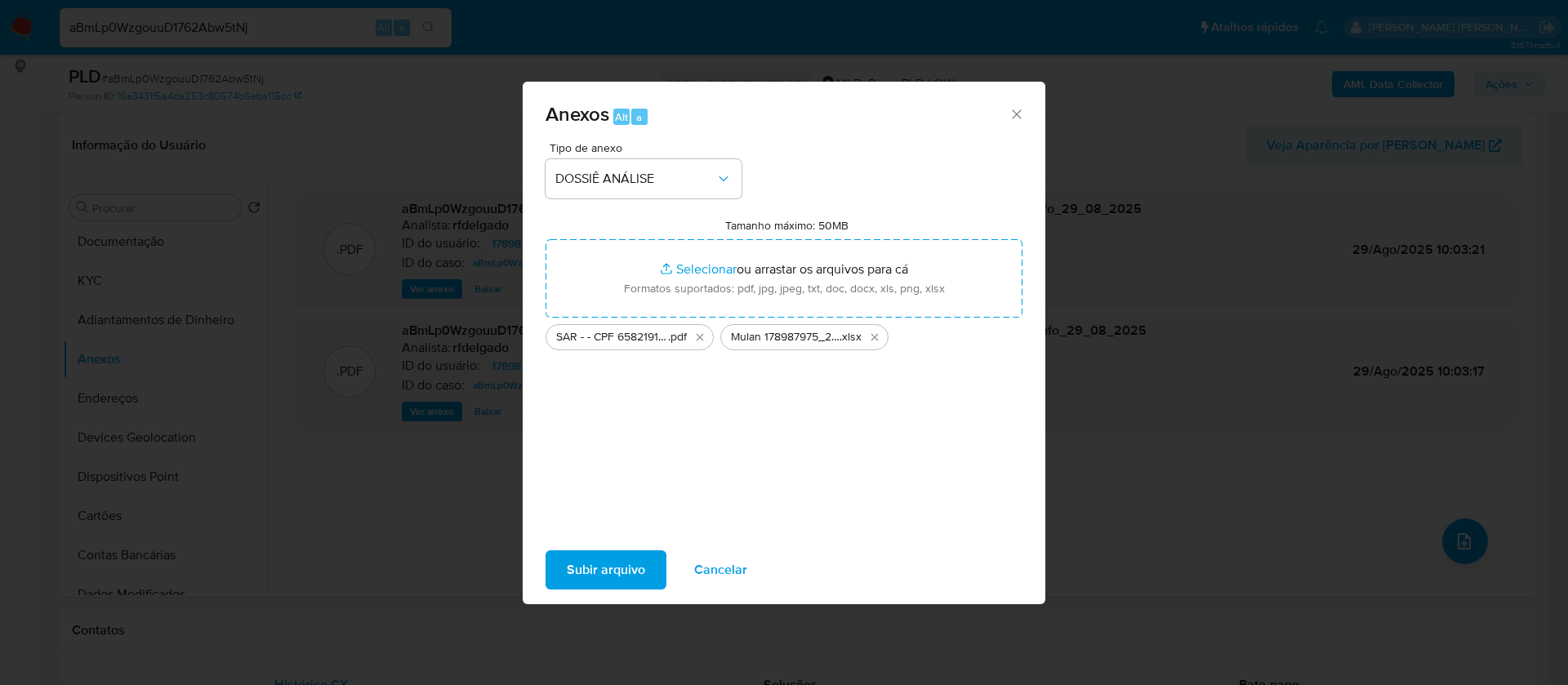
click at [628, 574] on span "Subir arquivo" at bounding box center [605, 570] width 78 height 36
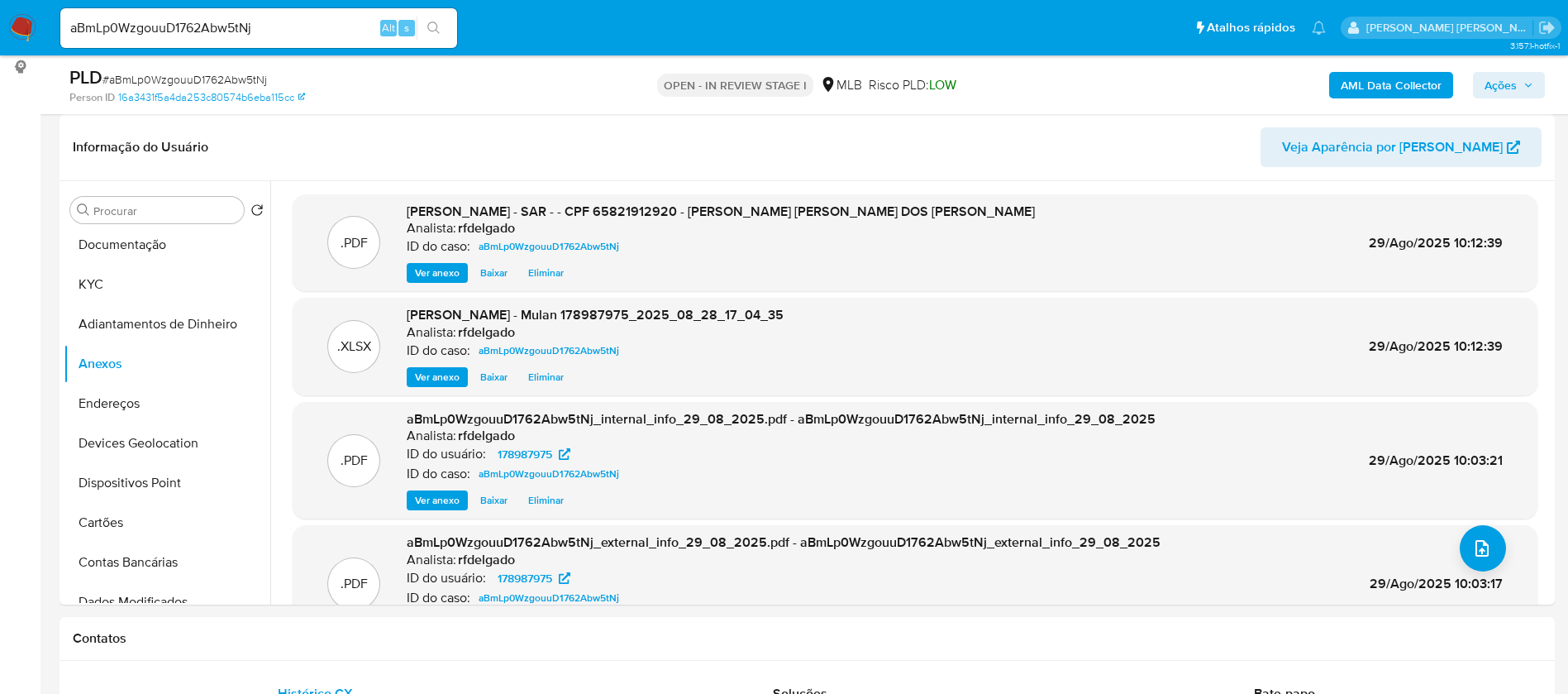
click at [1505, 82] on span "Ações" at bounding box center [1500, 85] width 33 height 27
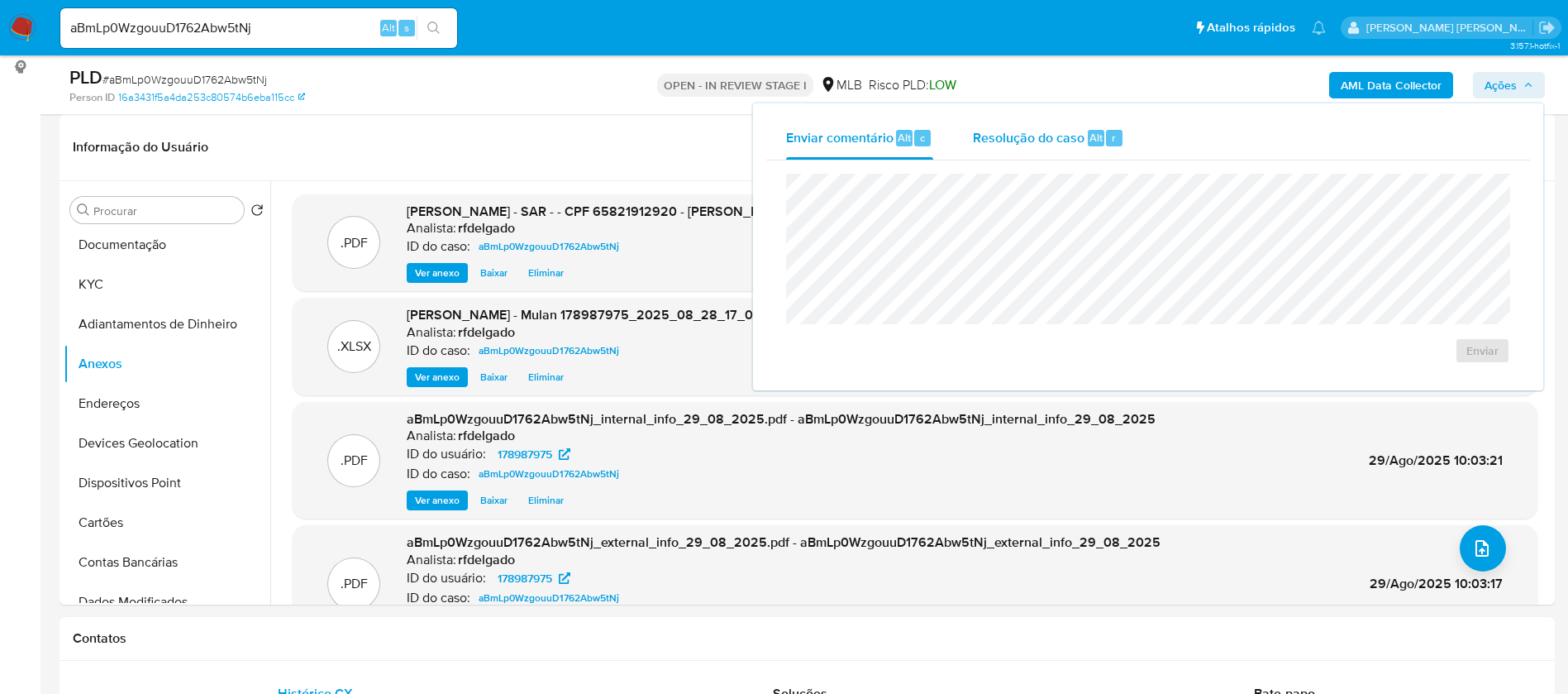
click at [1064, 138] on span "Resolução do caso" at bounding box center [1029, 137] width 112 height 19
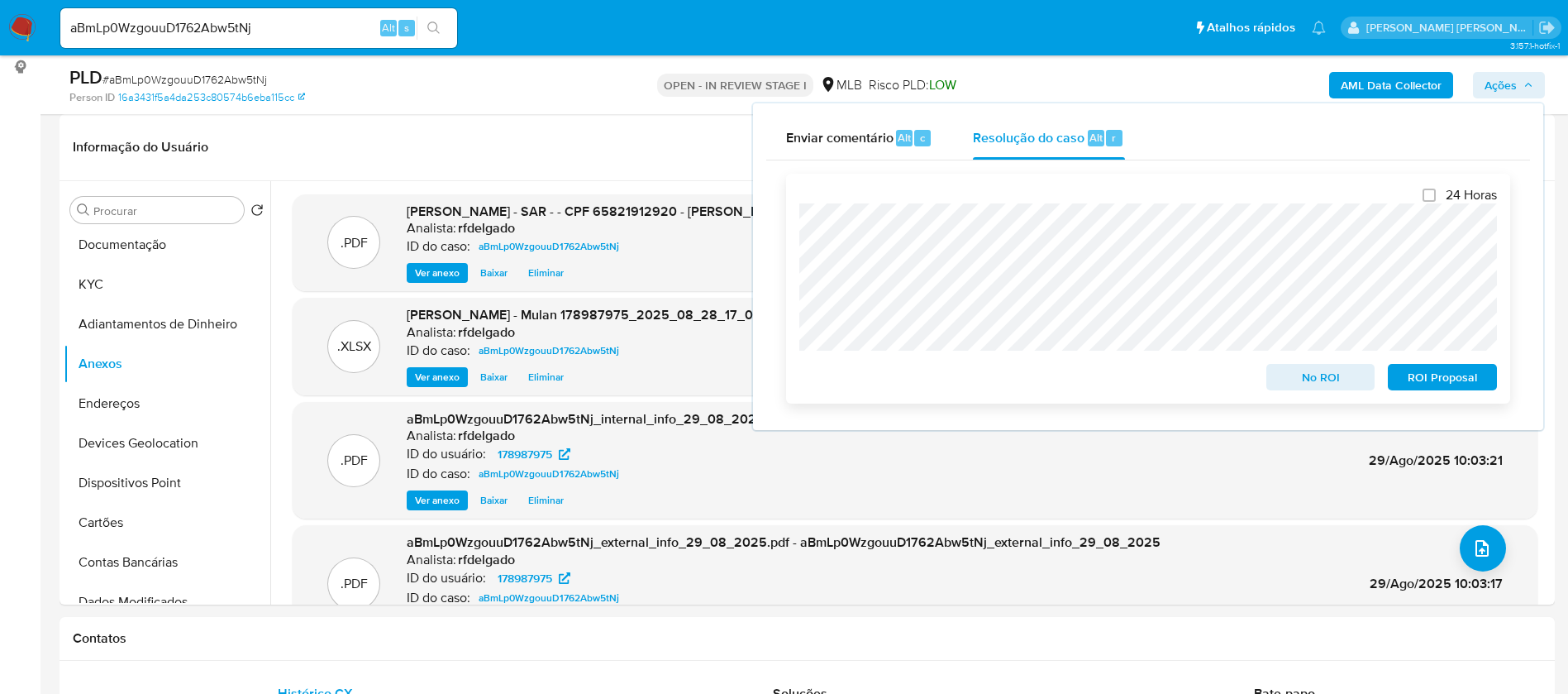
click at [1330, 380] on span "No ROI" at bounding box center [1320, 377] width 86 height 23
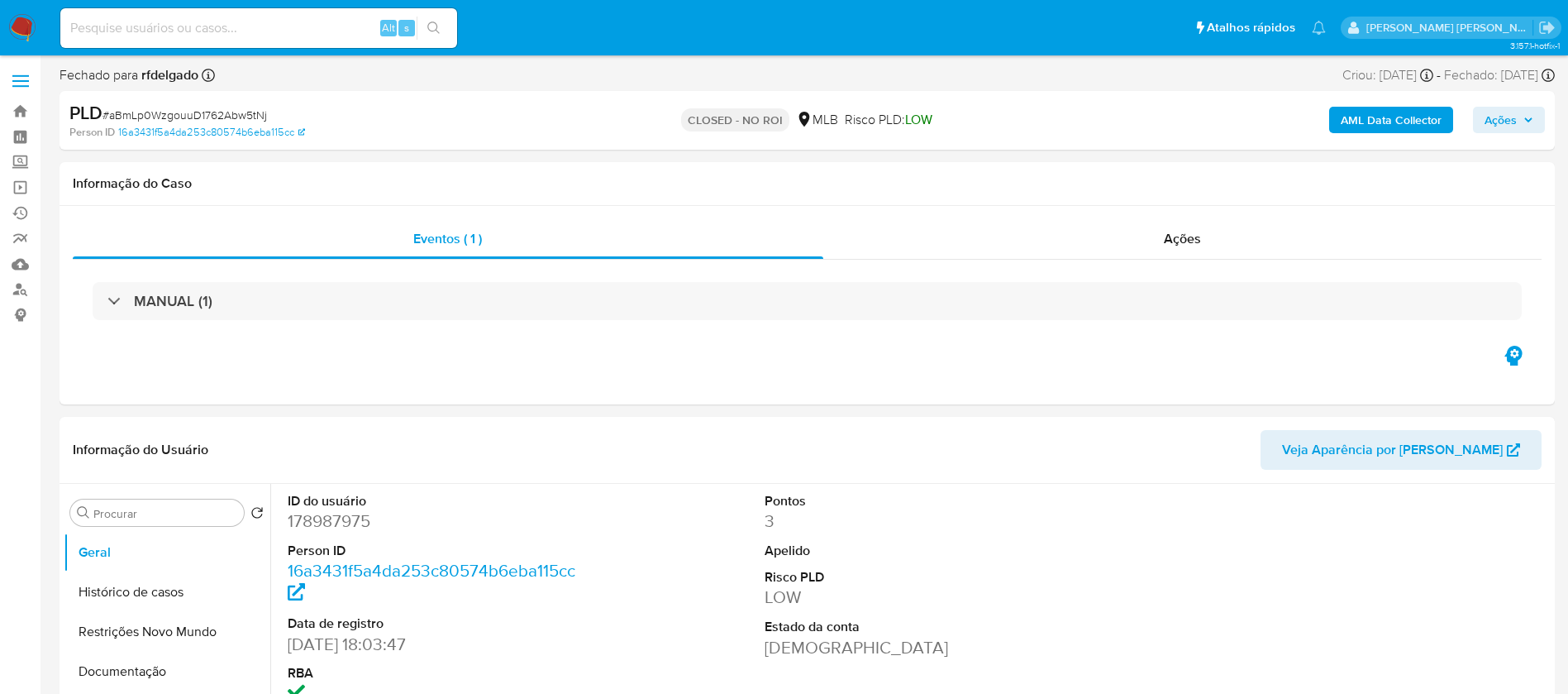
select select "10"
click at [300, 31] on input at bounding box center [258, 28] width 397 height 22
paste input "qDvoqc3m2lJrxHWgx9P6VAiI"
type input "qDvoqc3m2lJrxHWgx9P6VAiI"
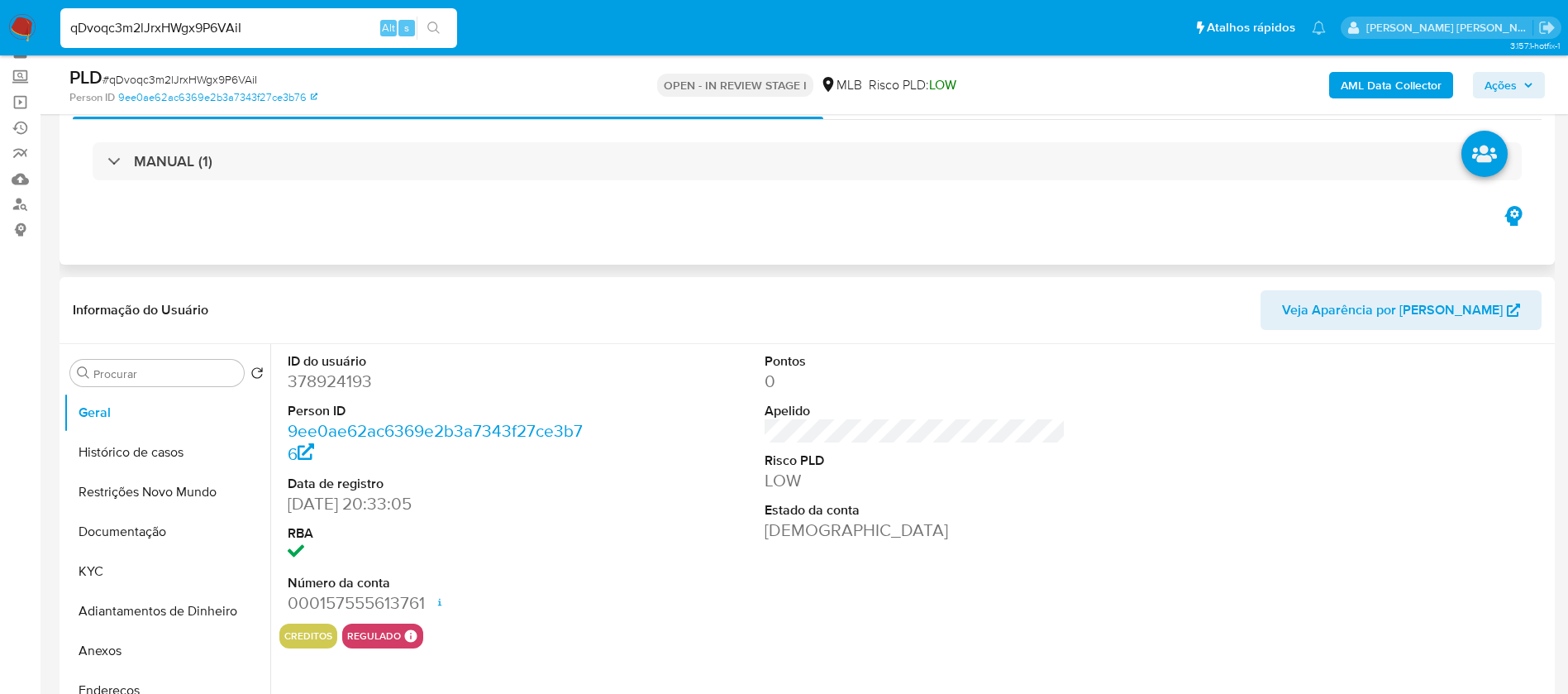
scroll to position [124, 0]
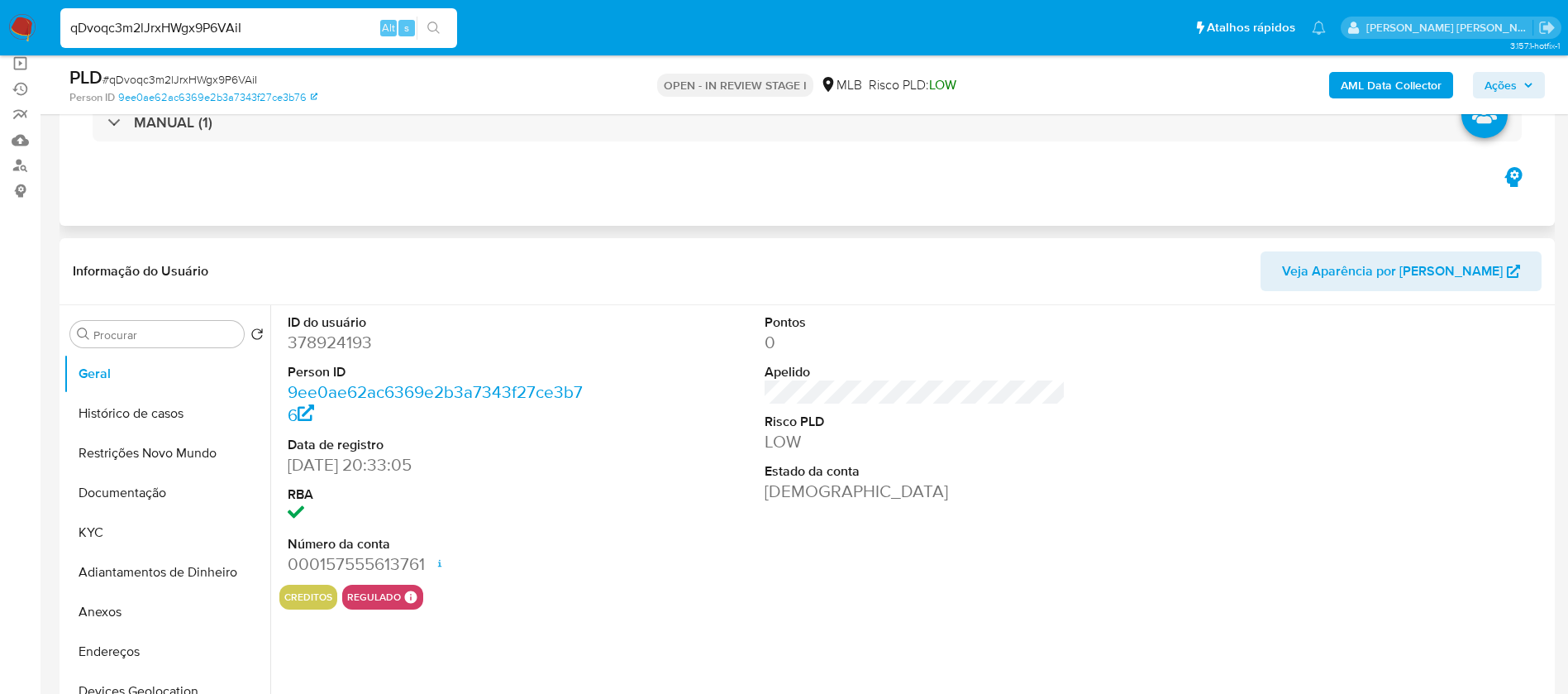
select select "10"
click at [121, 544] on button "KYC" at bounding box center [160, 533] width 193 height 40
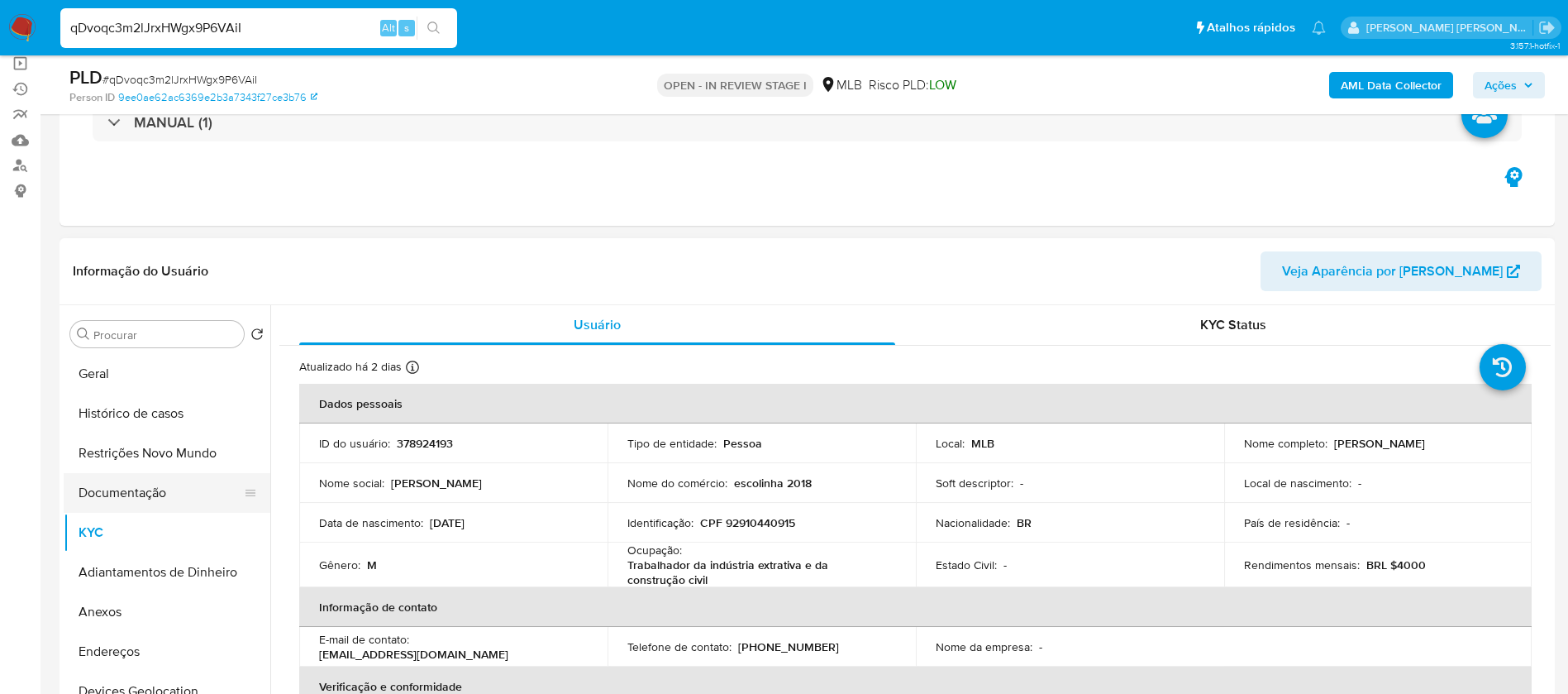
click at [134, 502] on button "Documentação" at bounding box center [160, 493] width 193 height 40
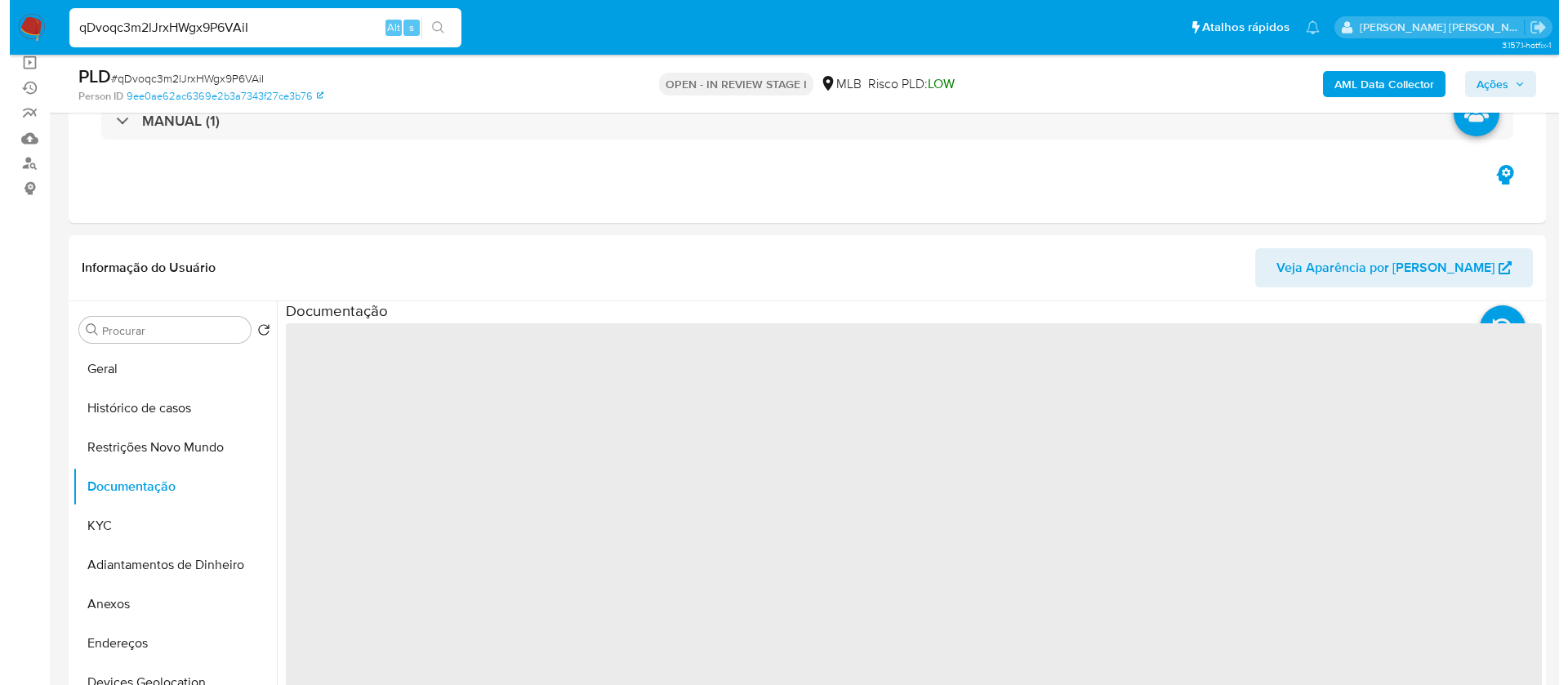
scroll to position [245, 0]
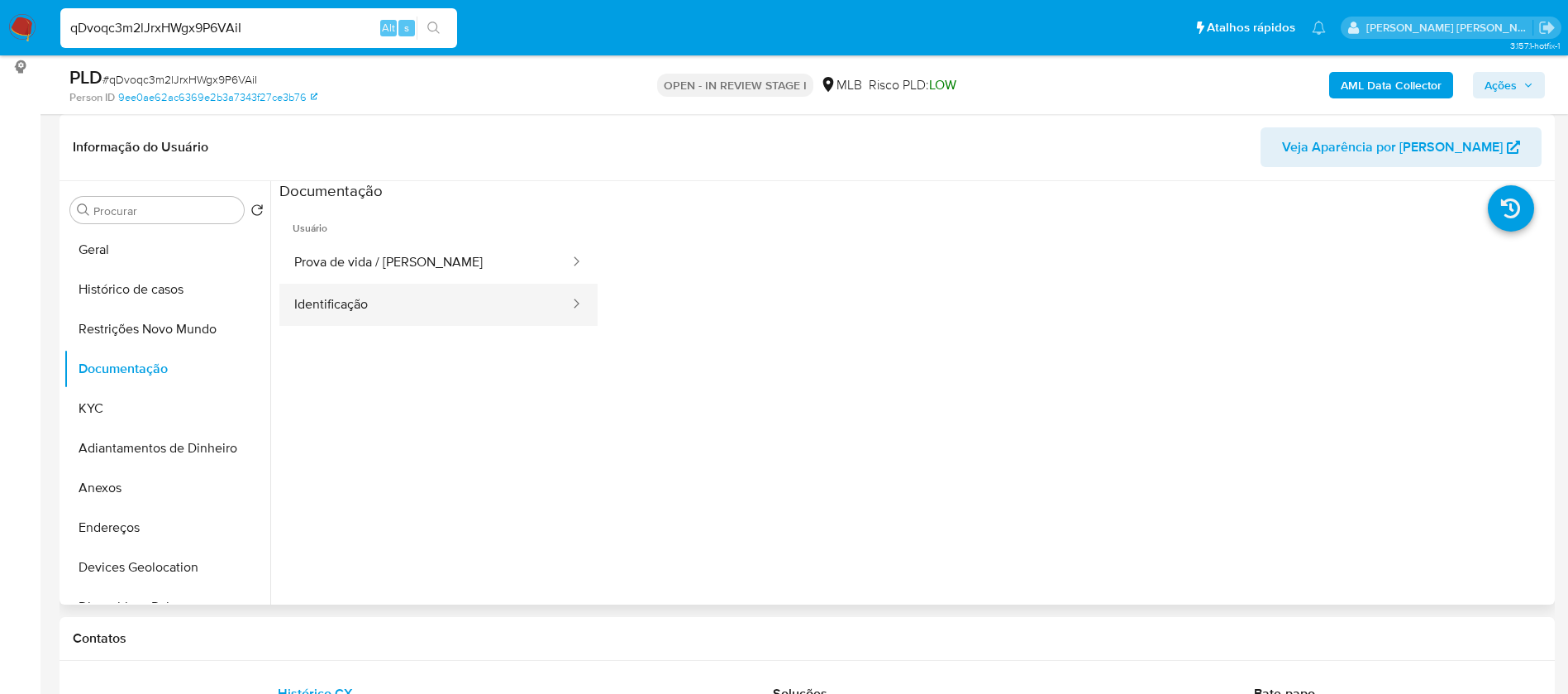
click at [419, 319] on button "Identificação" at bounding box center [425, 304] width 292 height 43
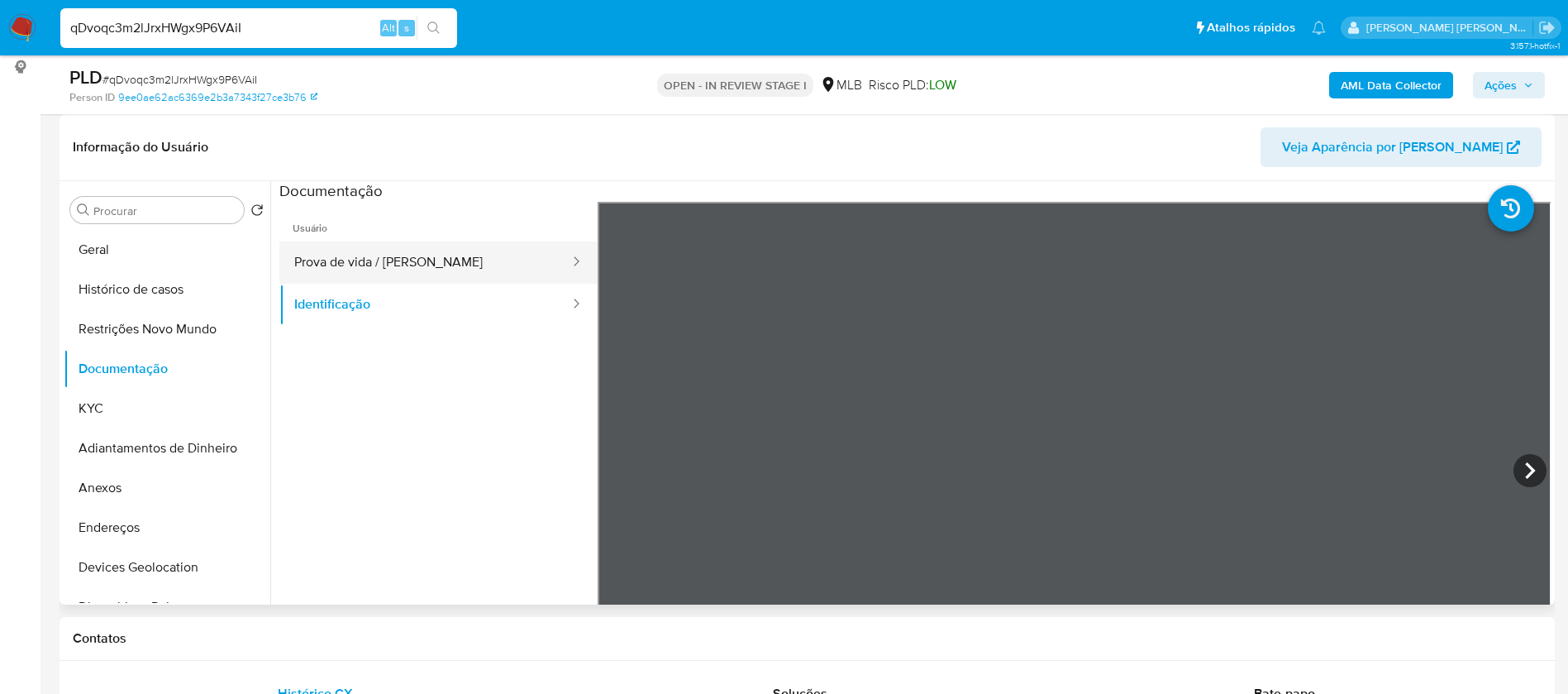
click at [457, 266] on button "Prova de vida / [PERSON_NAME]" at bounding box center [425, 263] width 292 height 43
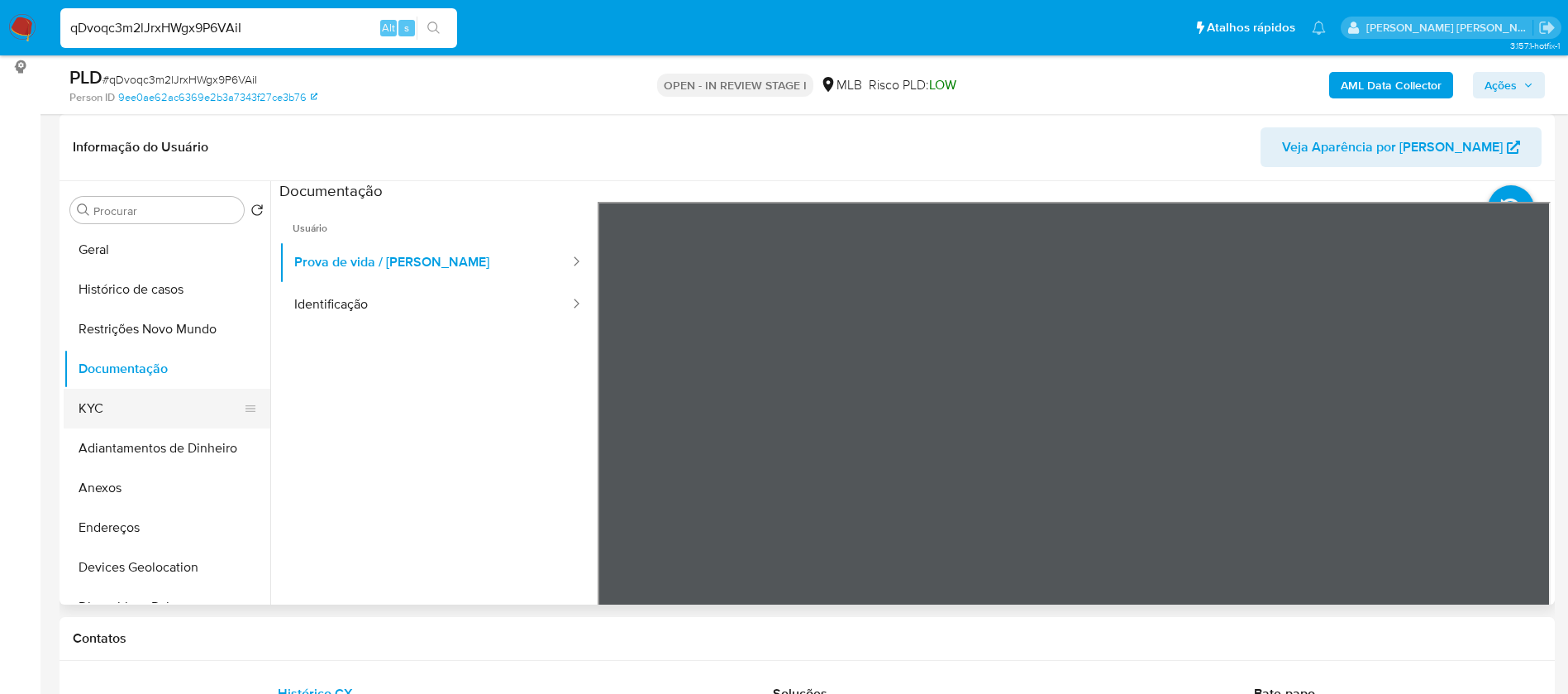
click at [186, 395] on button "KYC" at bounding box center [160, 409] width 193 height 40
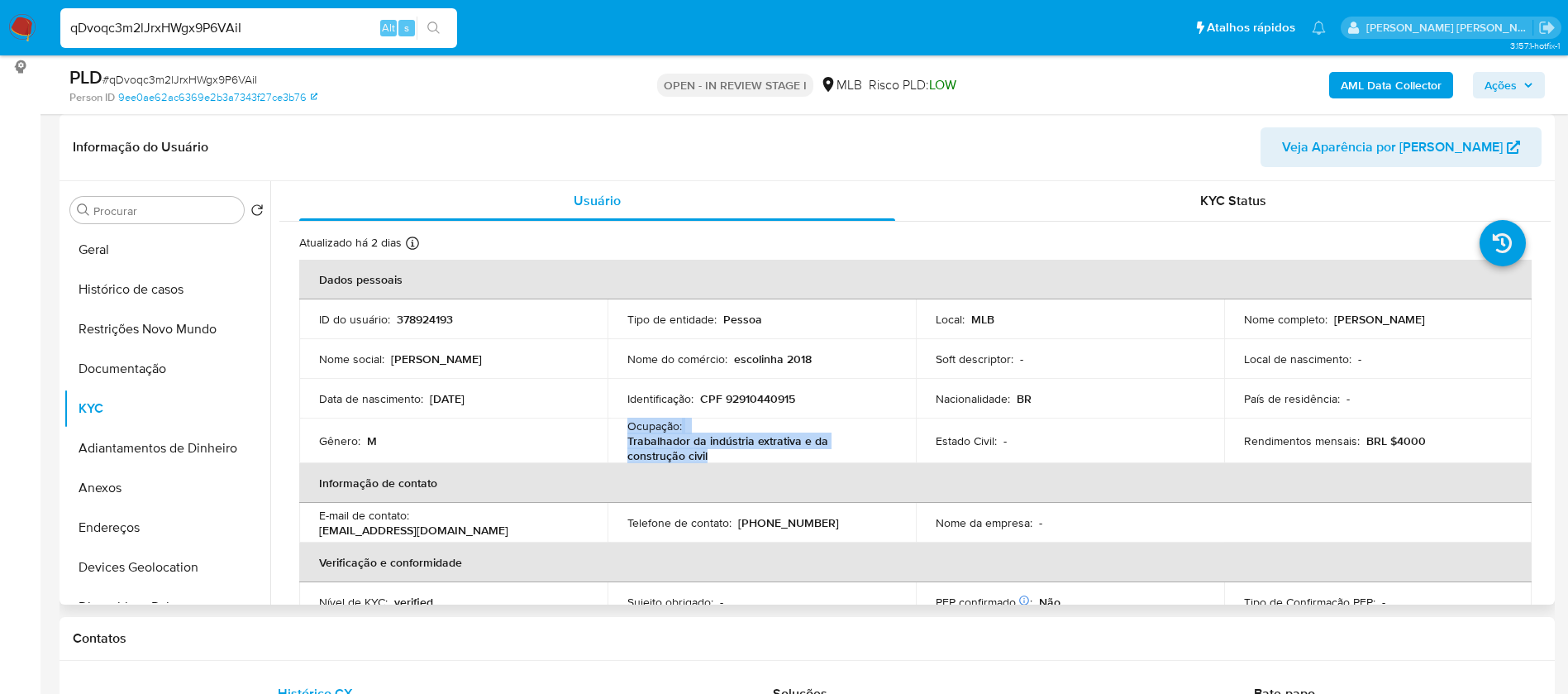
drag, startPoint x: 647, startPoint y: 456, endPoint x: 619, endPoint y: 430, distance: 38.2
click at [619, 430] on td "Ocupação : Trabalhador da indústria extrativa e da construção civil" at bounding box center [762, 441] width 308 height 45
copy div "Ocupação : Trabalhador da indústria extrativa e da construção civil"
click at [1403, 82] on b "AML Data Collector" at bounding box center [1390, 85] width 101 height 27
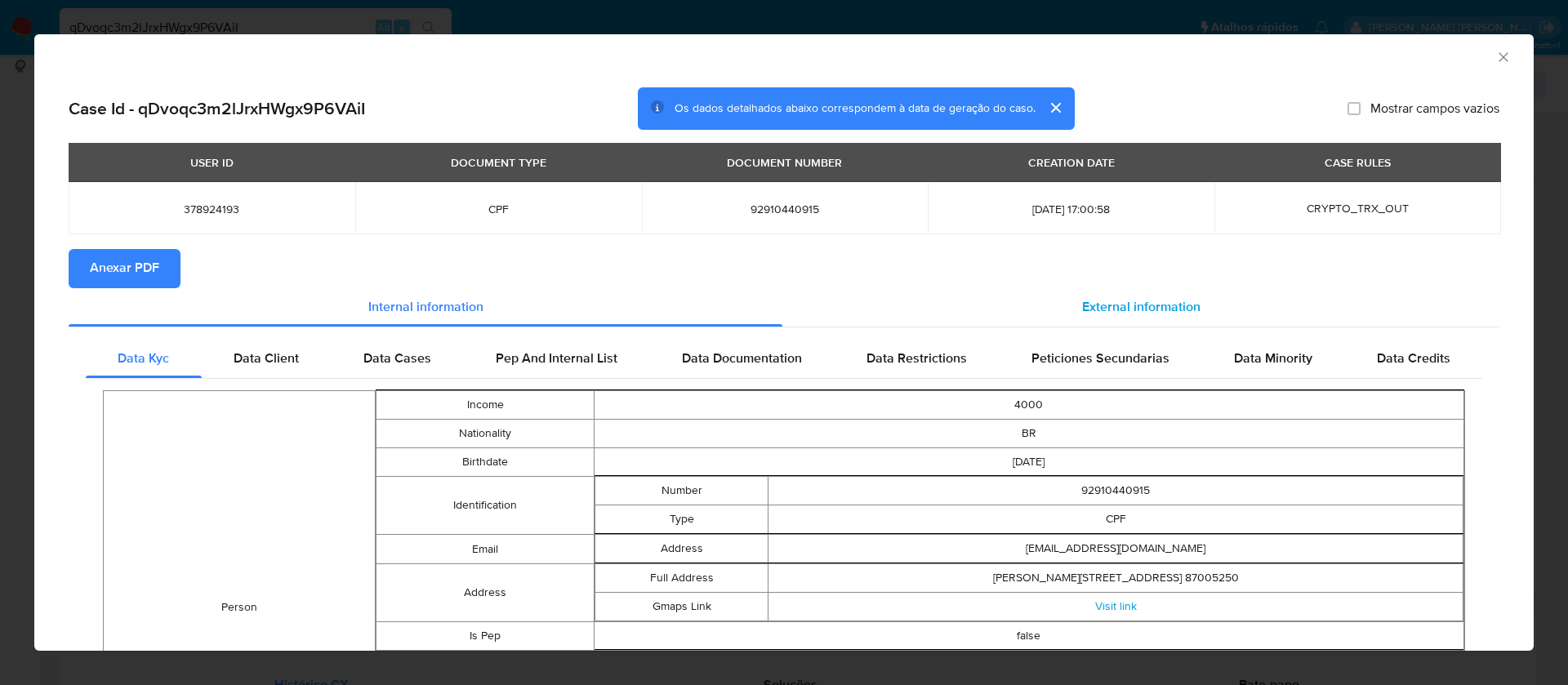
click at [1158, 298] on span "External information" at bounding box center [1141, 307] width 119 height 19
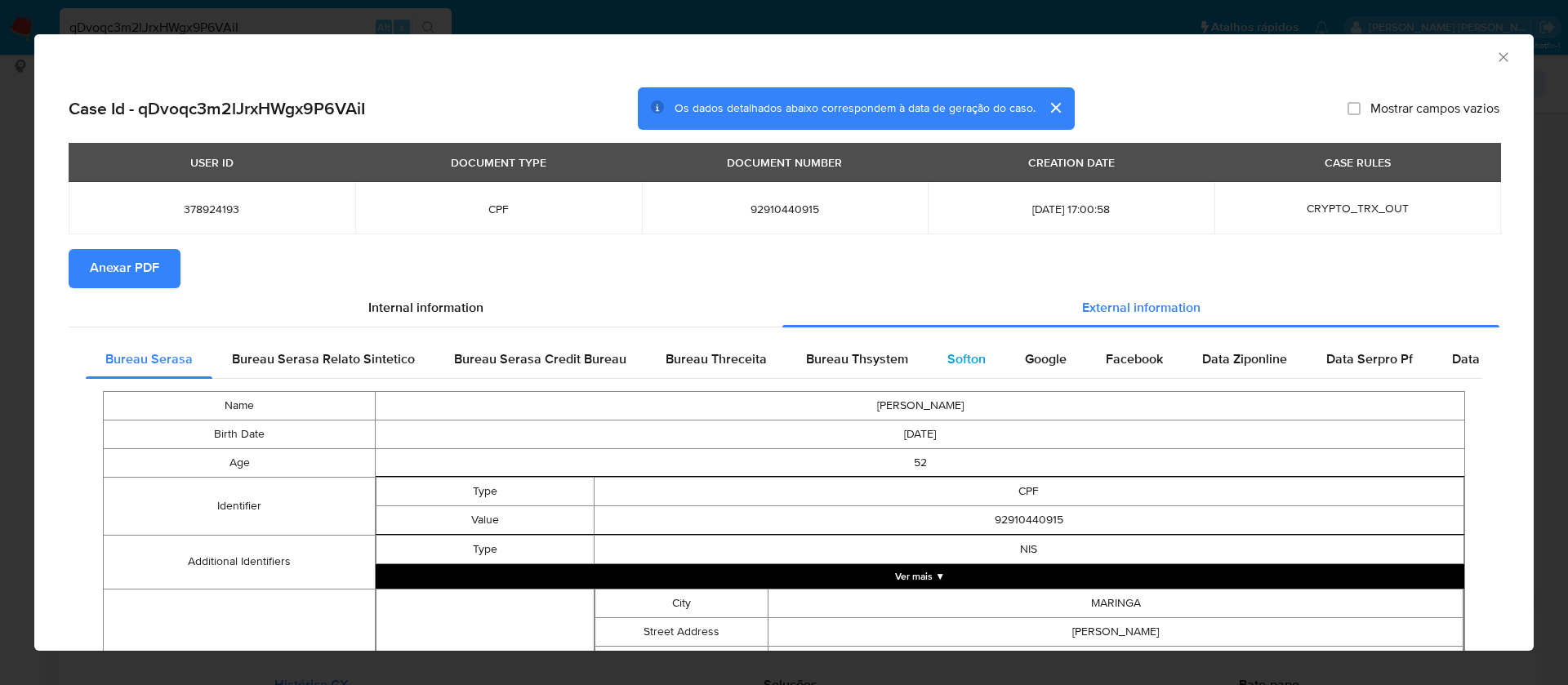
click at [954, 351] on span "Softon" at bounding box center [966, 358] width 39 height 19
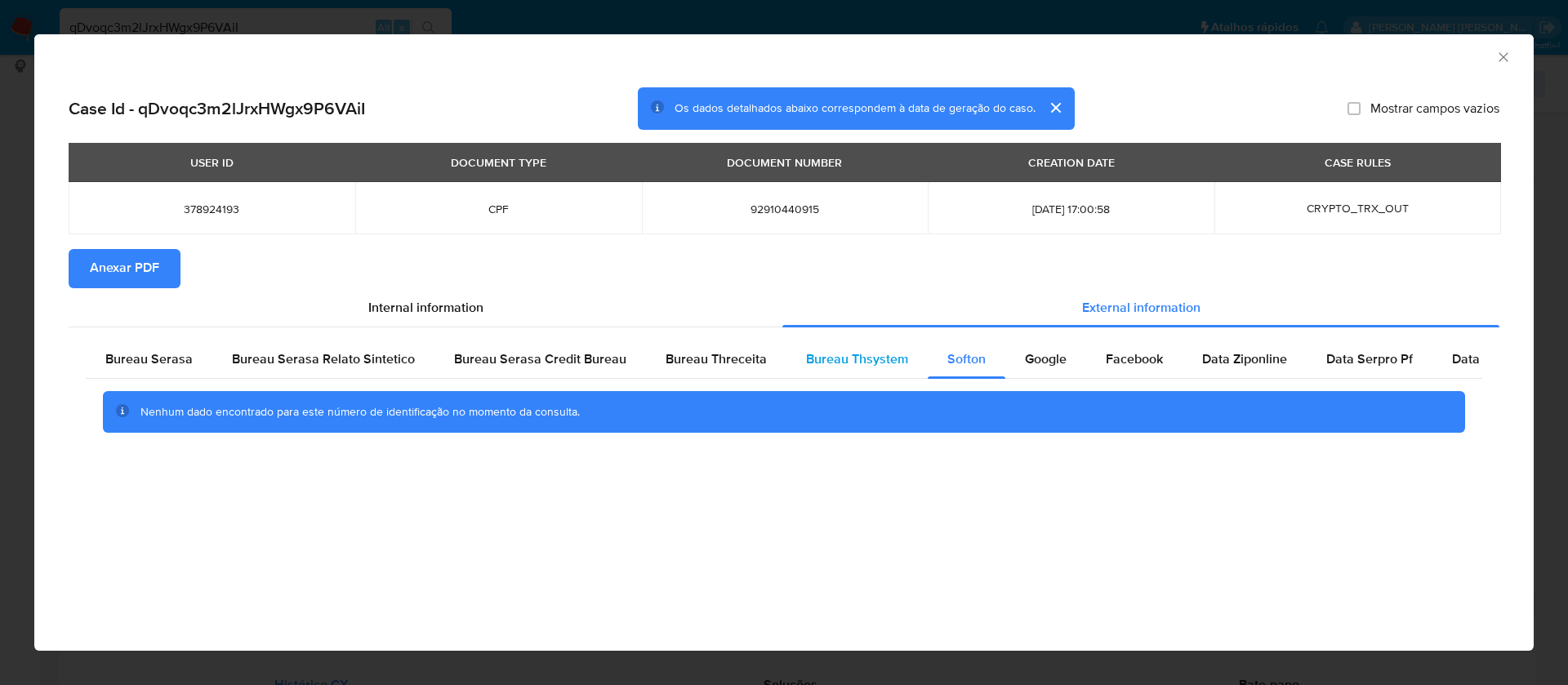
click at [839, 356] on span "Bureau Thsystem" at bounding box center [857, 358] width 102 height 19
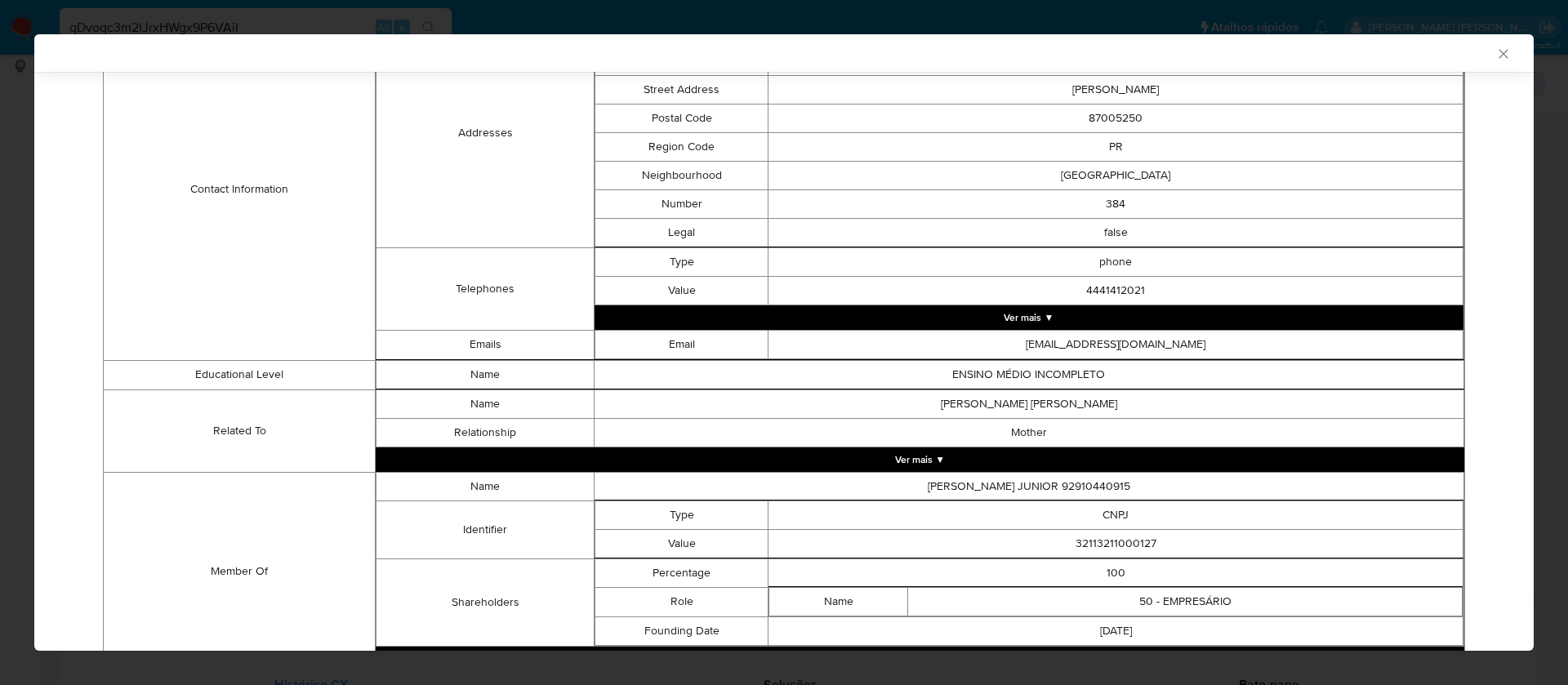
scroll to position [789, 0]
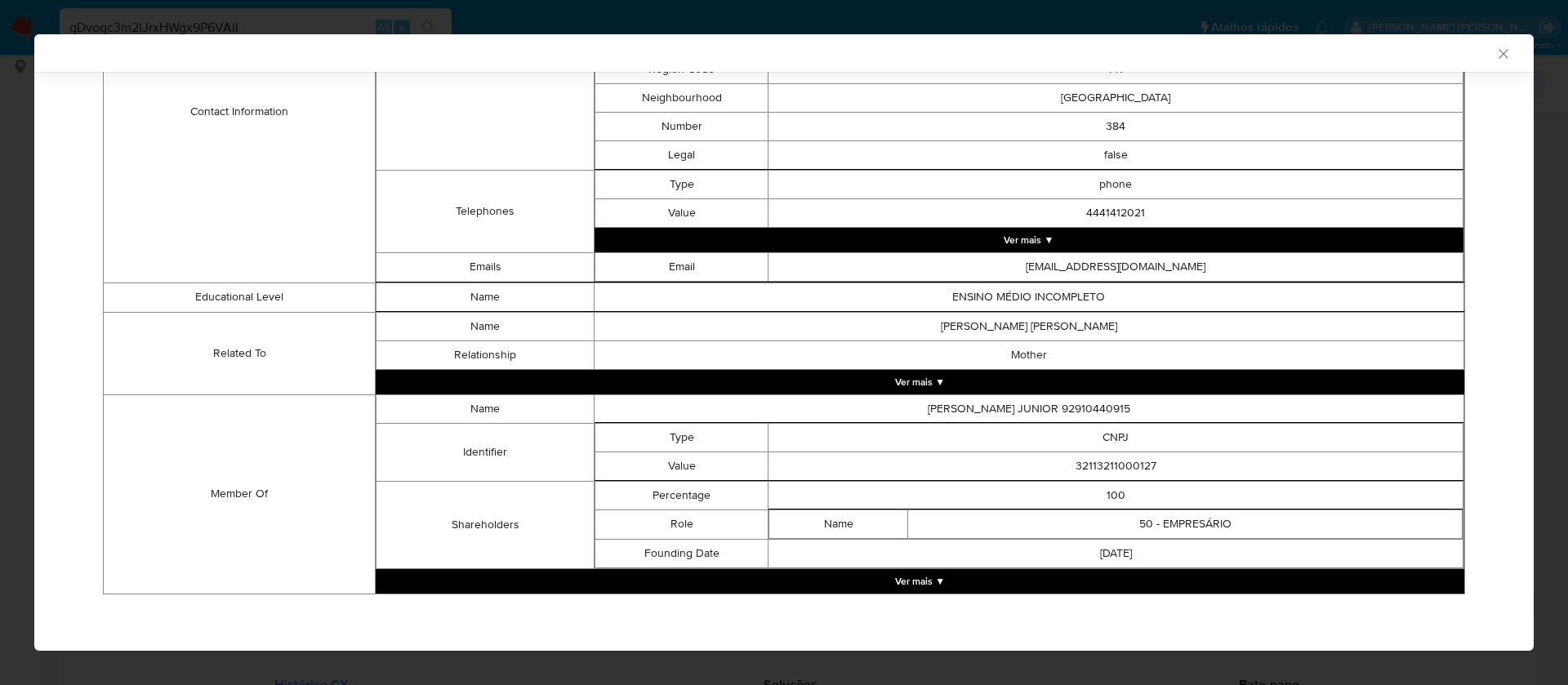
click at [1141, 466] on td "32113211000127" at bounding box center [1116, 465] width 695 height 29
click at [1127, 463] on td "32113211000127" at bounding box center [1116, 465] width 695 height 29
copy td "32113211000127"
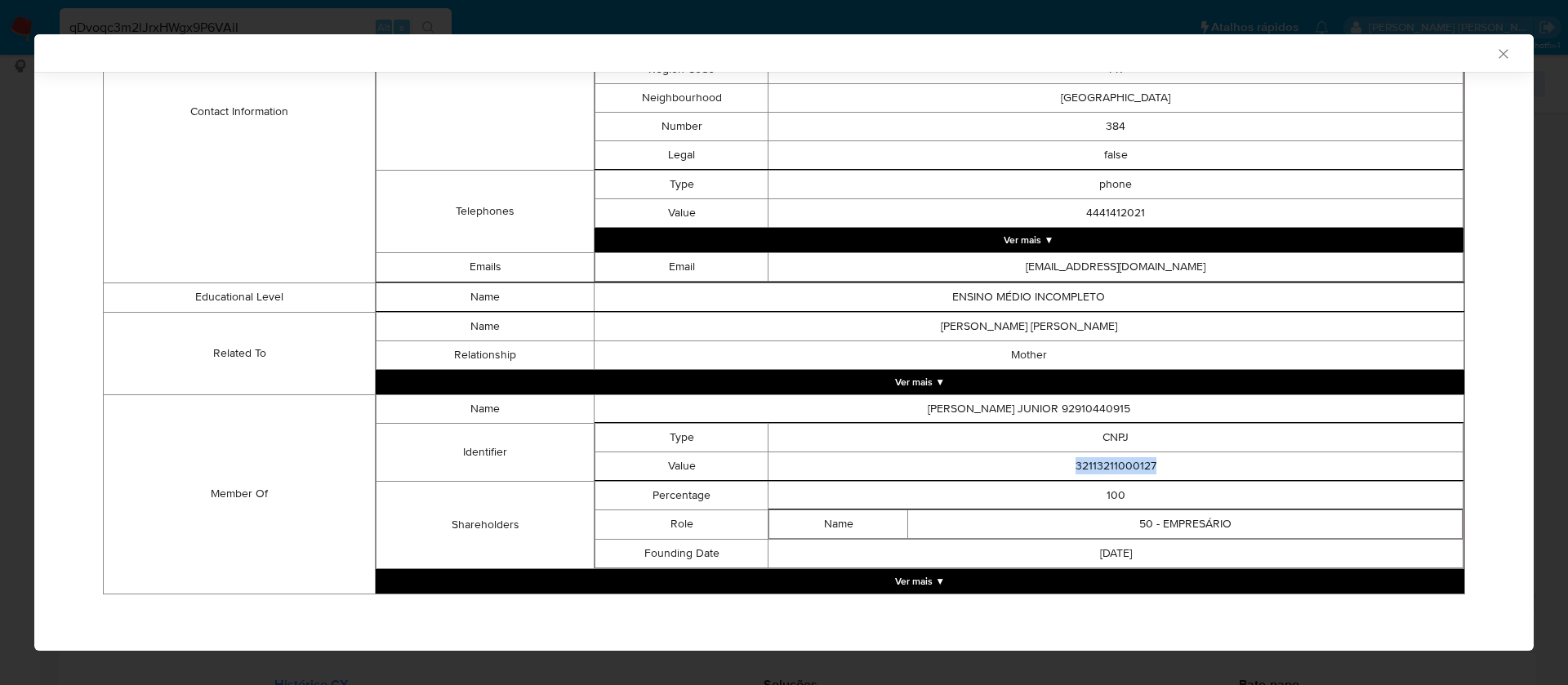
click at [914, 580] on button "Ver mais ▼" at bounding box center [920, 581] width 1089 height 25
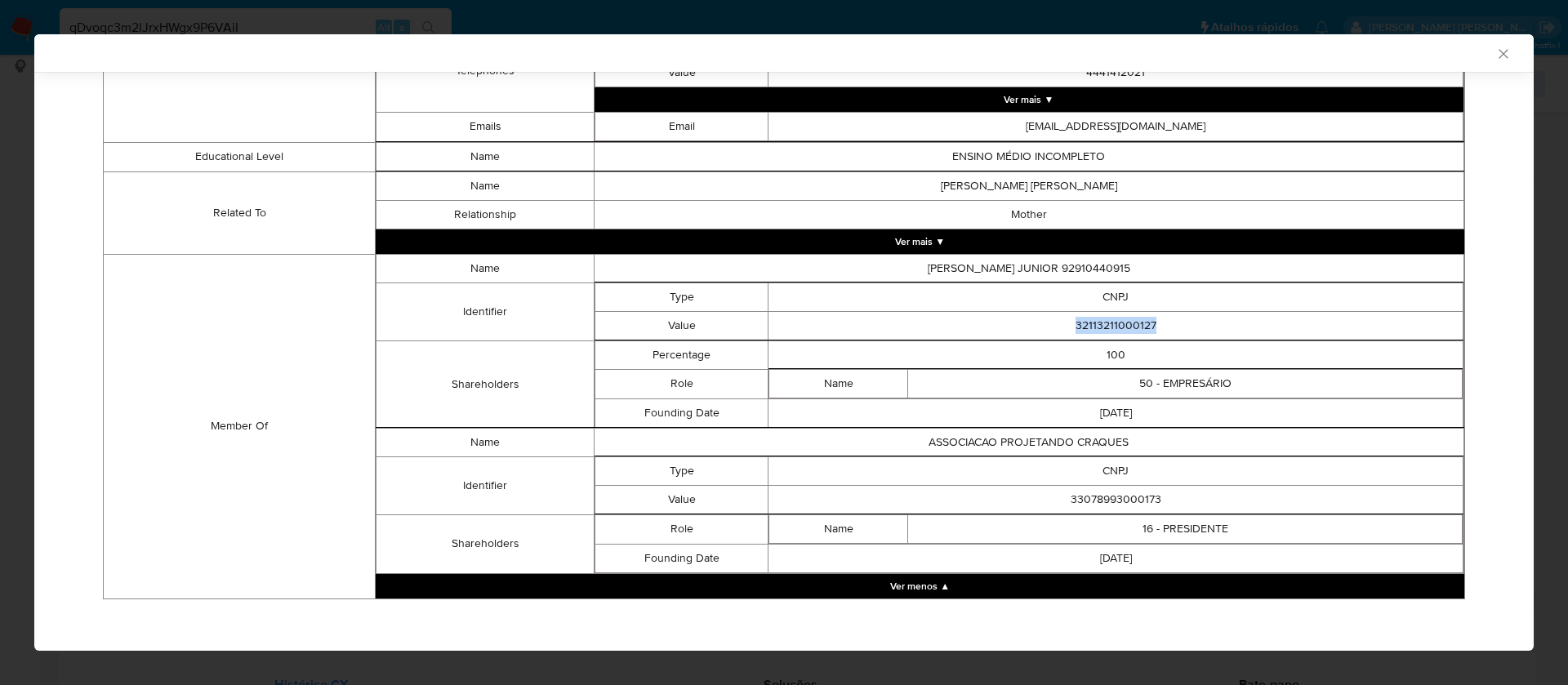
scroll to position [934, 0]
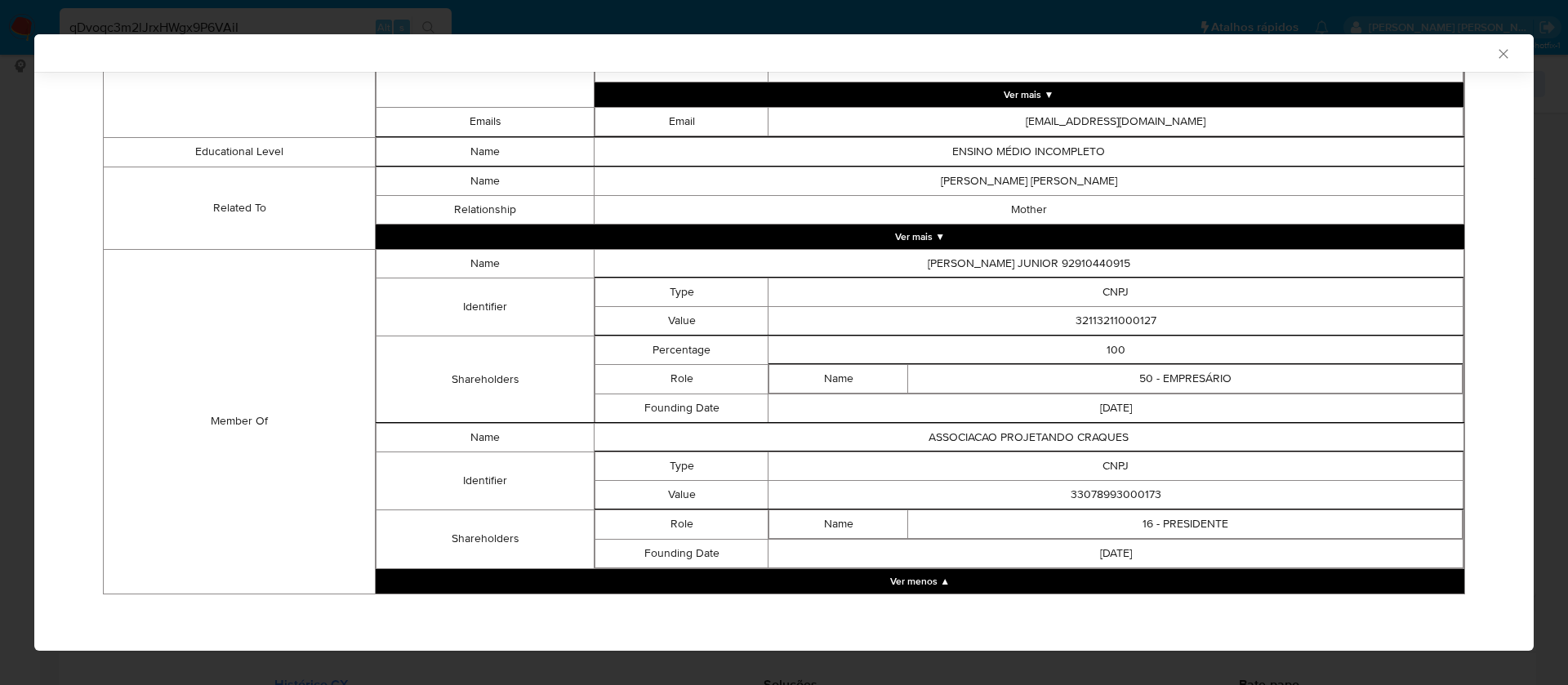
click at [1083, 496] on td "33078993000173" at bounding box center [1116, 494] width 695 height 29
copy td "33078993000173"
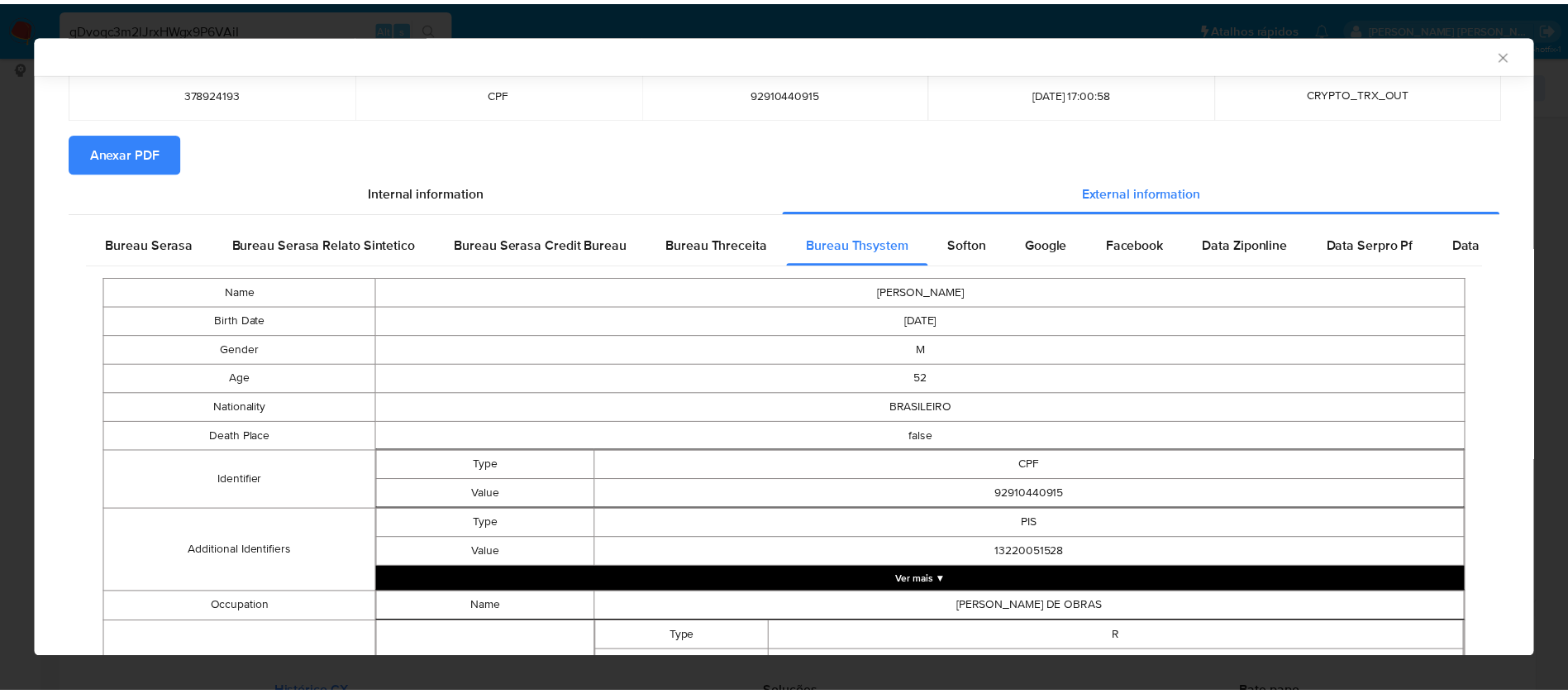
scroll to position [0, 0]
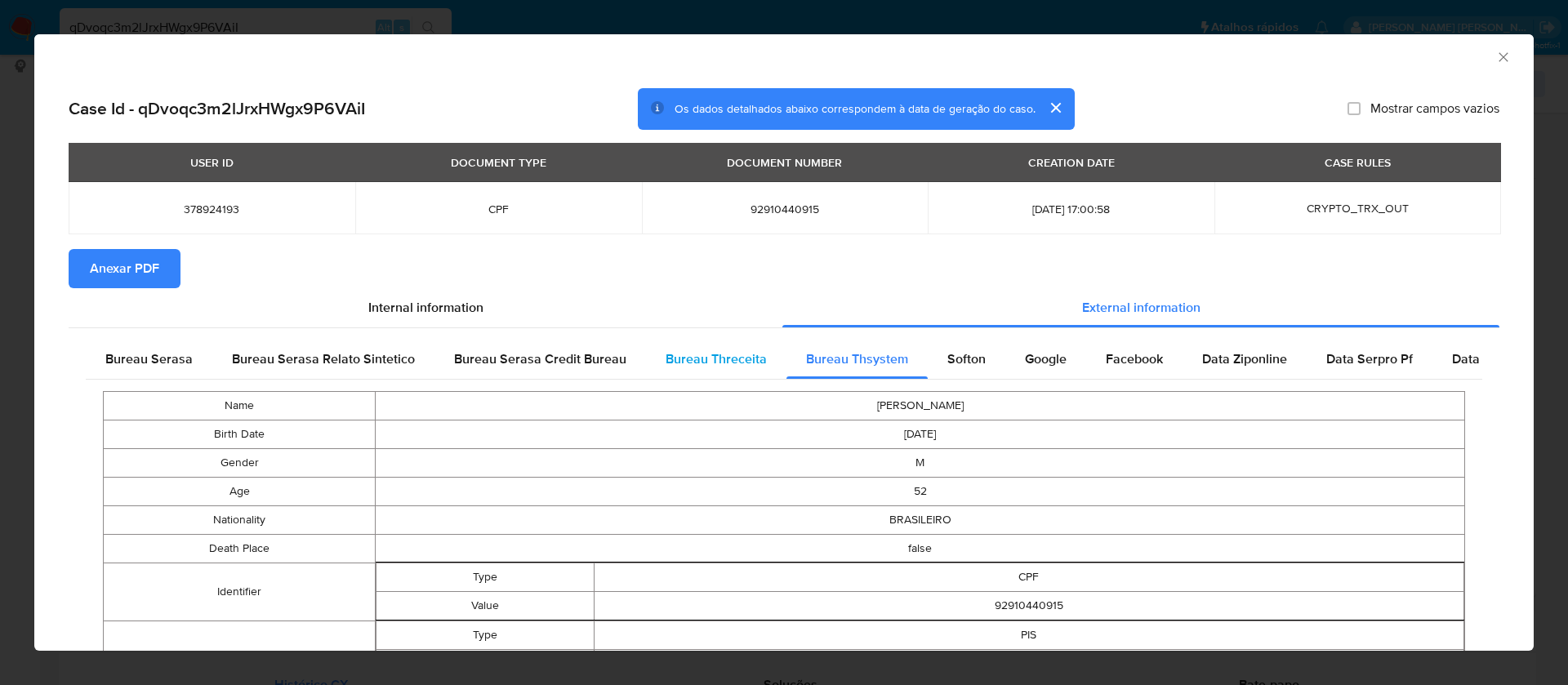
click at [719, 359] on span "Bureau Threceita" at bounding box center [716, 358] width 101 height 19
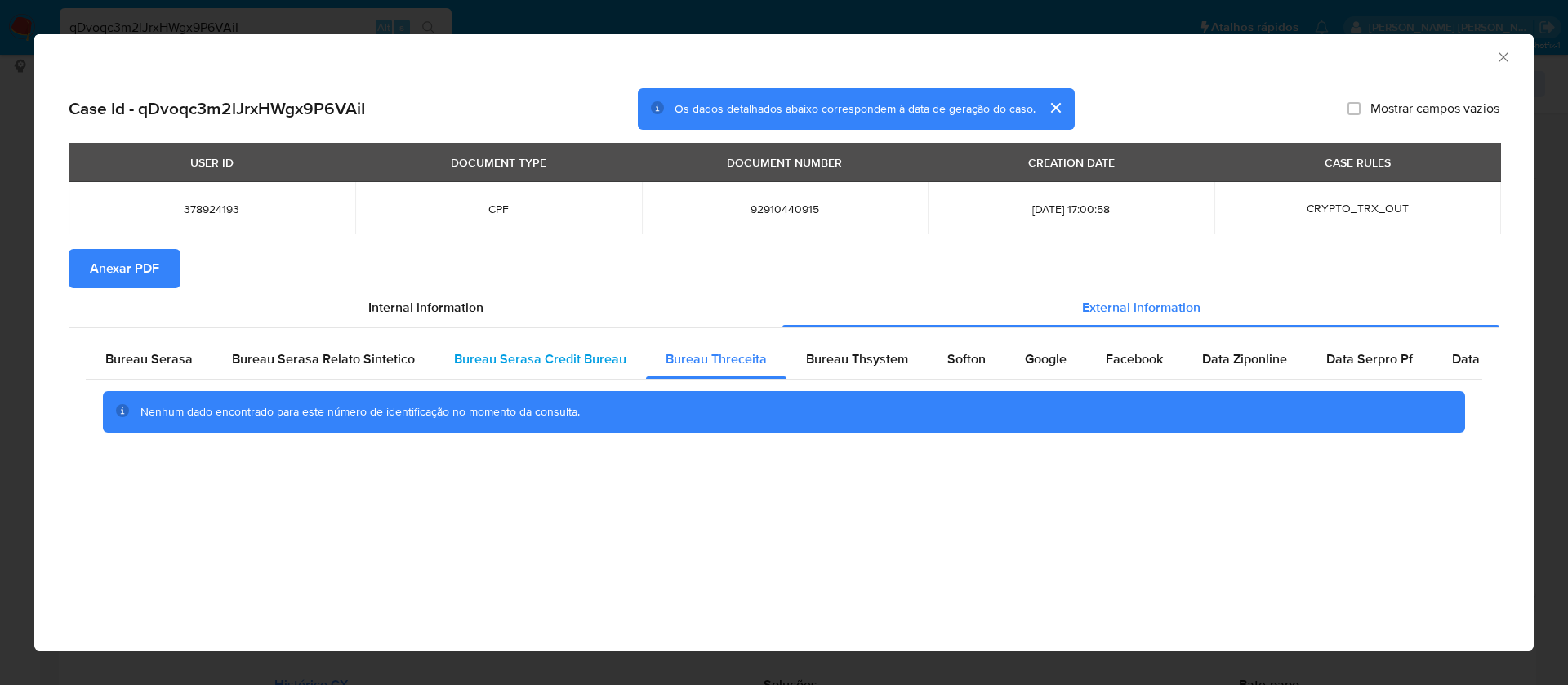
click at [583, 367] on span "Bureau Serasa Credit Bureau" at bounding box center [539, 358] width 172 height 19
click at [730, 362] on span "Bureau Threceita" at bounding box center [716, 358] width 101 height 19
click at [852, 364] on span "Bureau Thsystem" at bounding box center [857, 358] width 102 height 19
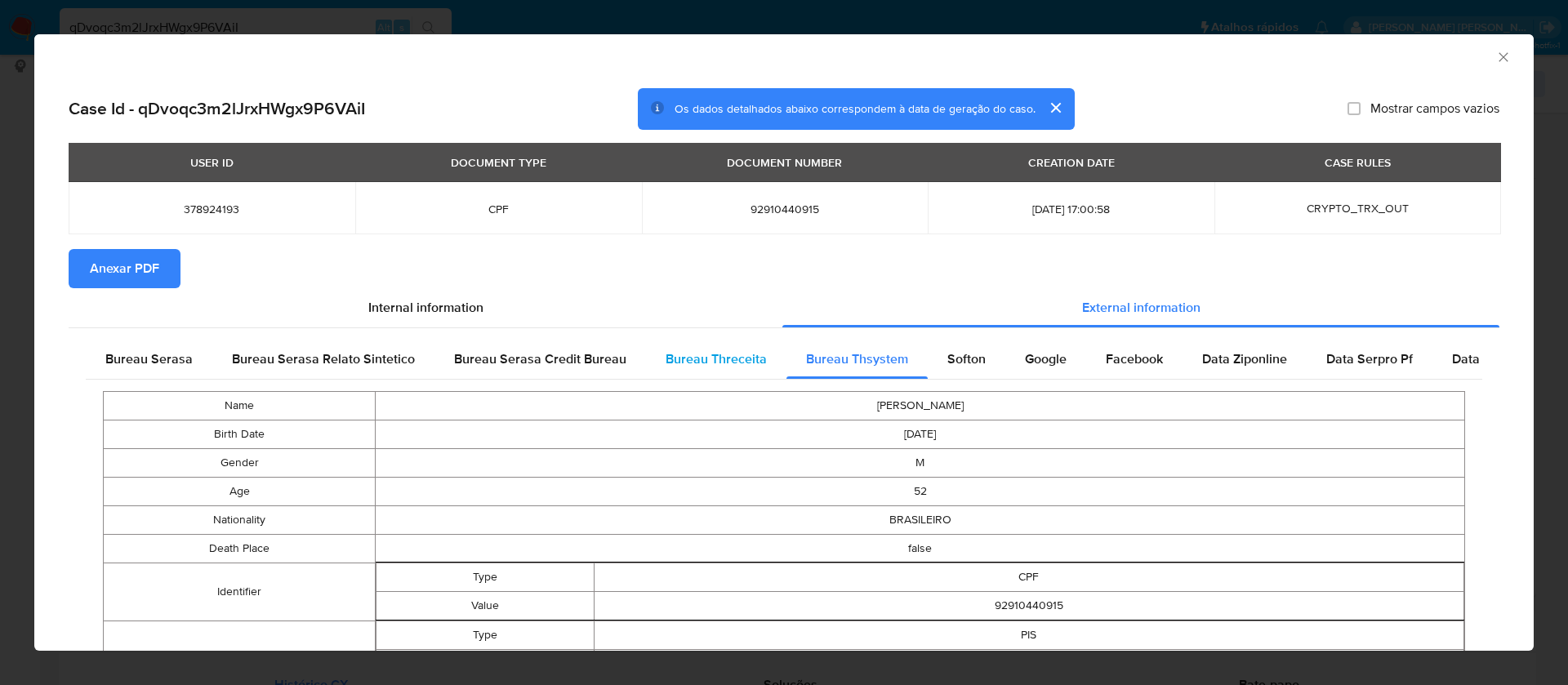
click at [715, 363] on span "Bureau Threceita" at bounding box center [716, 358] width 101 height 19
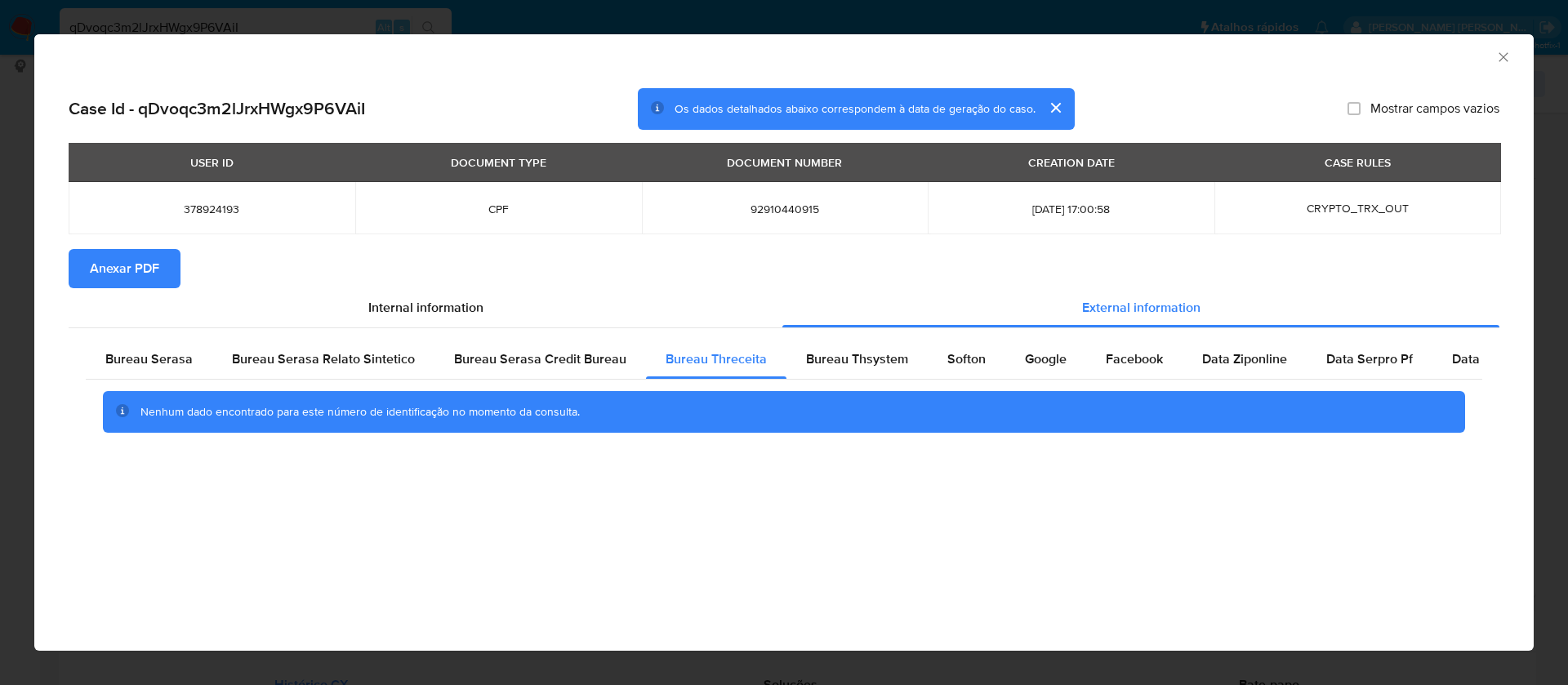
click at [169, 261] on button "Anexar PDF" at bounding box center [124, 268] width 112 height 40
click at [806, 349] on span "Bureau Thsystem" at bounding box center [857, 358] width 102 height 19
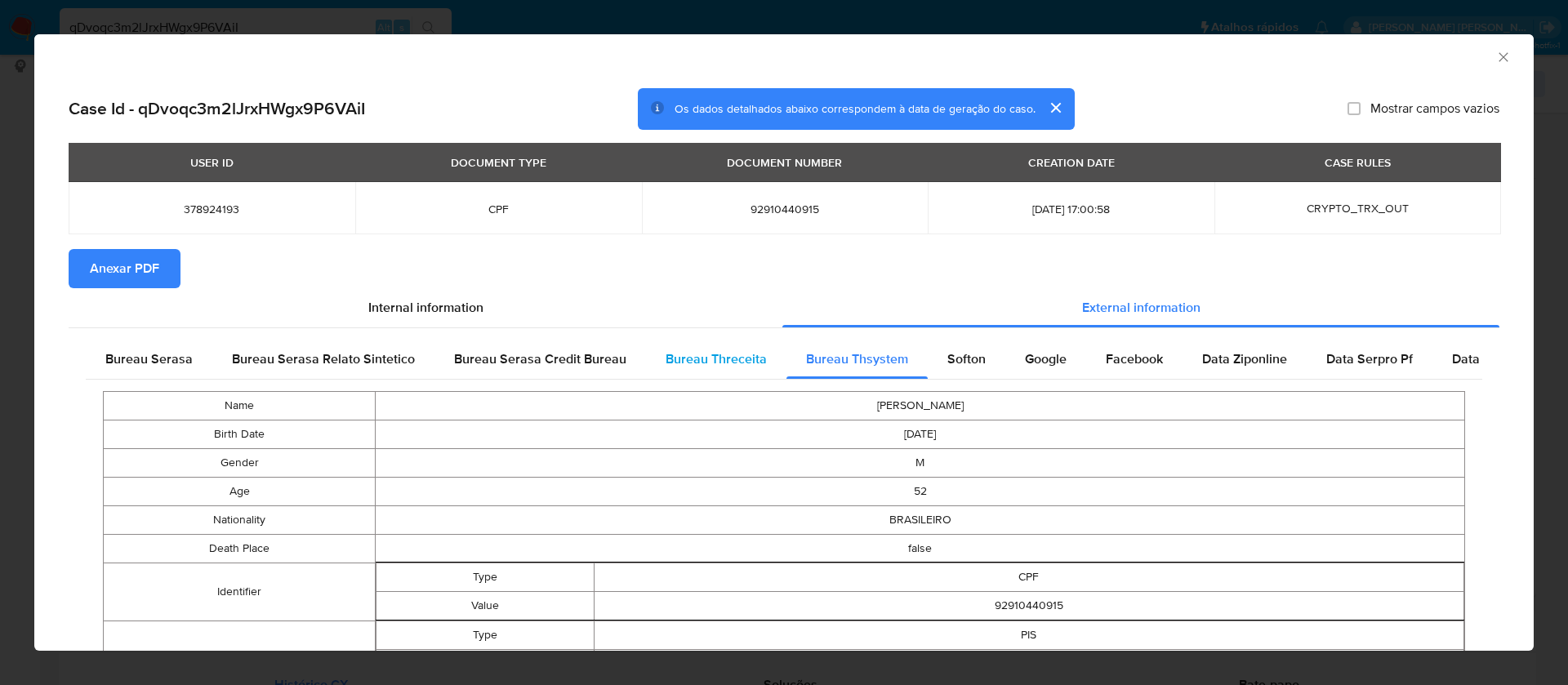
click at [712, 361] on span "Bureau Threceita" at bounding box center [716, 358] width 101 height 19
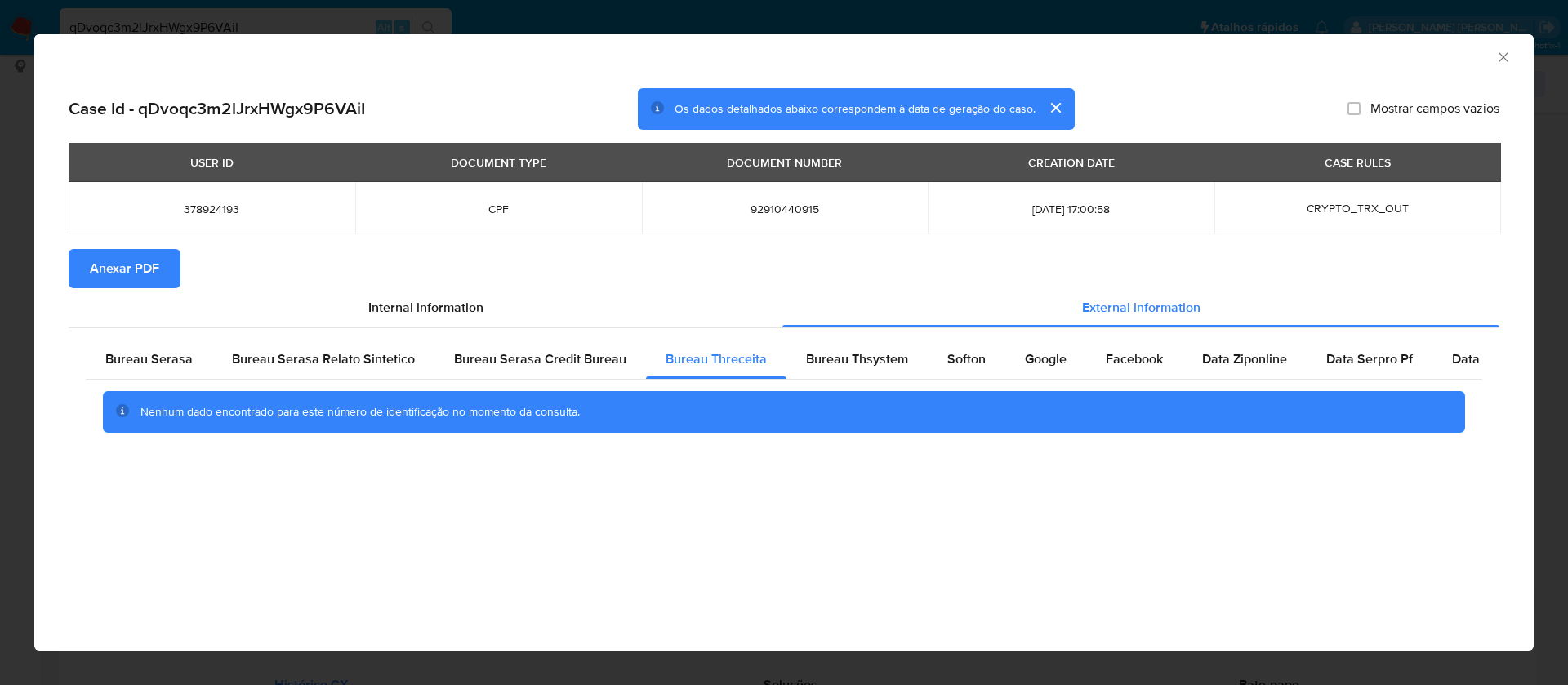
click at [1508, 59] on icon "Fechar a janela" at bounding box center [1504, 57] width 16 height 16
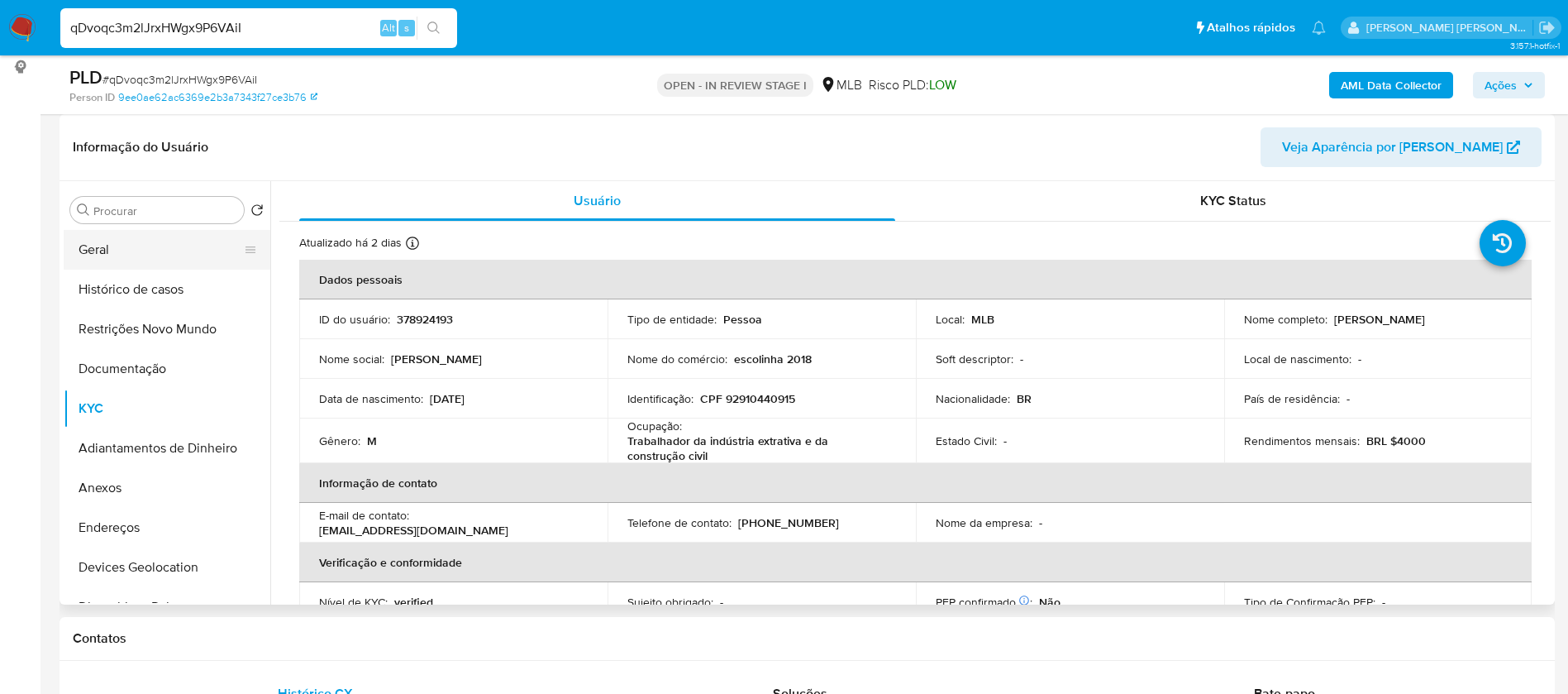
click at [118, 249] on button "Geral" at bounding box center [160, 250] width 193 height 40
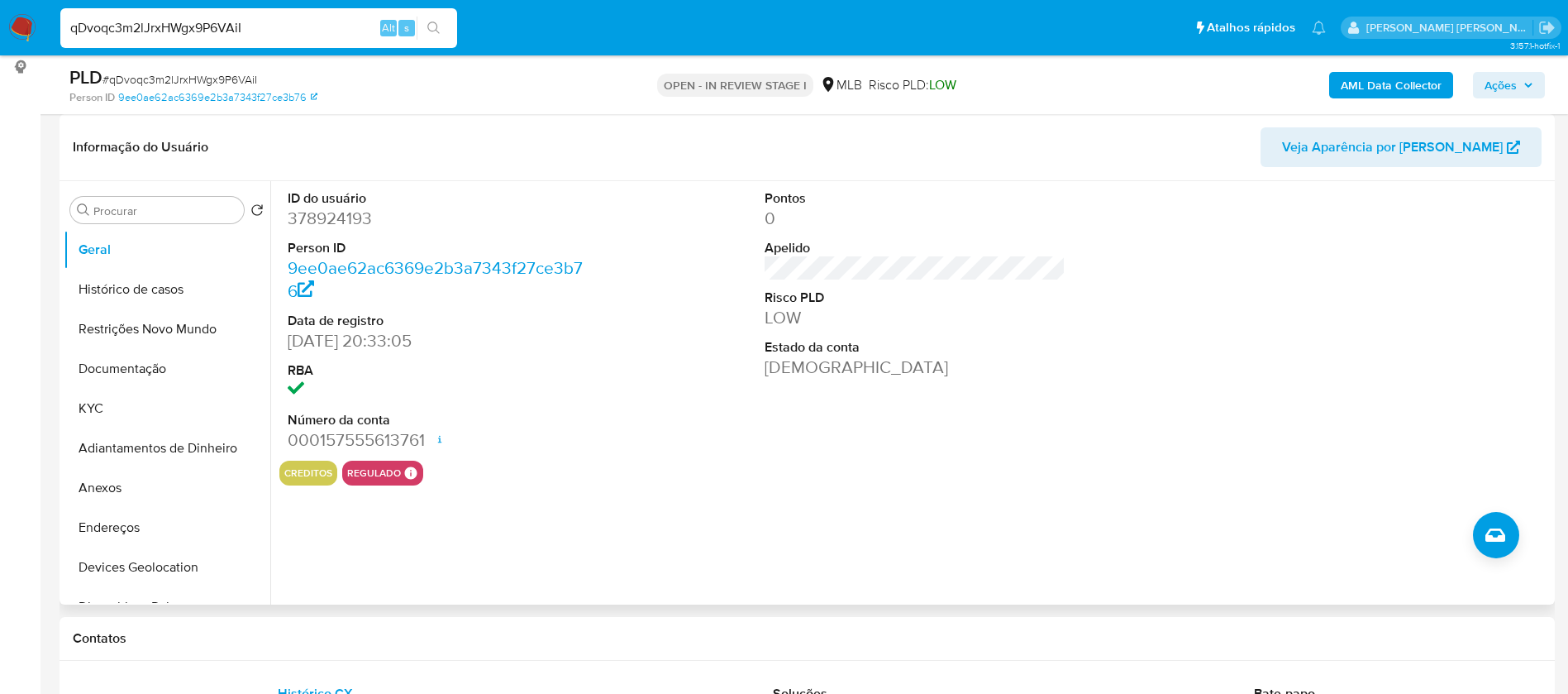
drag, startPoint x: 93, startPoint y: 408, endPoint x: 277, endPoint y: 358, distance: 190.7
click at [93, 407] on button "KYC" at bounding box center [167, 409] width 207 height 40
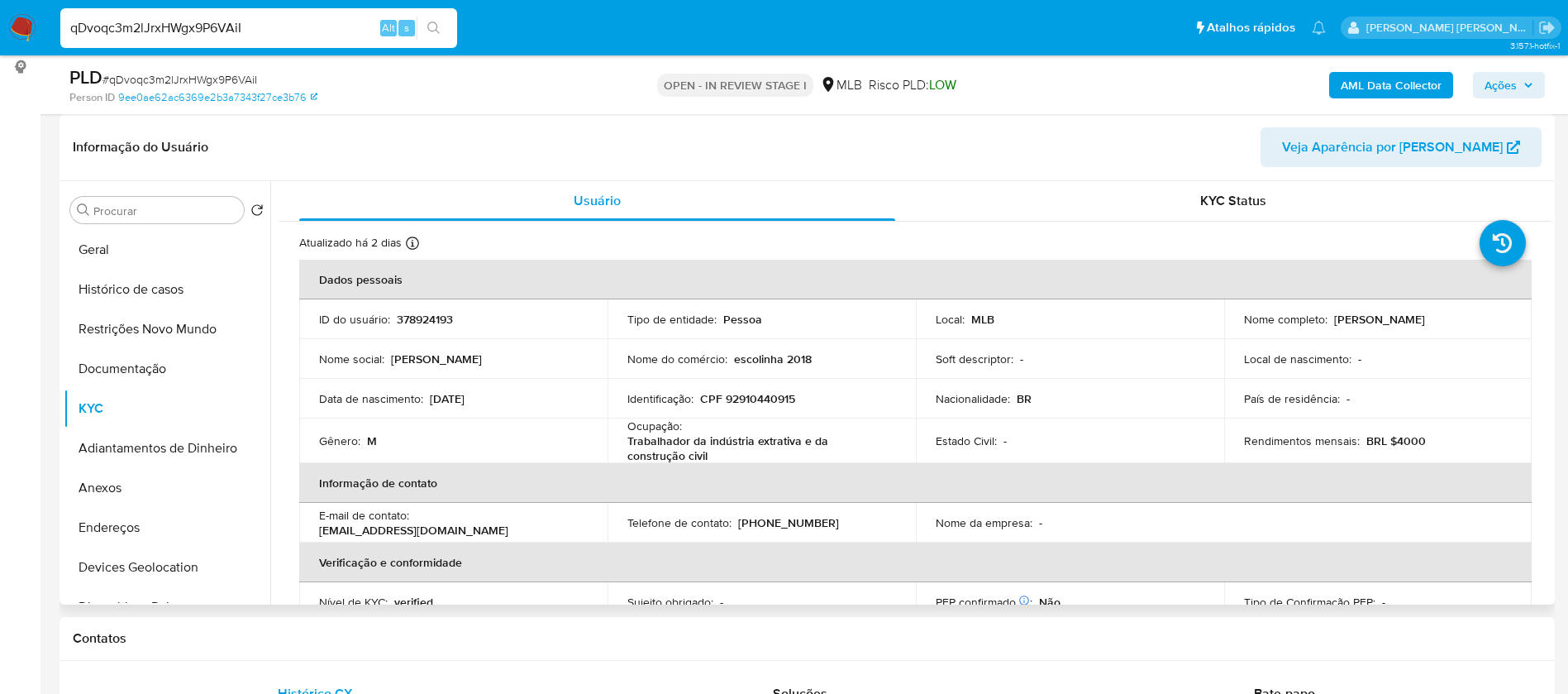
drag, startPoint x: 1430, startPoint y: 327, endPoint x: 1240, endPoint y: 329, distance: 190.0
click at [1244, 327] on div "Nome completo : Fernando Eustaquio Barbosa Junior" at bounding box center [1378, 319] width 268 height 15
copy p "Fernando Eustaquio Barbosa Junior"
click at [413, 323] on p "378924193" at bounding box center [424, 319] width 56 height 15
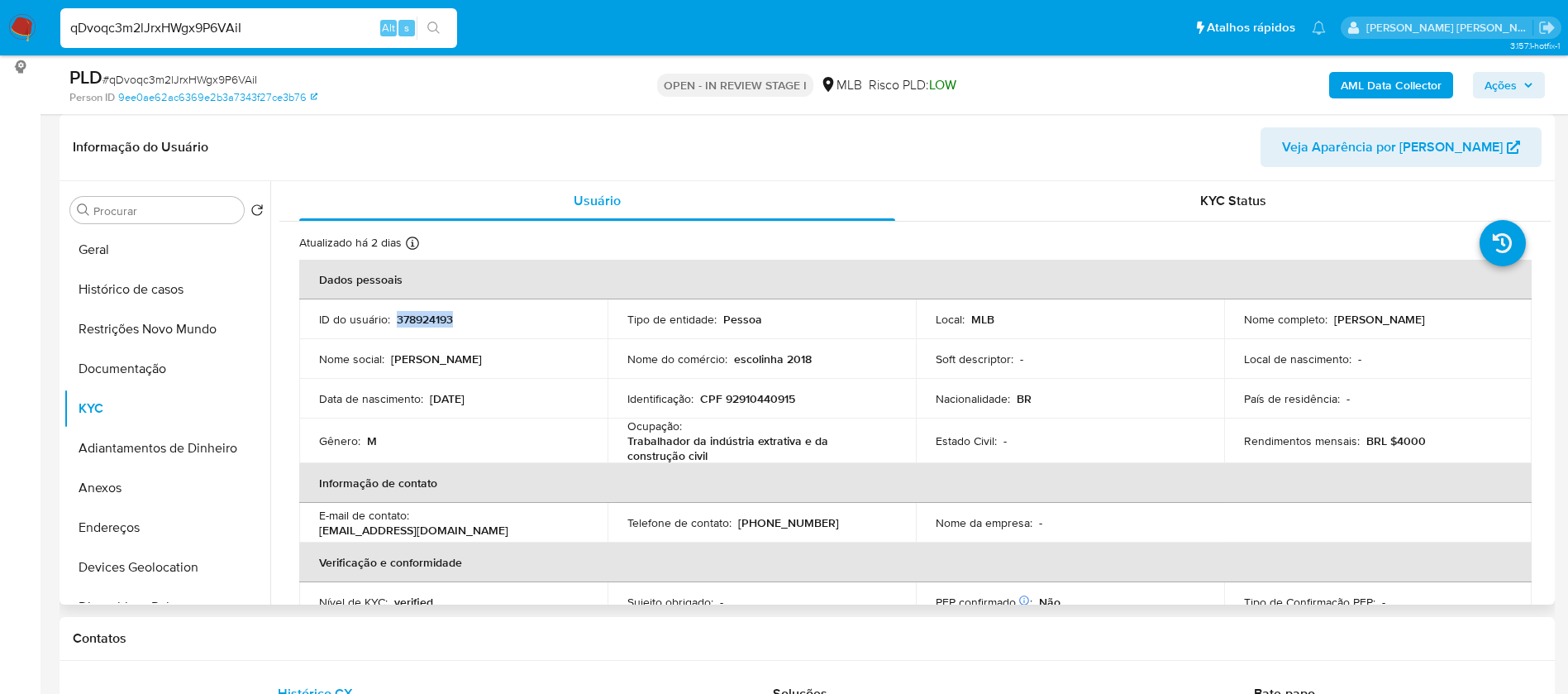
copy p "378924193"
click at [142, 245] on button "Geral" at bounding box center [160, 250] width 193 height 40
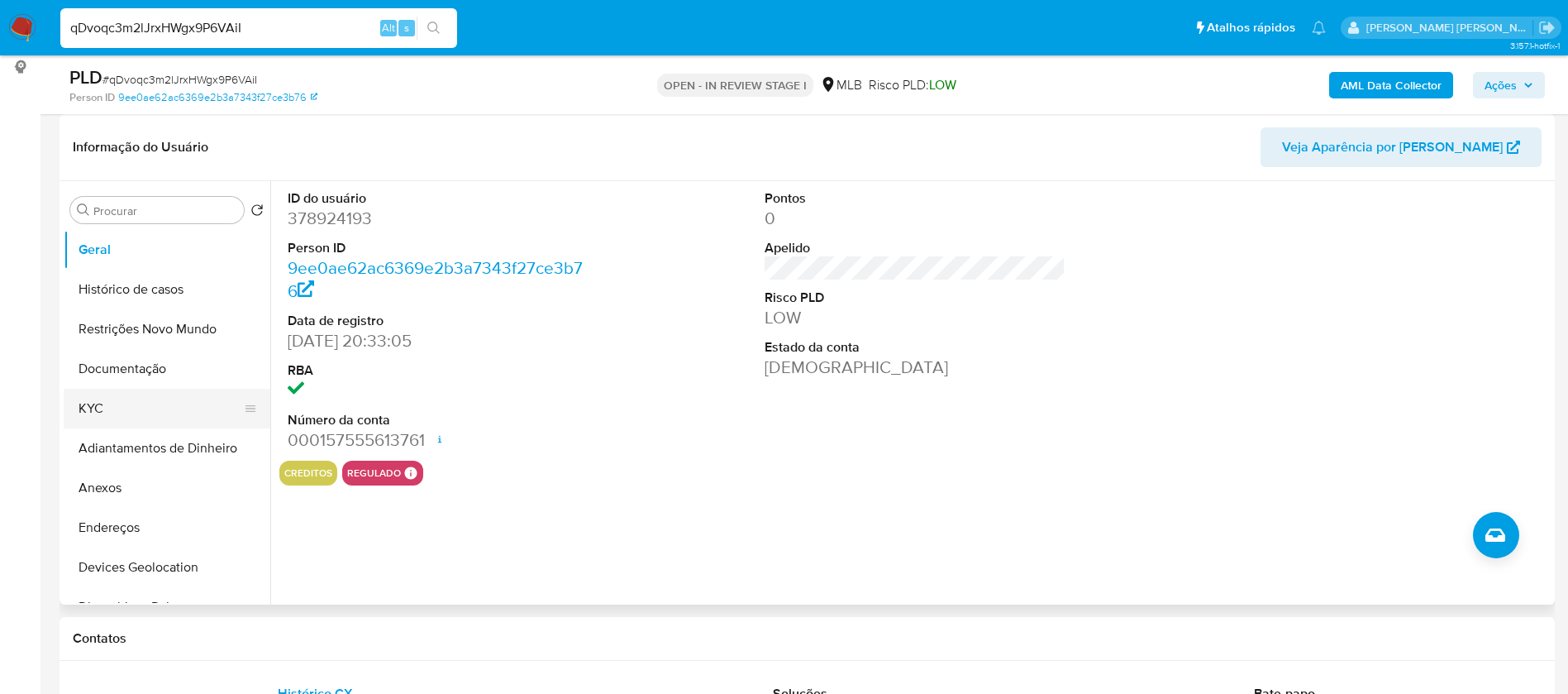
click at [80, 410] on button "KYC" at bounding box center [160, 409] width 193 height 40
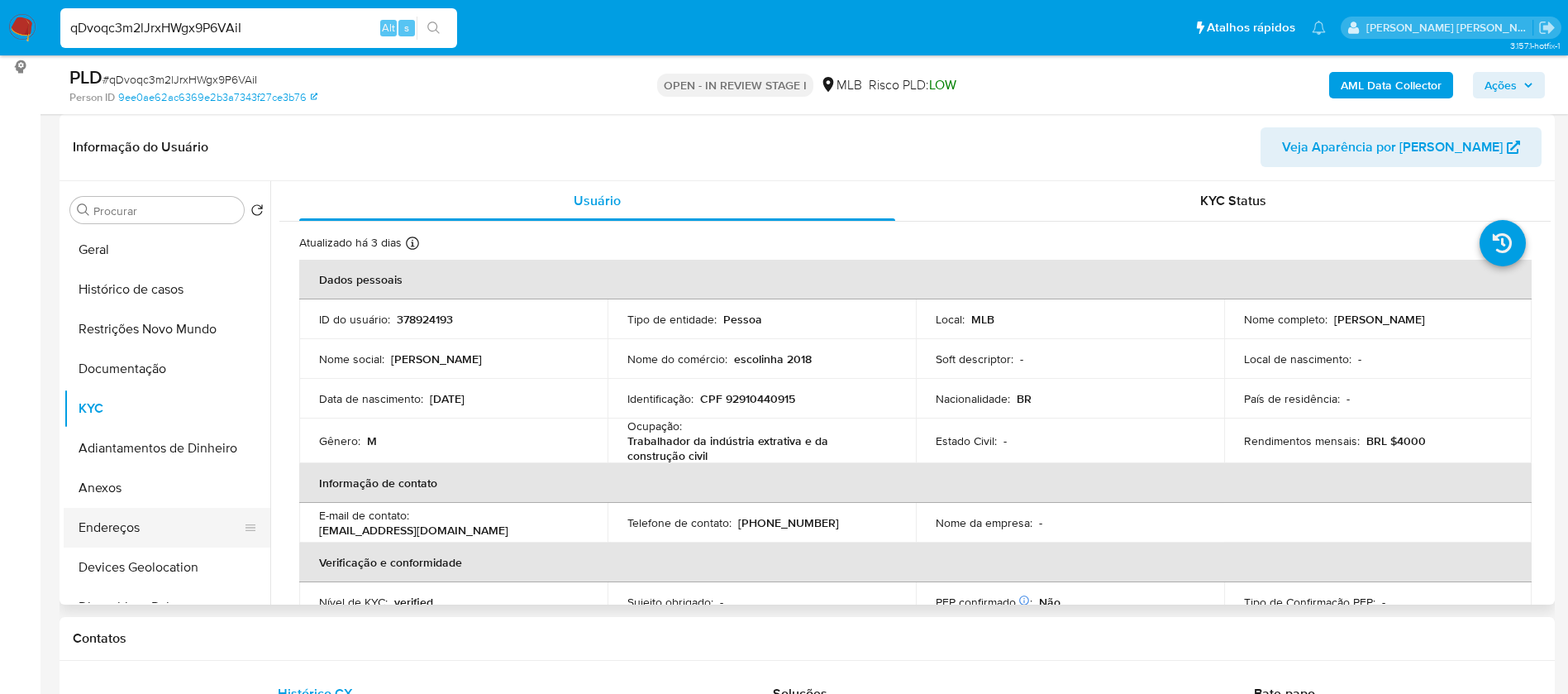
click at [144, 539] on button "Endereços" at bounding box center [160, 528] width 193 height 40
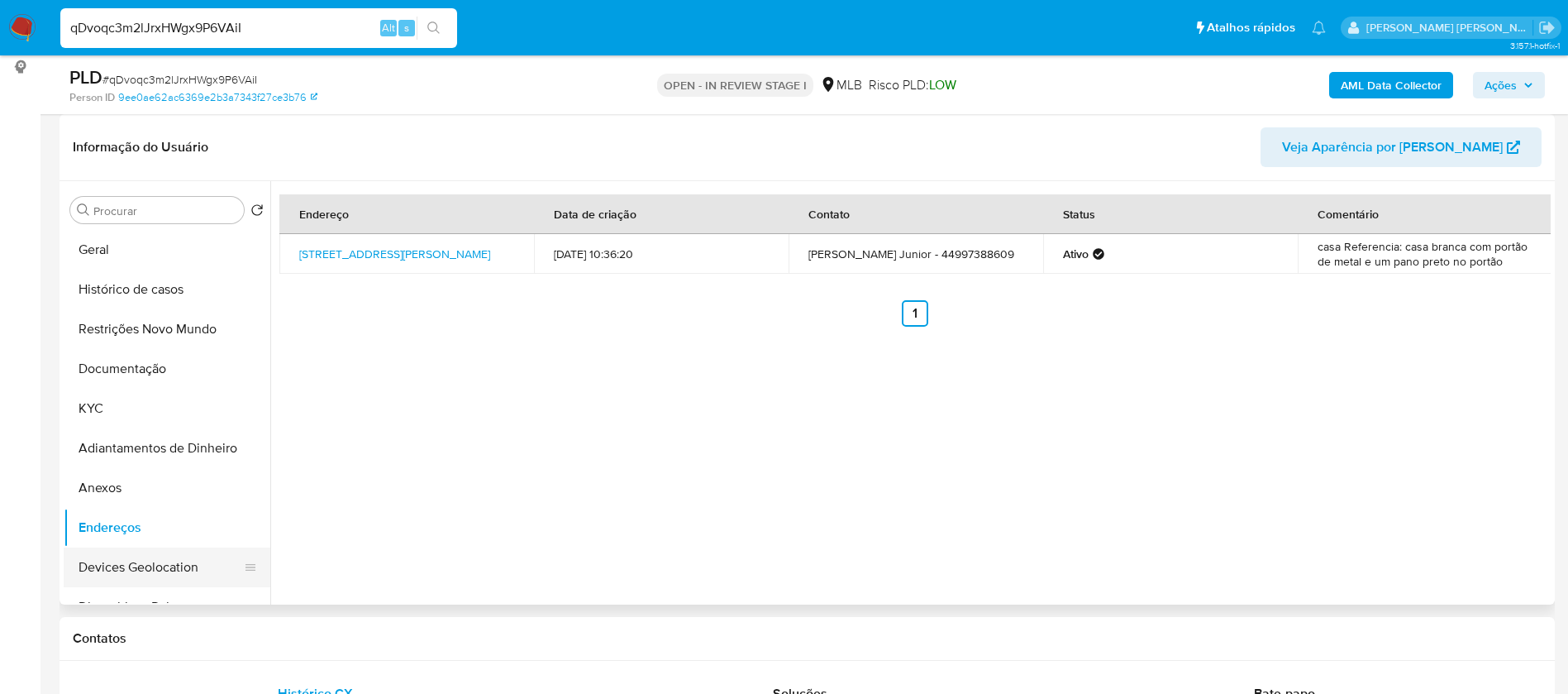
click at [138, 569] on button "Devices Geolocation" at bounding box center [160, 567] width 193 height 40
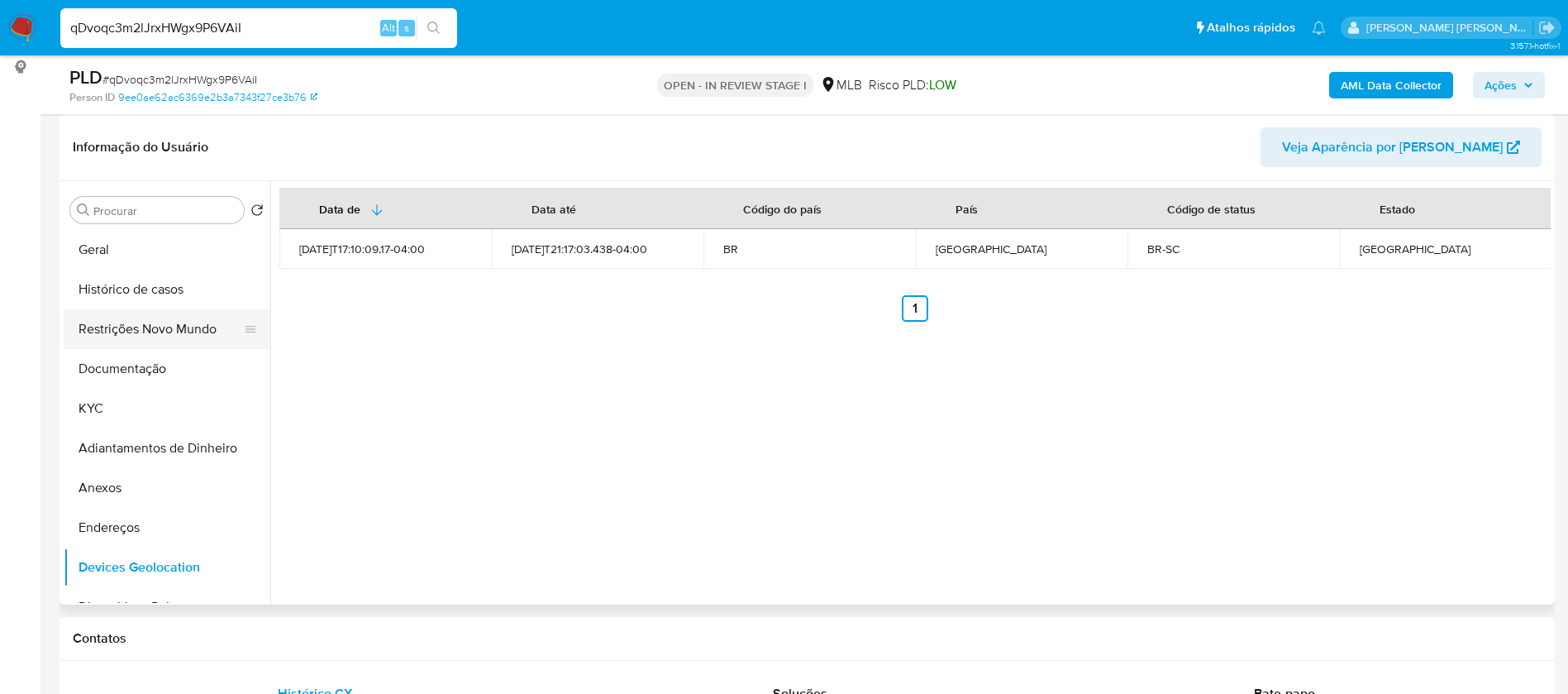
click at [132, 325] on button "Restrições Novo Mundo" at bounding box center [160, 329] width 193 height 40
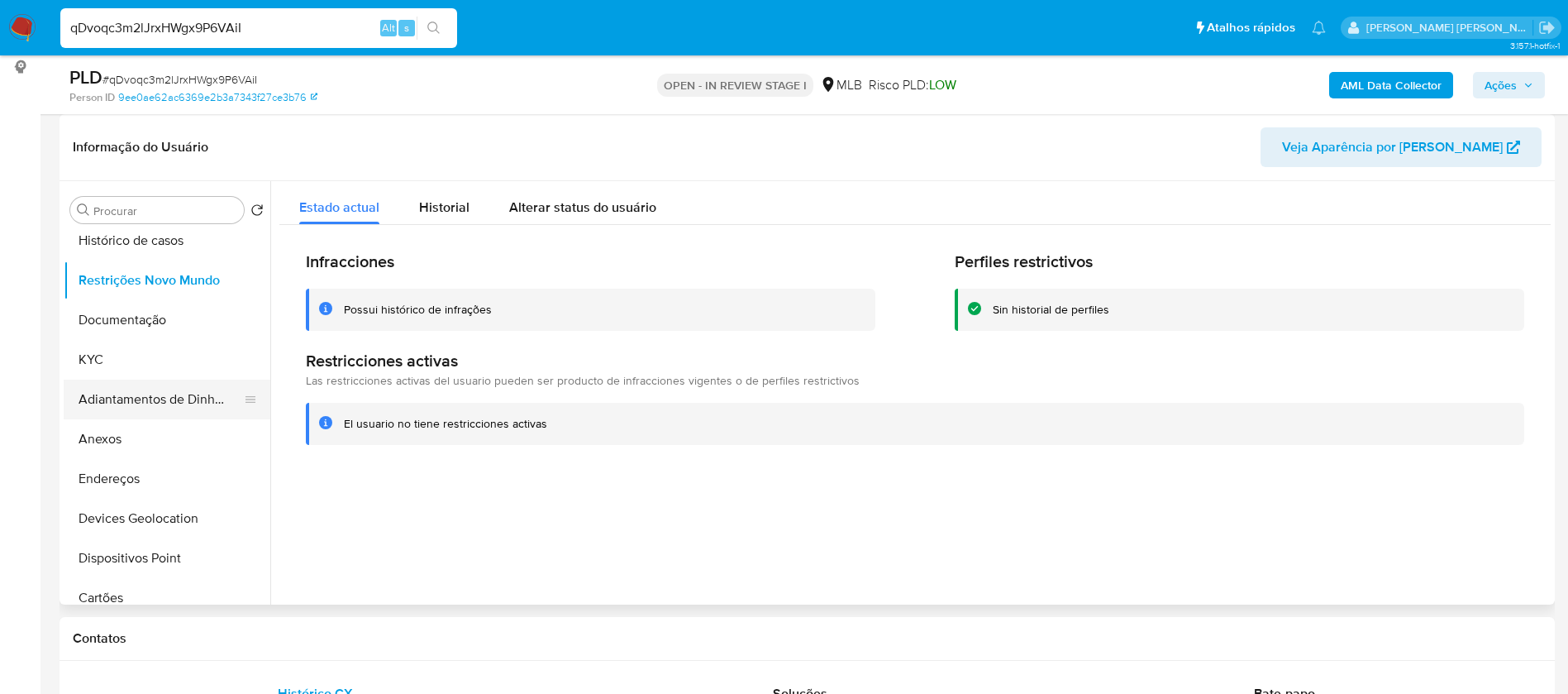
scroll to position [124, 0]
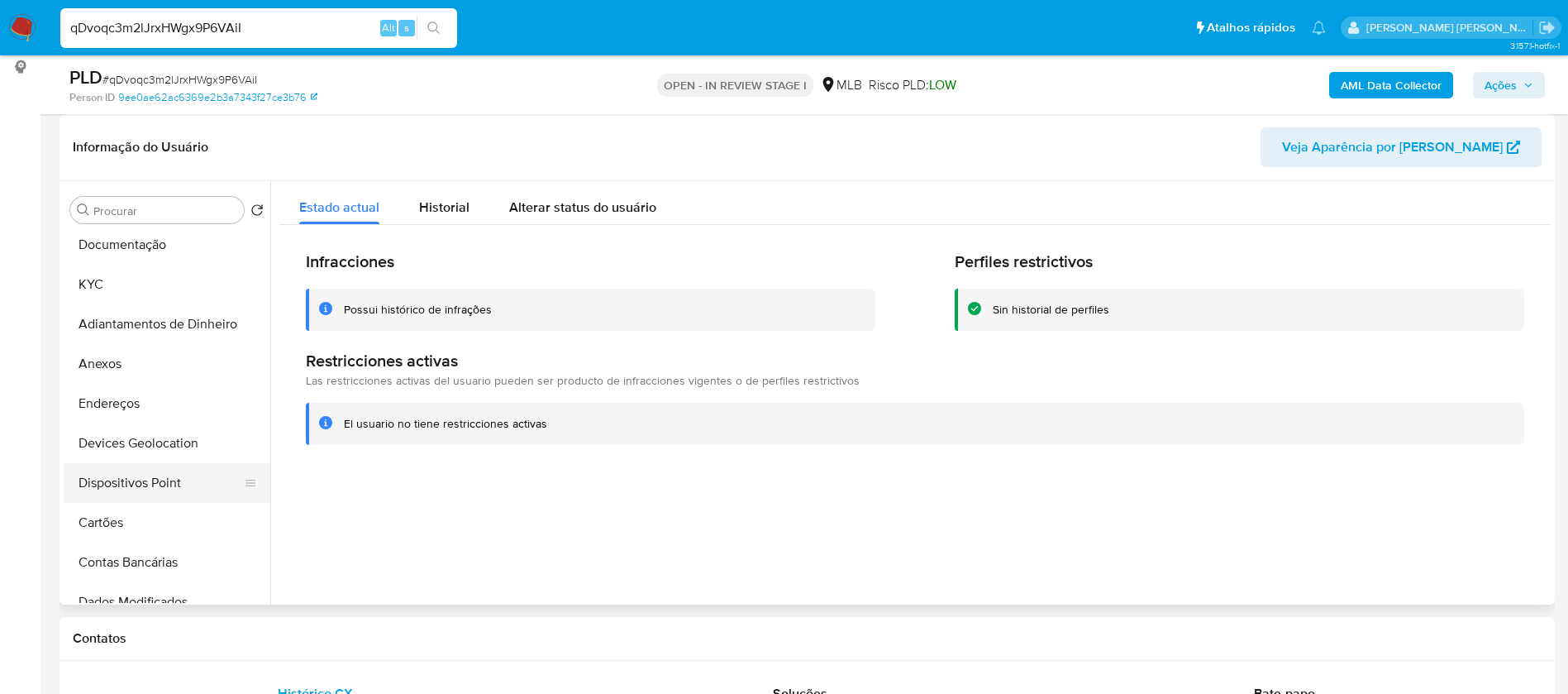
click at [146, 495] on button "Dispositivos Point" at bounding box center [160, 483] width 193 height 40
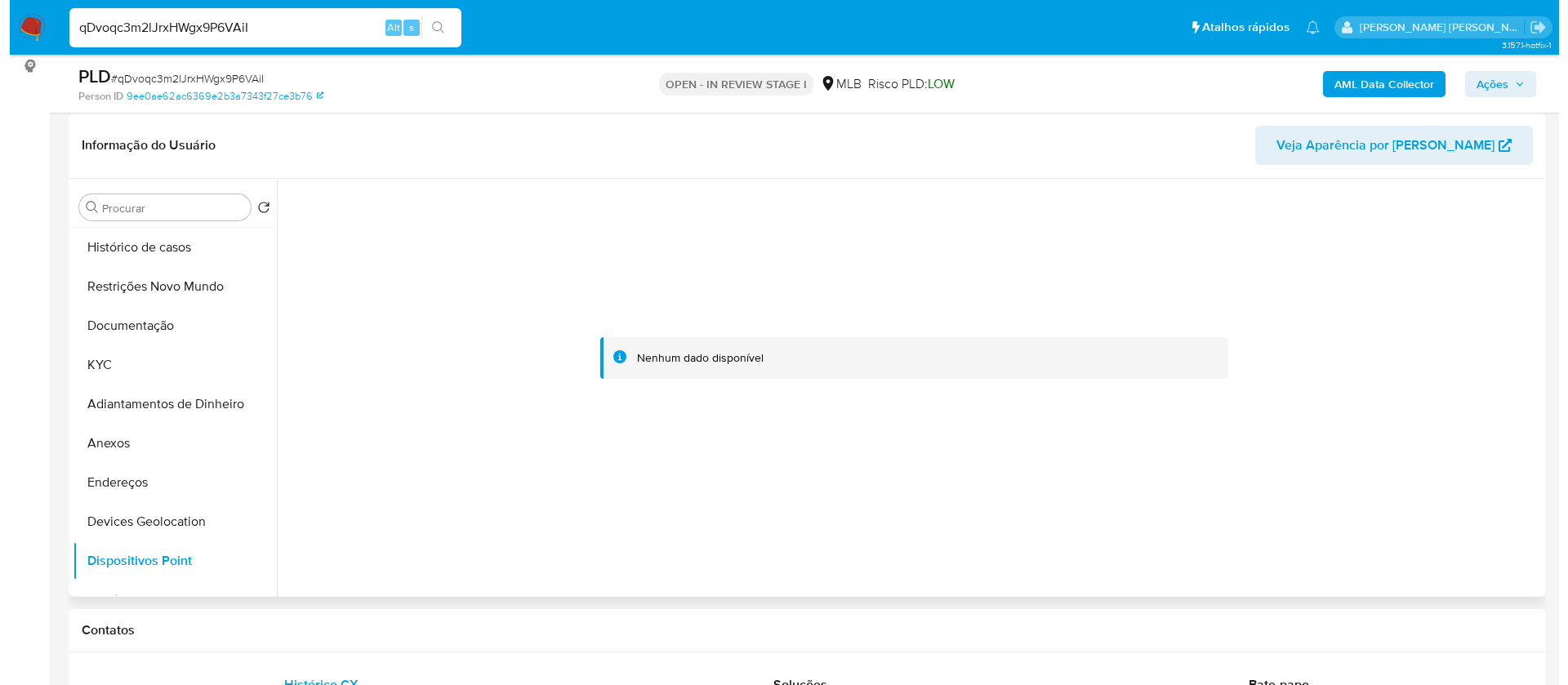
scroll to position [0, 0]
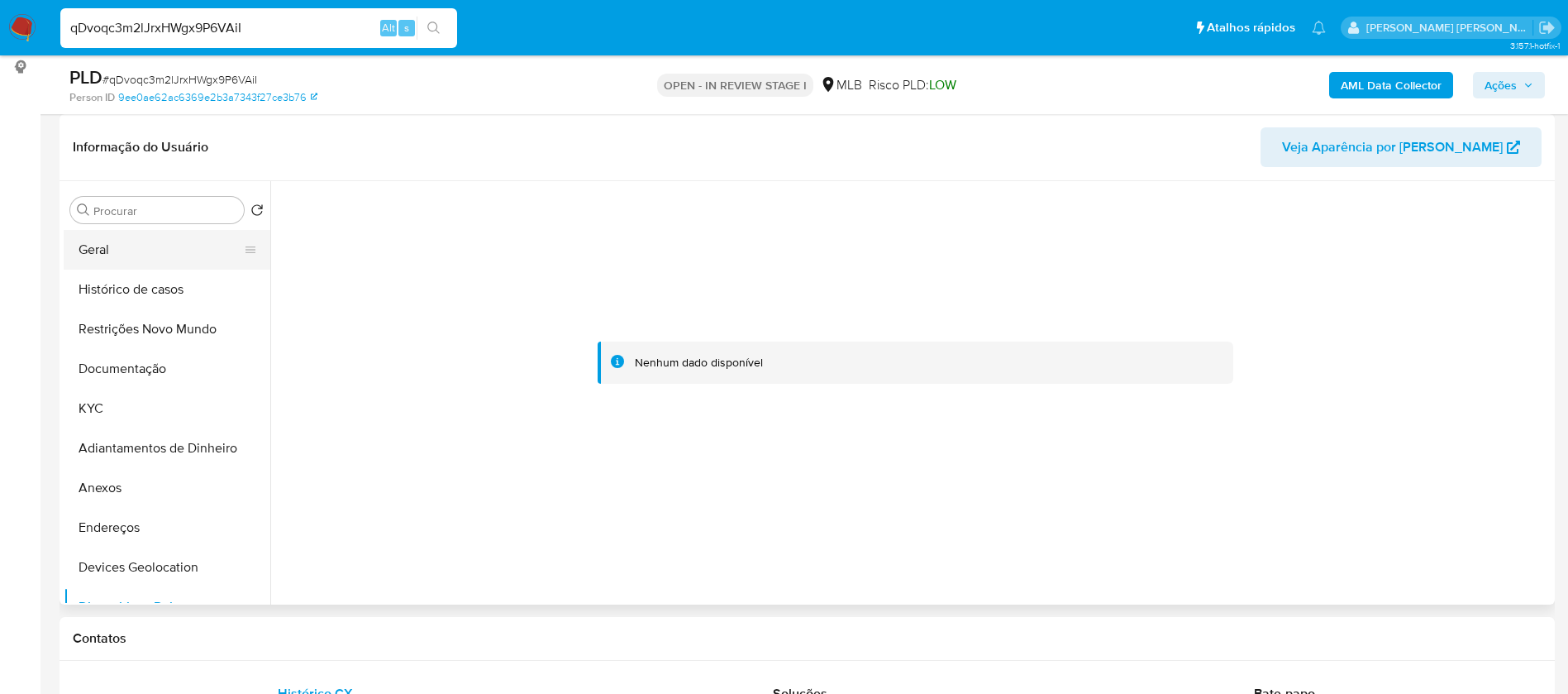
click at [138, 250] on button "Geral" at bounding box center [160, 250] width 193 height 40
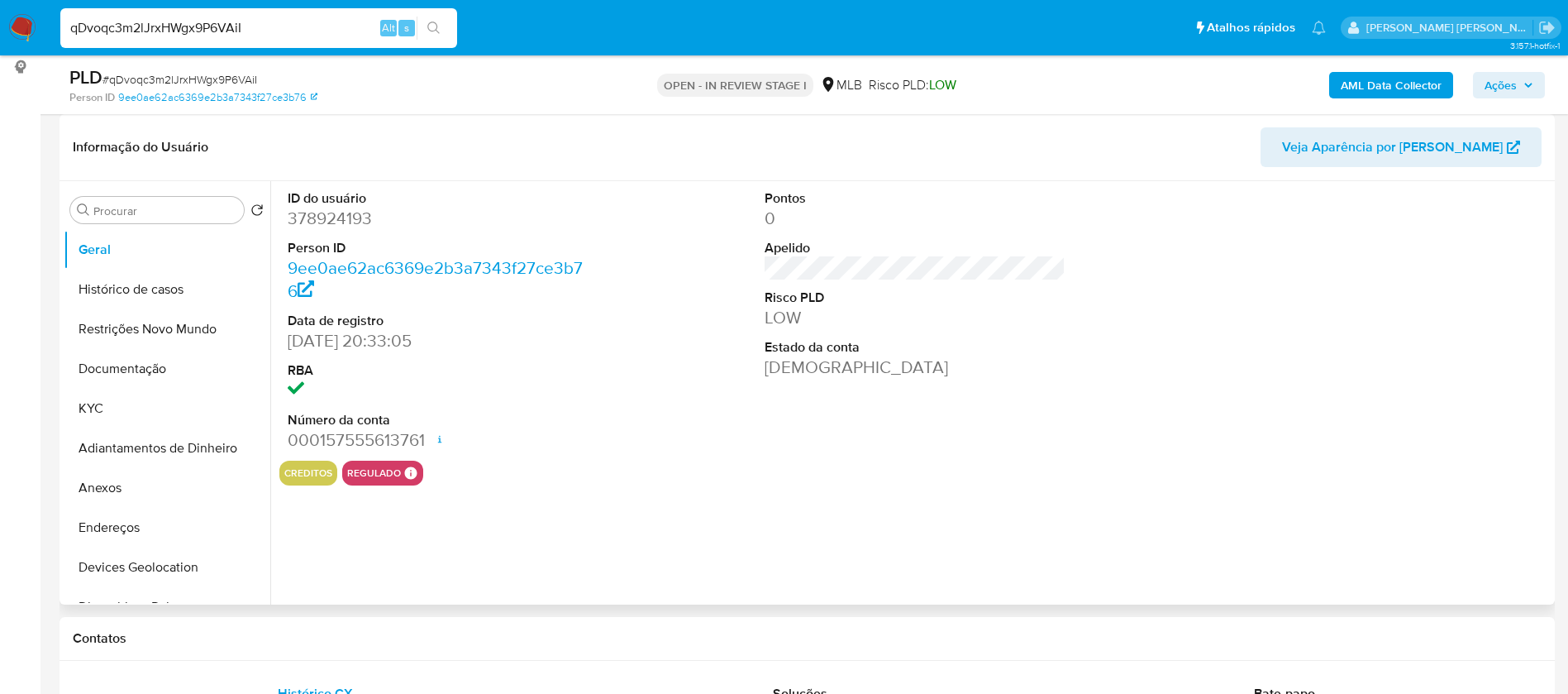
click at [353, 224] on dd "378924193" at bounding box center [438, 219] width 302 height 23
copy dd "378924193"
click at [112, 299] on button "Histórico de casos" at bounding box center [160, 289] width 193 height 40
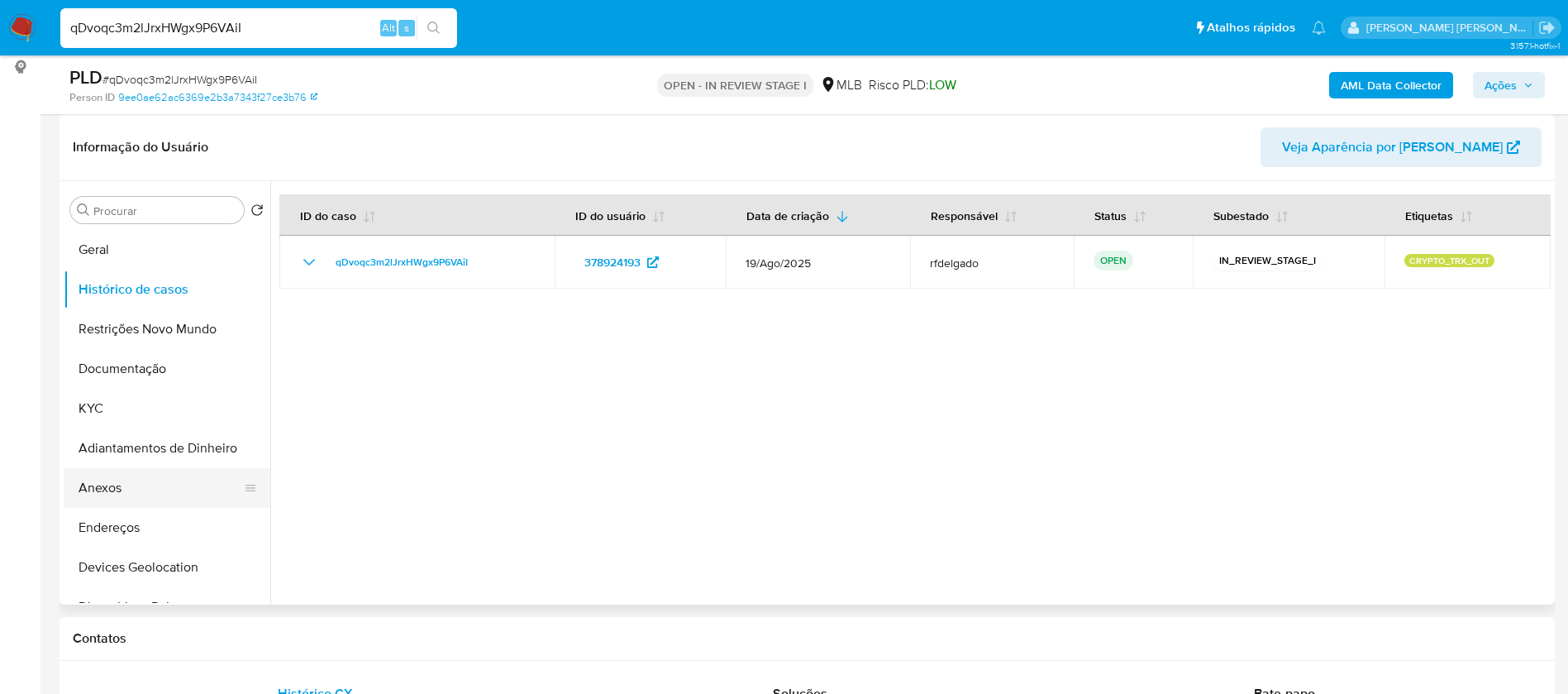
click at [98, 501] on button "Anexos" at bounding box center [160, 488] width 193 height 40
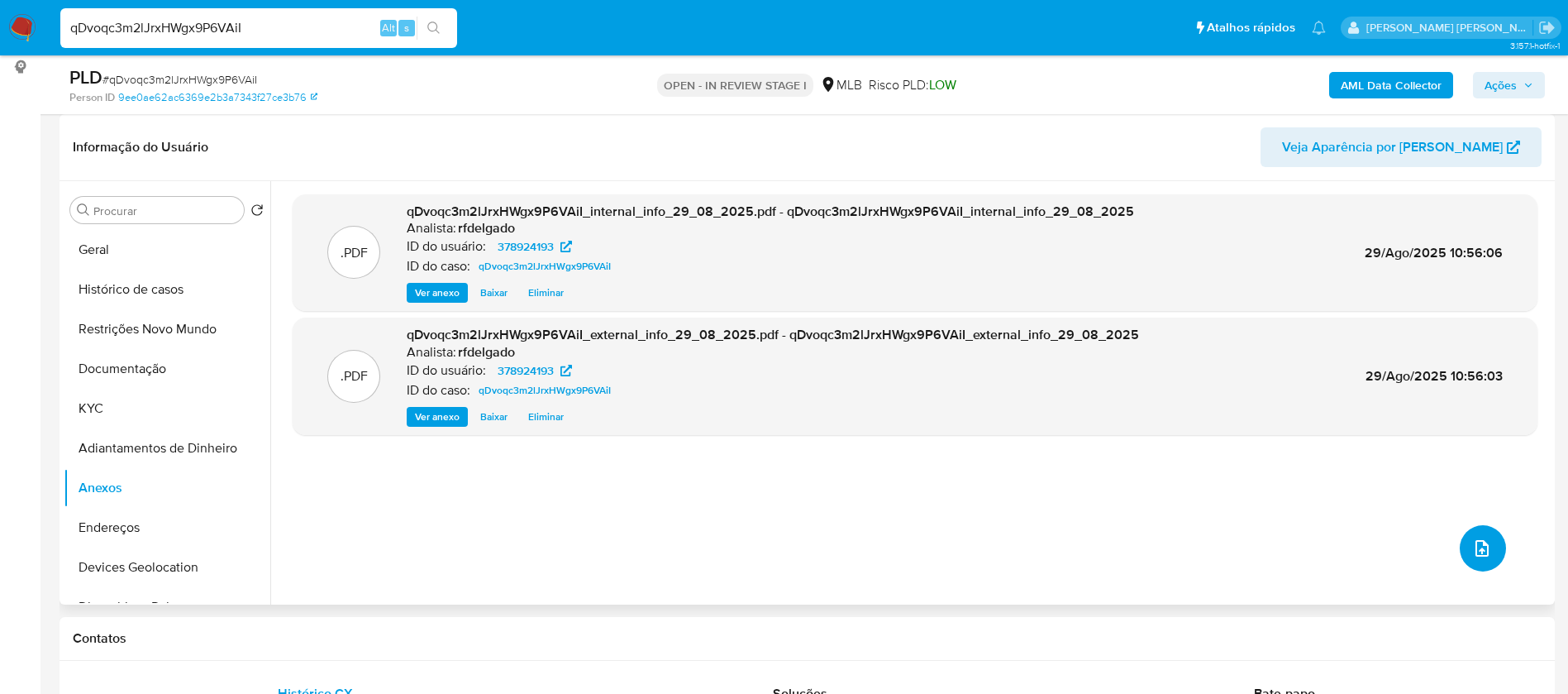
click at [1480, 560] on button "upload-file" at bounding box center [1483, 549] width 47 height 47
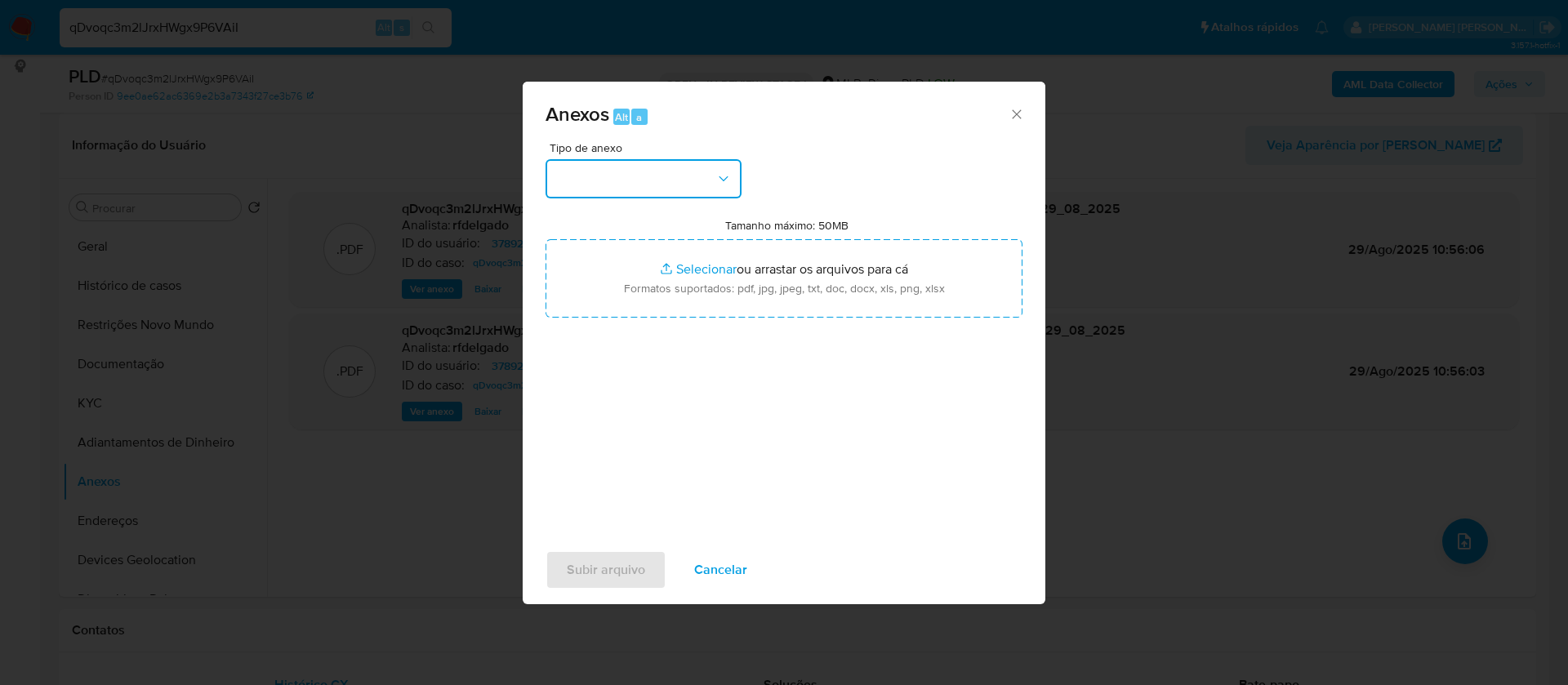
click at [674, 183] on button "button" at bounding box center [643, 179] width 196 height 40
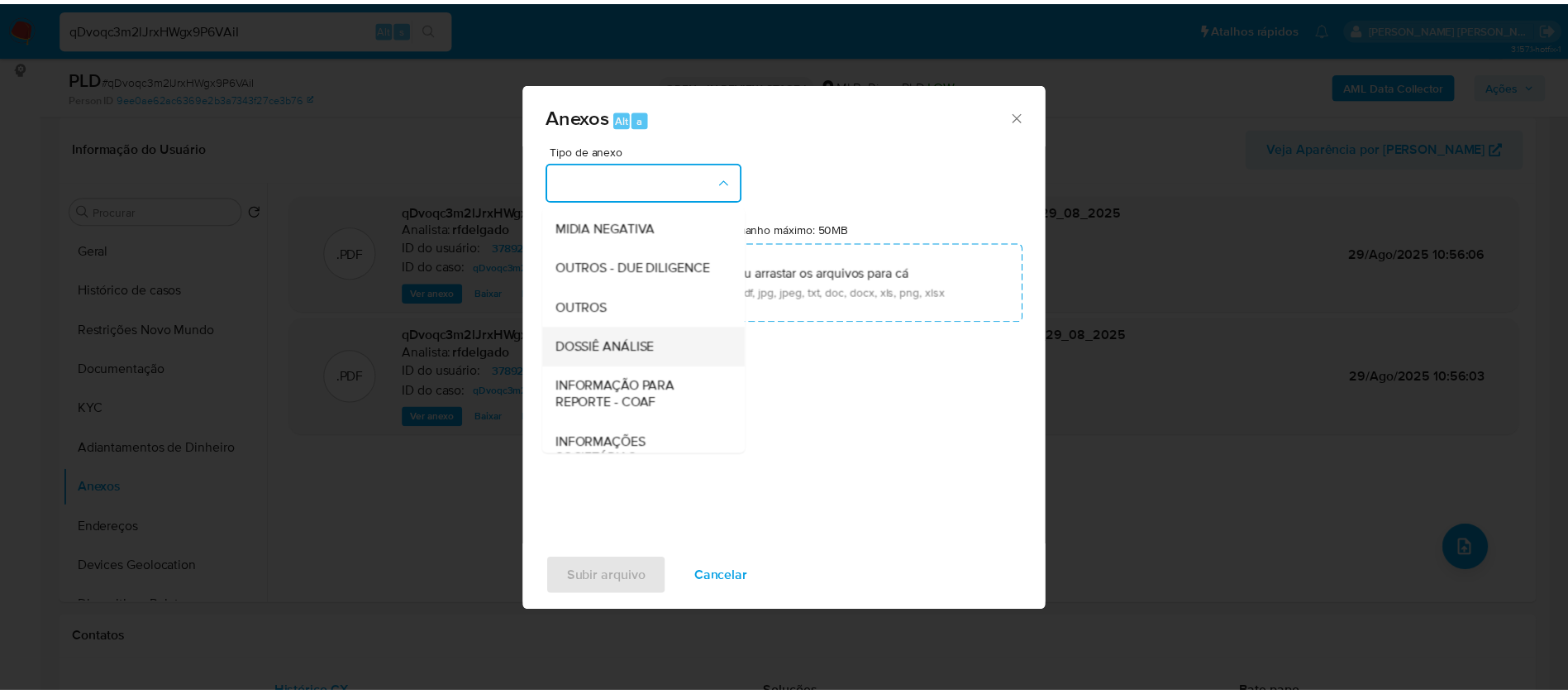
scroll to position [248, 0]
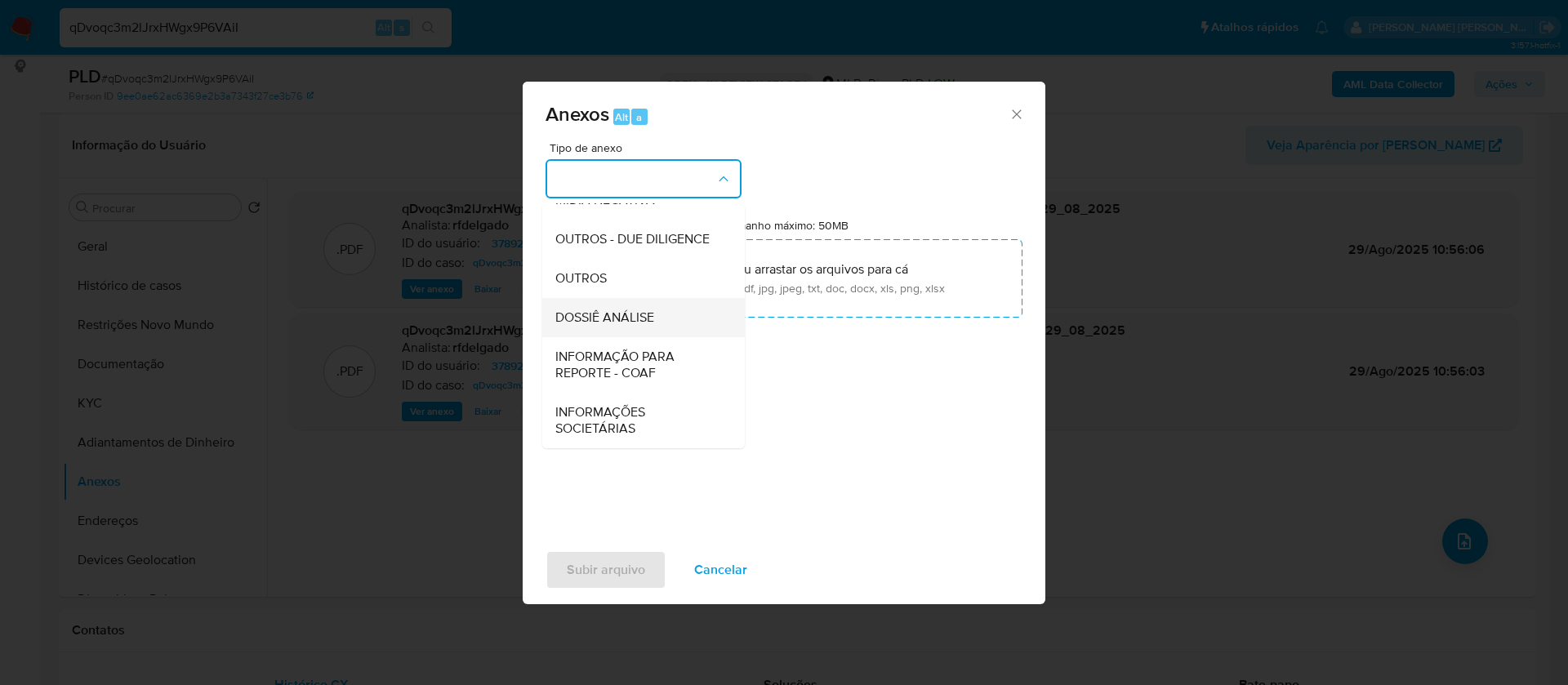
click at [645, 319] on span "DOSSIÊ ANÁLISE" at bounding box center [604, 318] width 99 height 16
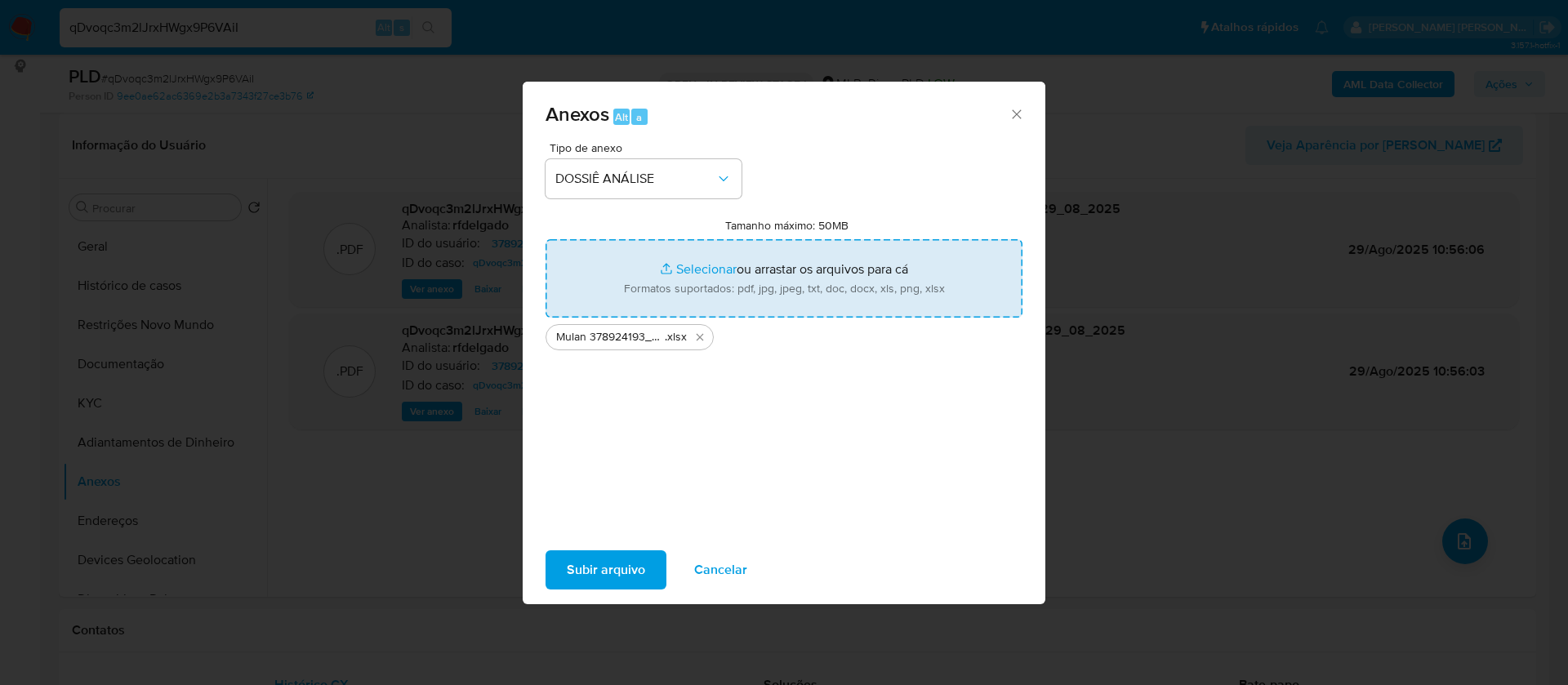
type input "C:\fakepath\SAR - - CPF 92910440915 - FERNANDO EUSTAQUIO BARBOSA JUNIOR.pdf"
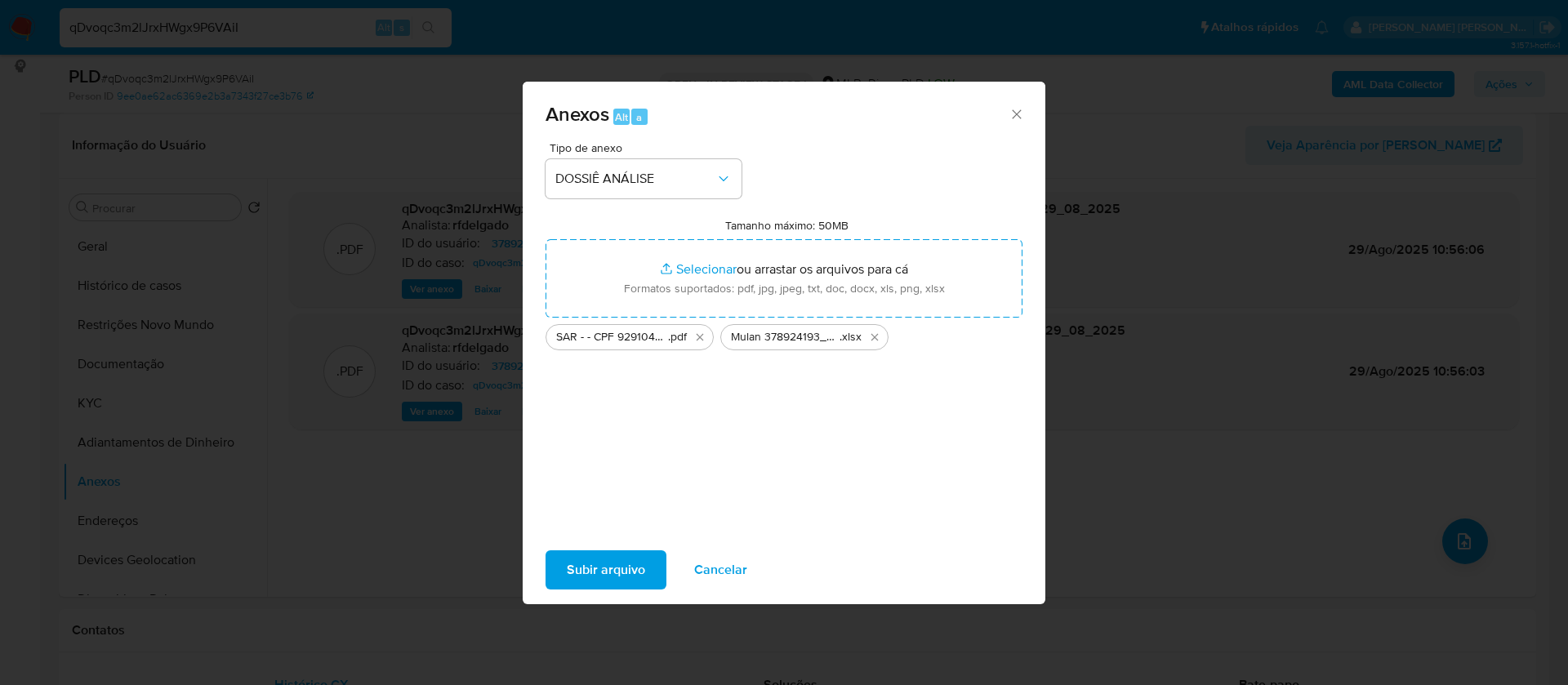
click at [636, 552] on span "Subir arquivo" at bounding box center [605, 570] width 78 height 36
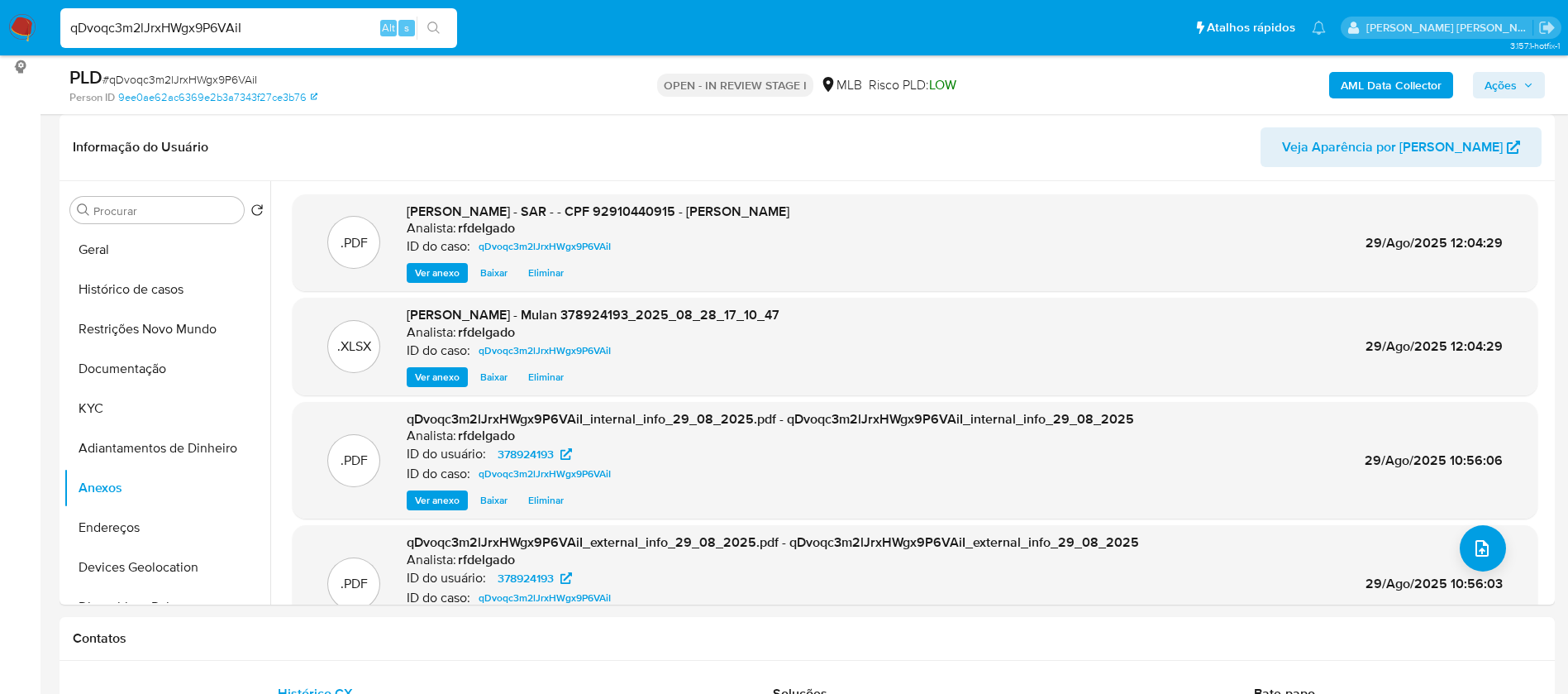
click at [1510, 87] on span "Ações" at bounding box center [1500, 85] width 33 height 27
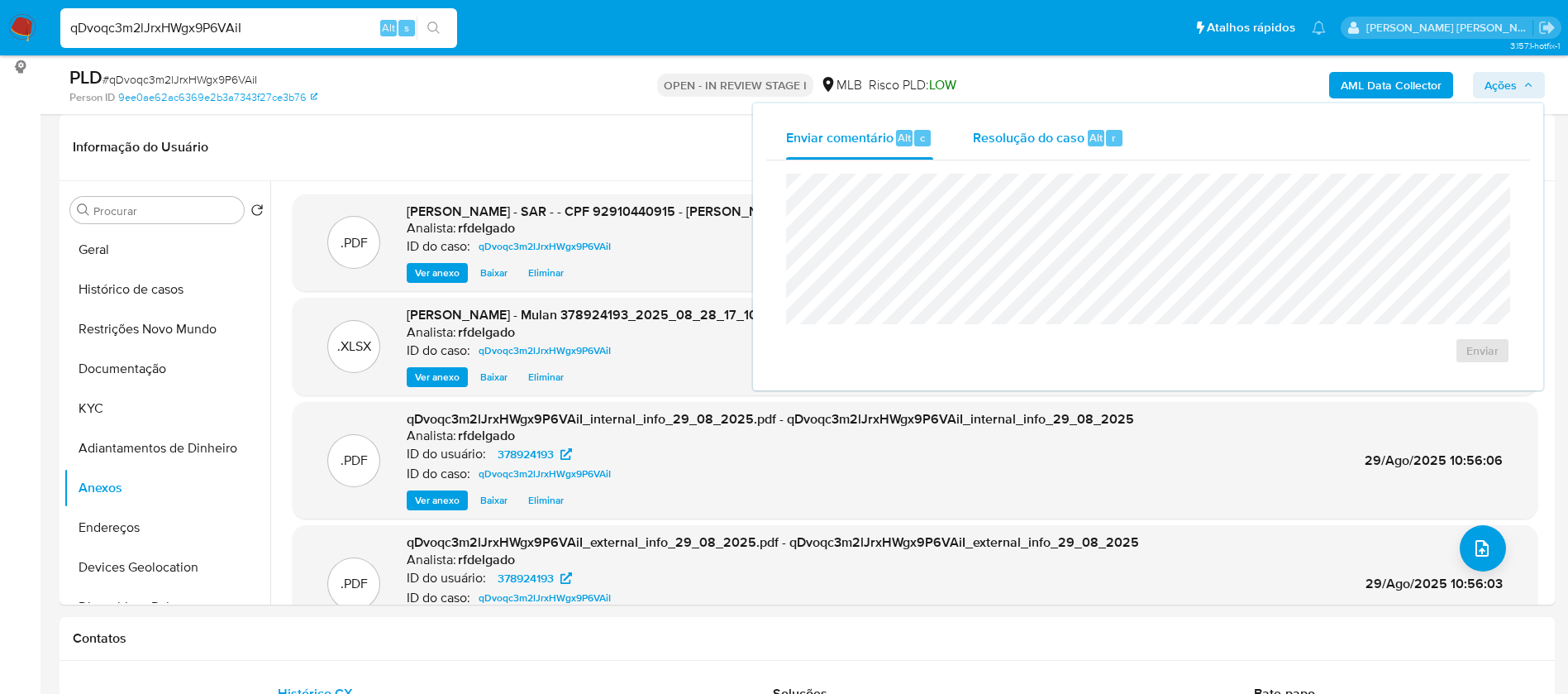
click at [1080, 136] on span "Resolução do caso" at bounding box center [1029, 137] width 112 height 19
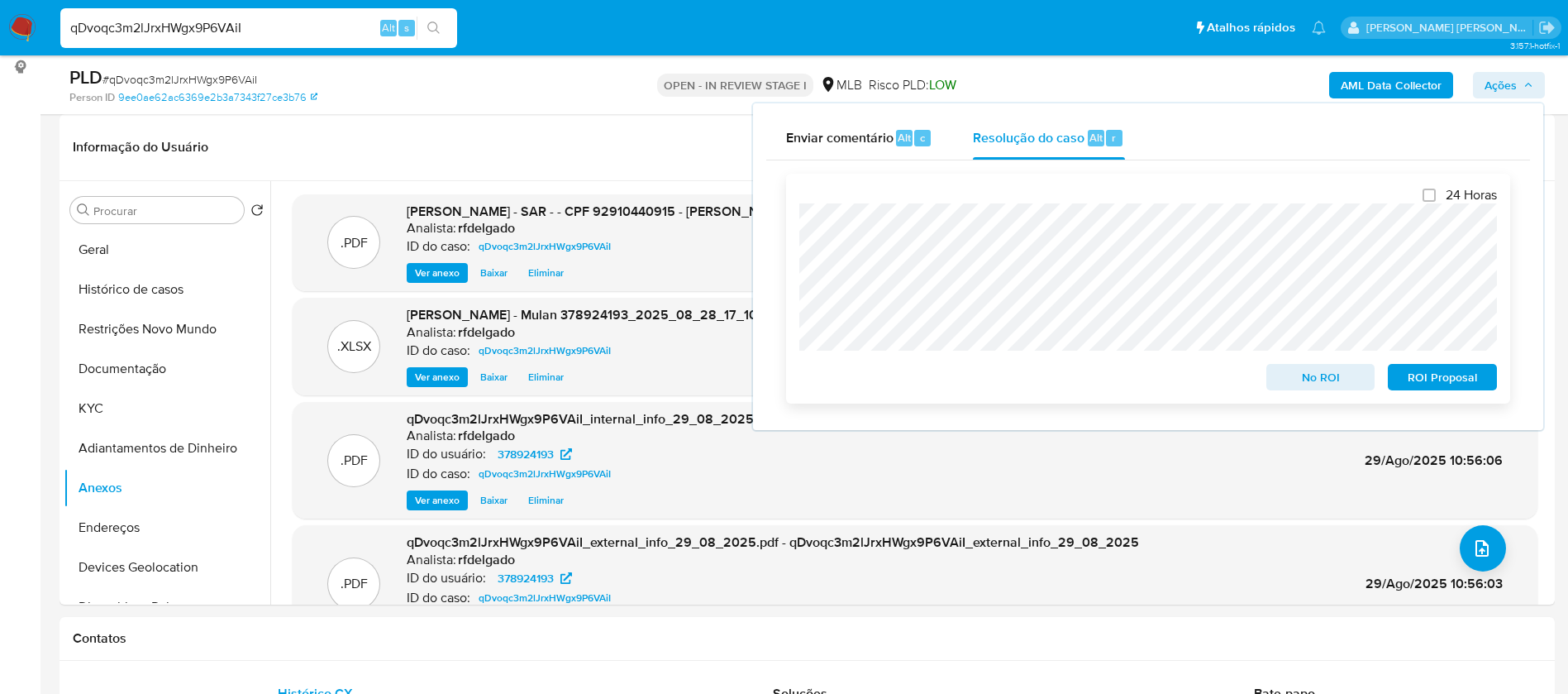
click at [1313, 381] on span "No ROI" at bounding box center [1320, 377] width 86 height 23
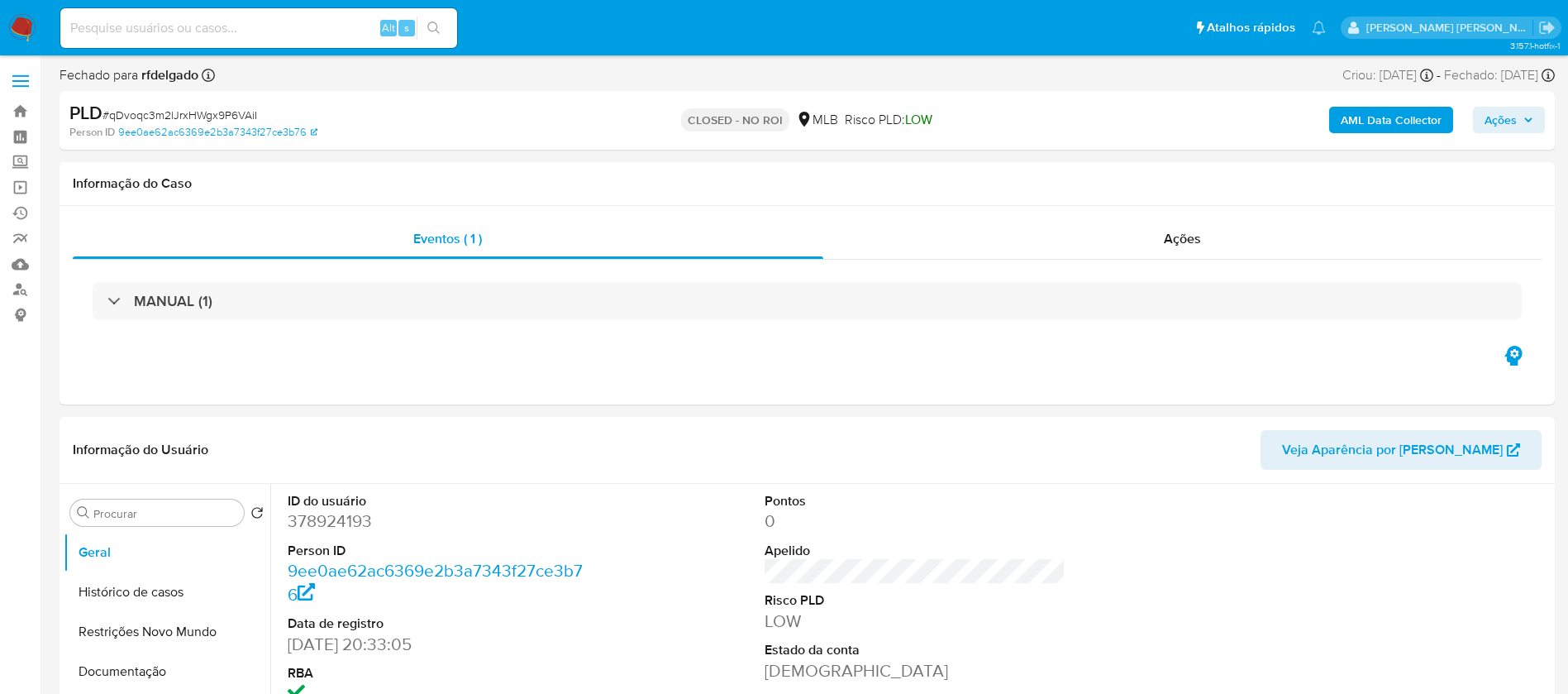
select select "10"
